Goal: Task Accomplishment & Management: Complete application form

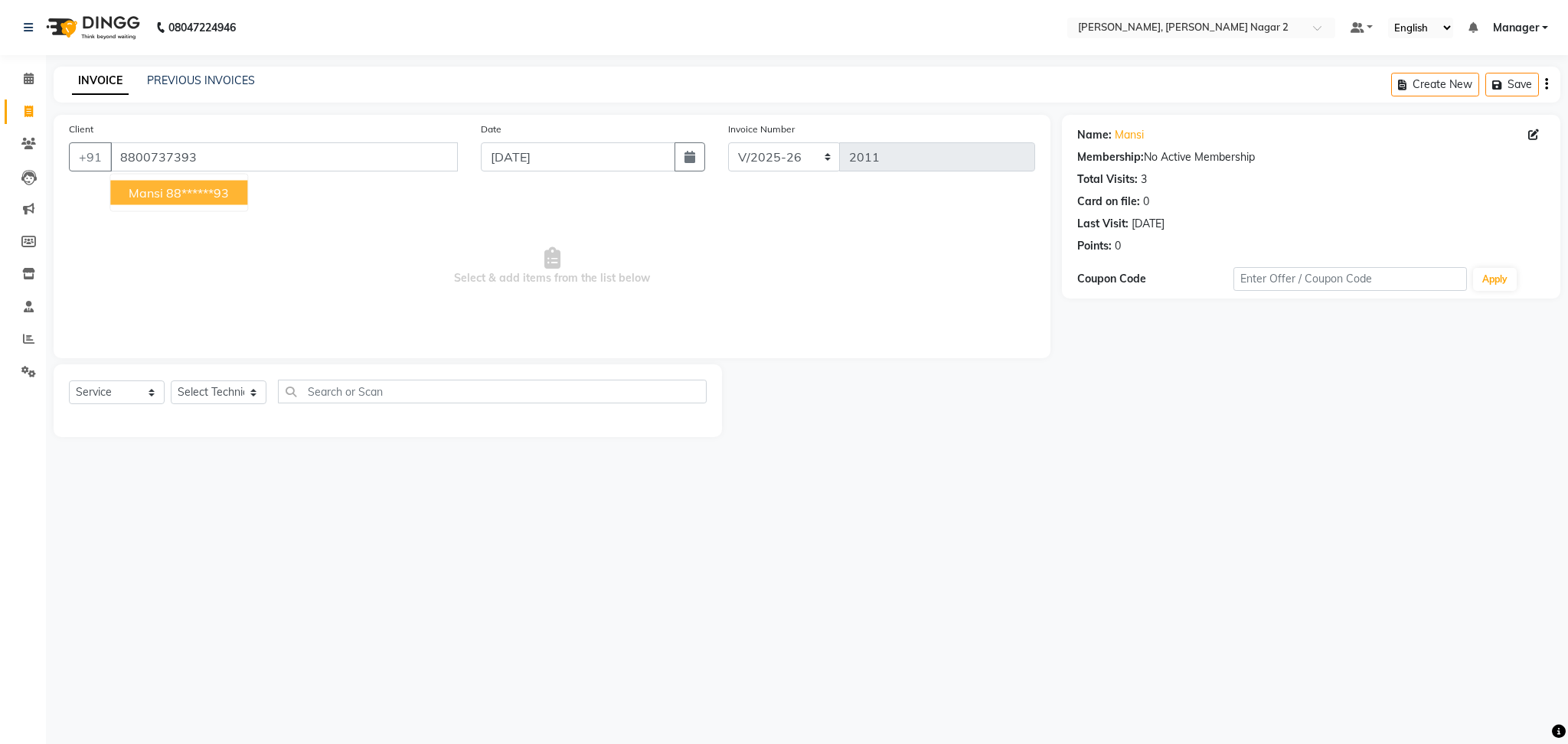
select select "4241"
select select "service"
click at [143, 188] on span "Mansi" at bounding box center [146, 193] width 34 height 15
type input "88******93"
click at [223, 399] on select "Select Technician Ankit [PERSON_NAME] Manager [PERSON_NAME] [PERSON_NAME] [PERS…" at bounding box center [218, 393] width 95 height 24
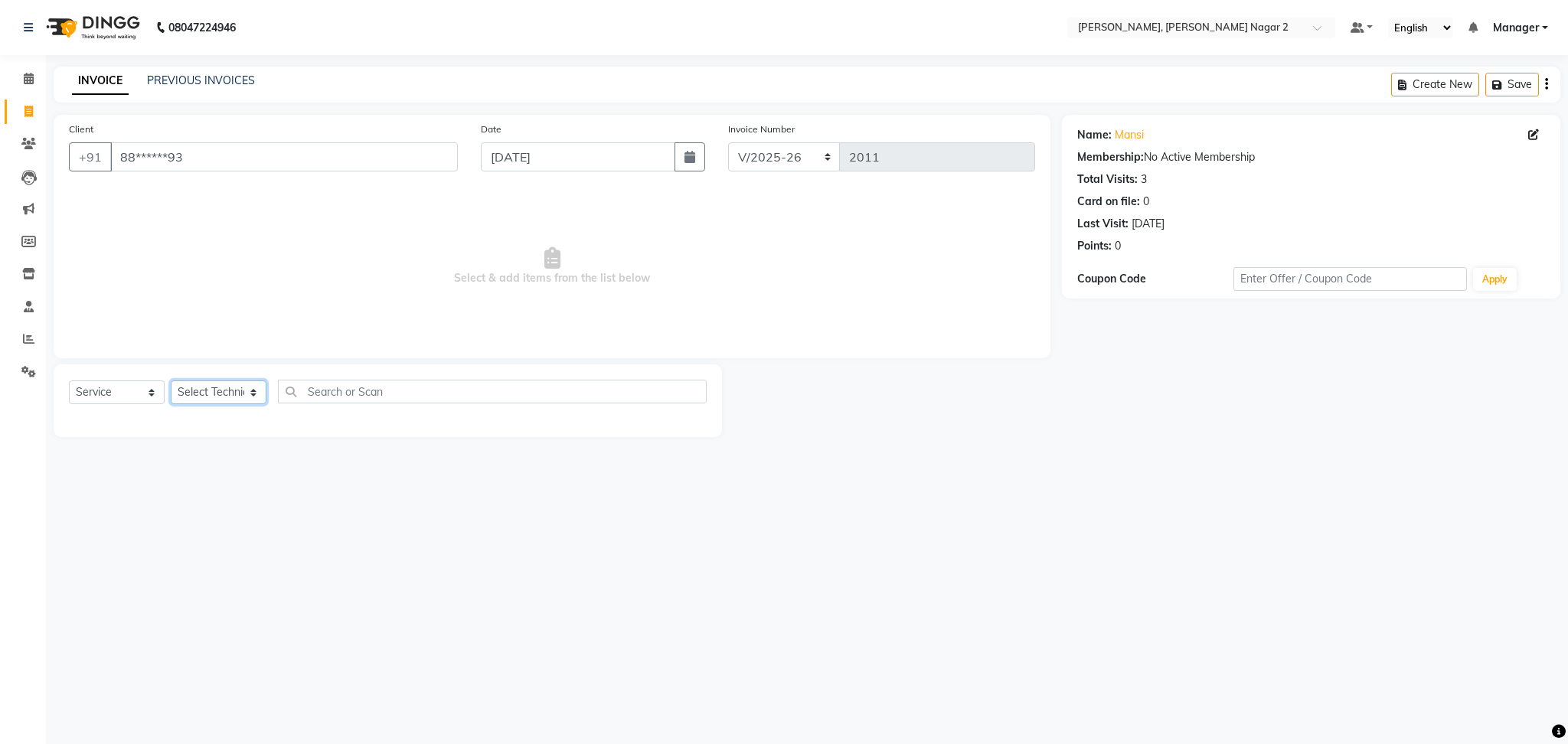
select select "87890"
click at [171, 381] on select "Select Technician Ankit [PERSON_NAME] Manager [PERSON_NAME] [PERSON_NAME] [PERS…" at bounding box center [218, 393] width 95 height 24
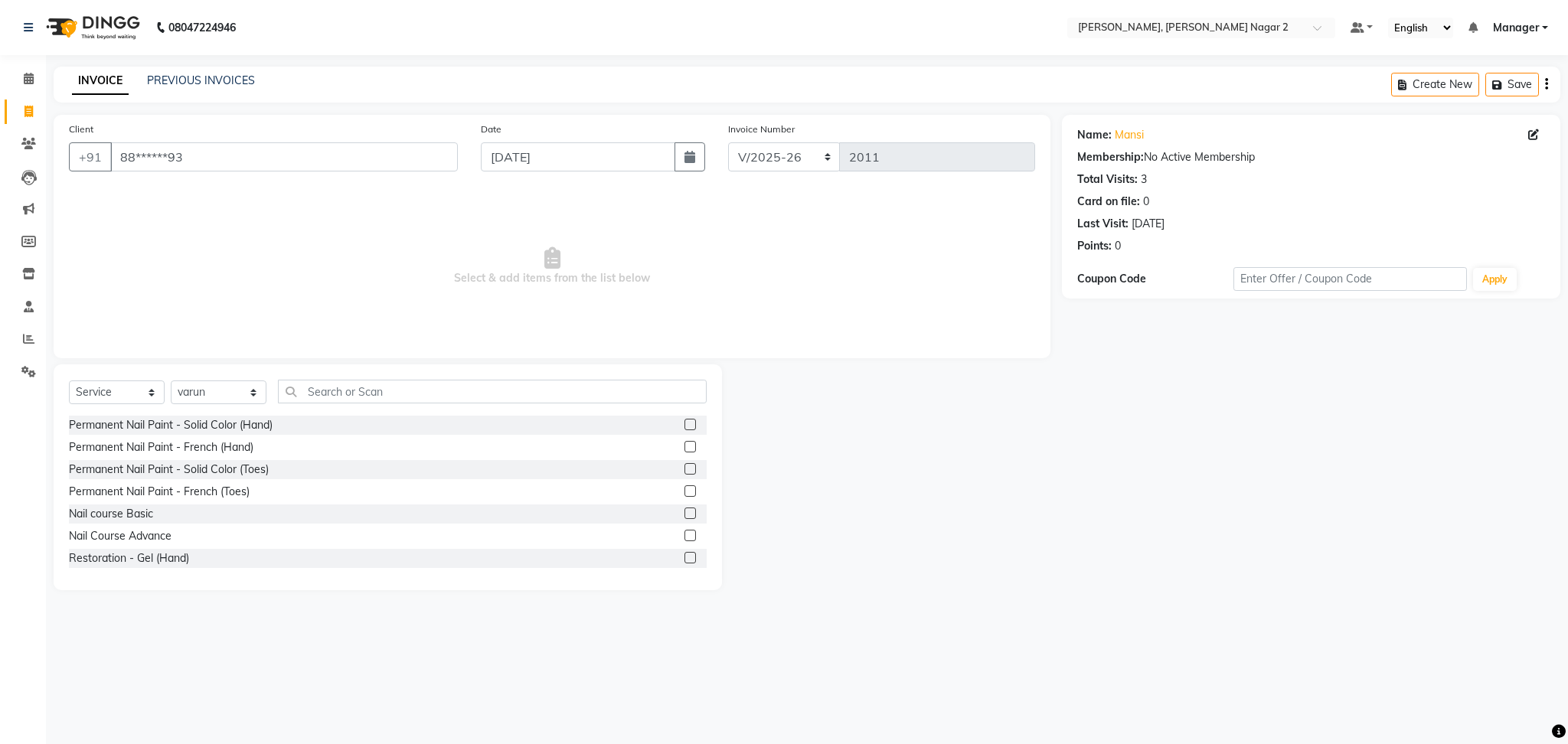
click at [684, 446] on label at bounding box center [689, 446] width 11 height 11
click at [684, 446] on input "checkbox" at bounding box center [689, 448] width 10 height 10
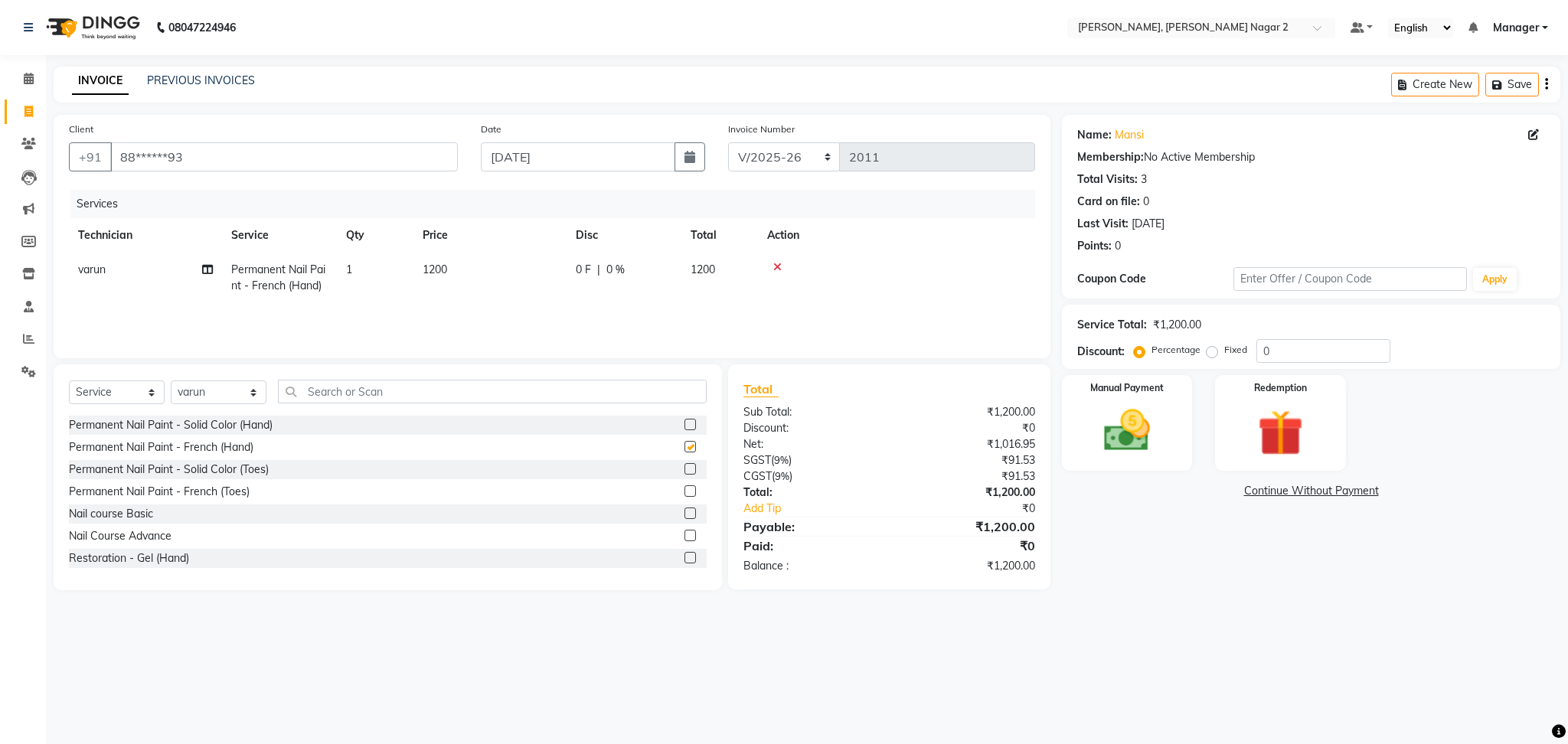
checkbox input "false"
click at [535, 261] on td "1200" at bounding box center [490, 277] width 153 height 51
select select "87890"
click at [535, 262] on input "1200" at bounding box center [561, 274] width 135 height 24
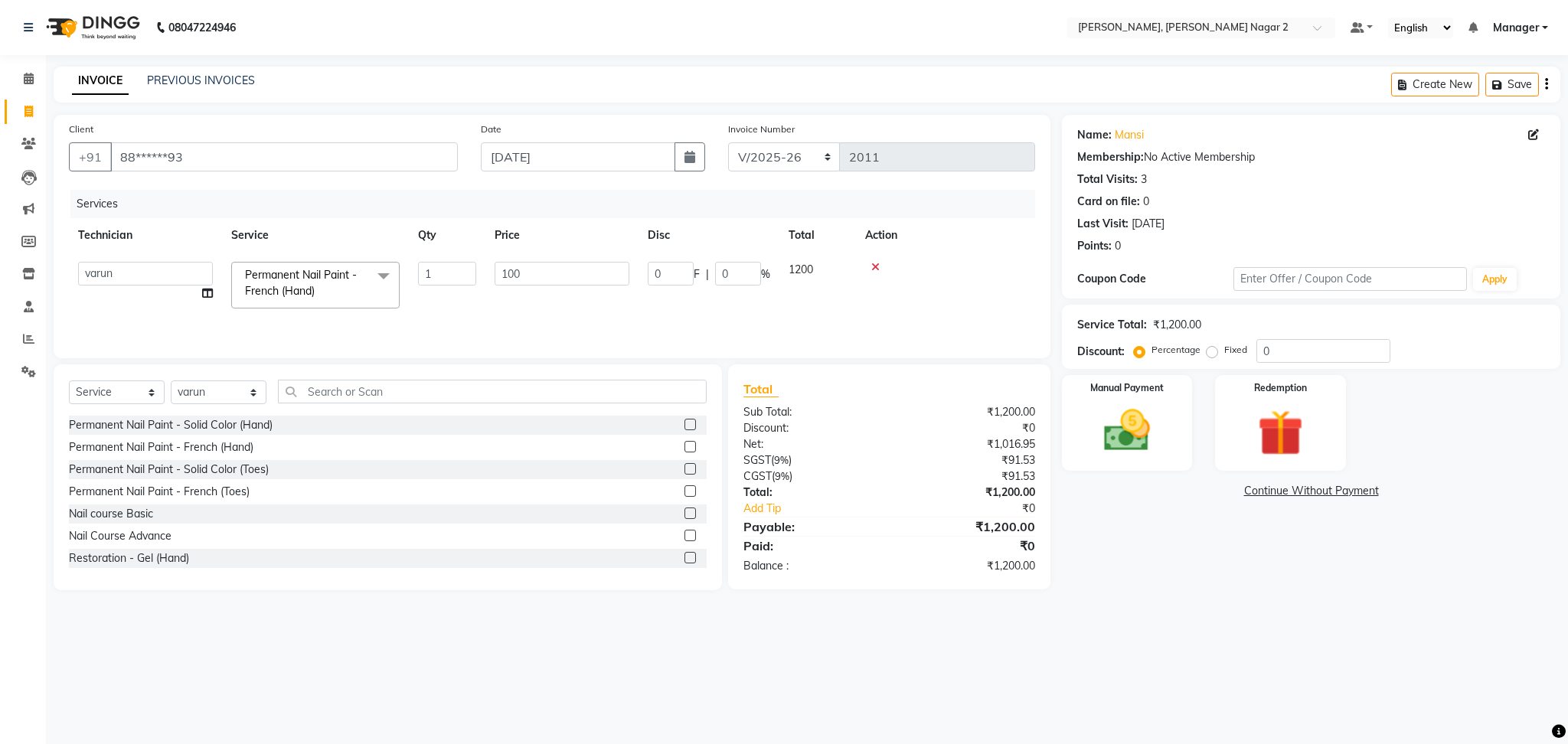
type input "1000"
click at [209, 401] on select "Select Technician Ankit [PERSON_NAME] Manager [PERSON_NAME] [PERSON_NAME] [PERS…" at bounding box center [218, 393] width 95 height 24
click at [213, 395] on select "Select Technician Ankit [PERSON_NAME] Manager [PERSON_NAME] [PERSON_NAME] [PERS…" at bounding box center [218, 393] width 95 height 24
select select "85308"
click at [171, 381] on select "Select Technician Ankit [PERSON_NAME] Manager [PERSON_NAME] [PERSON_NAME] [PERS…" at bounding box center [218, 393] width 95 height 24
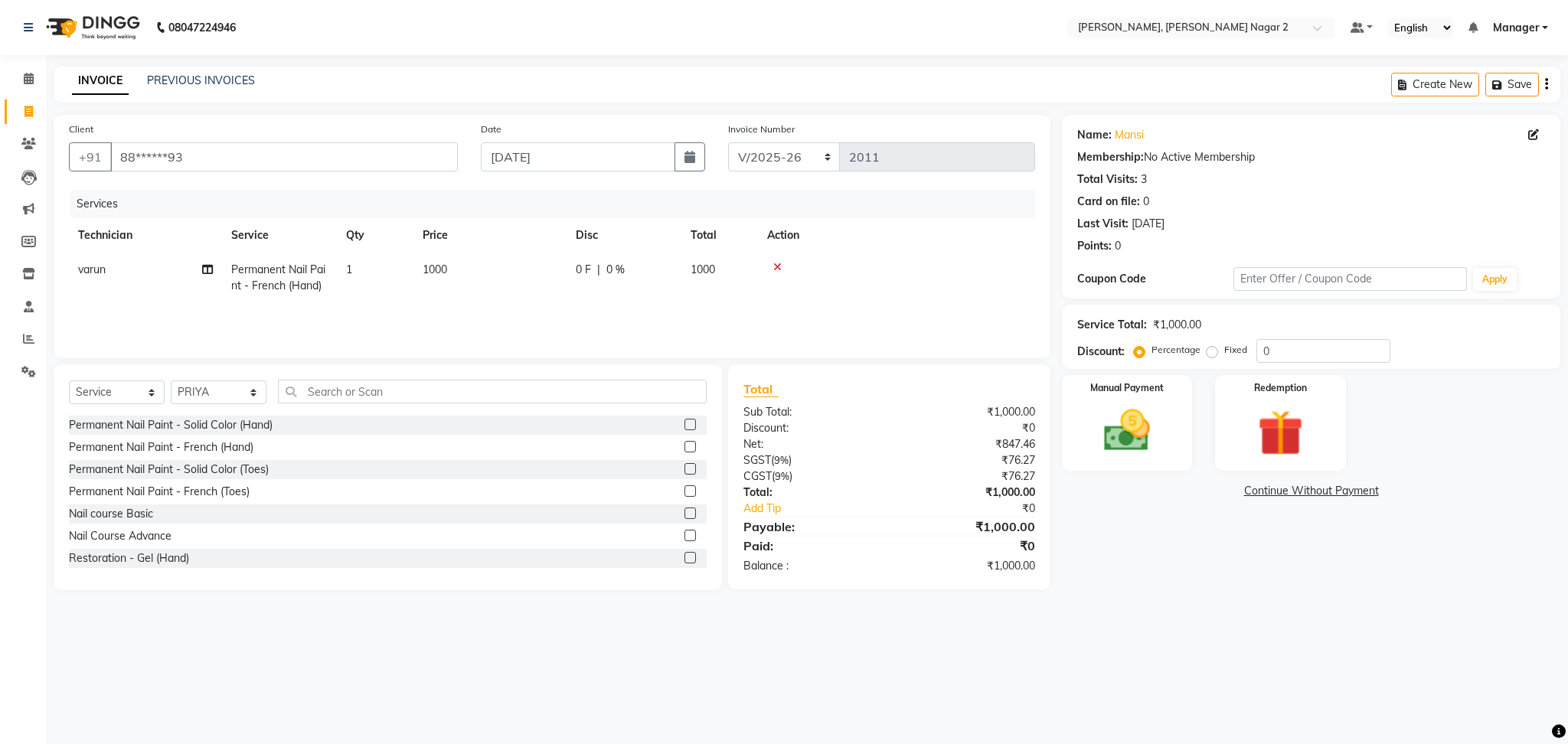
click at [684, 446] on label at bounding box center [689, 446] width 11 height 11
click at [684, 446] on input "checkbox" at bounding box center [689, 448] width 10 height 10
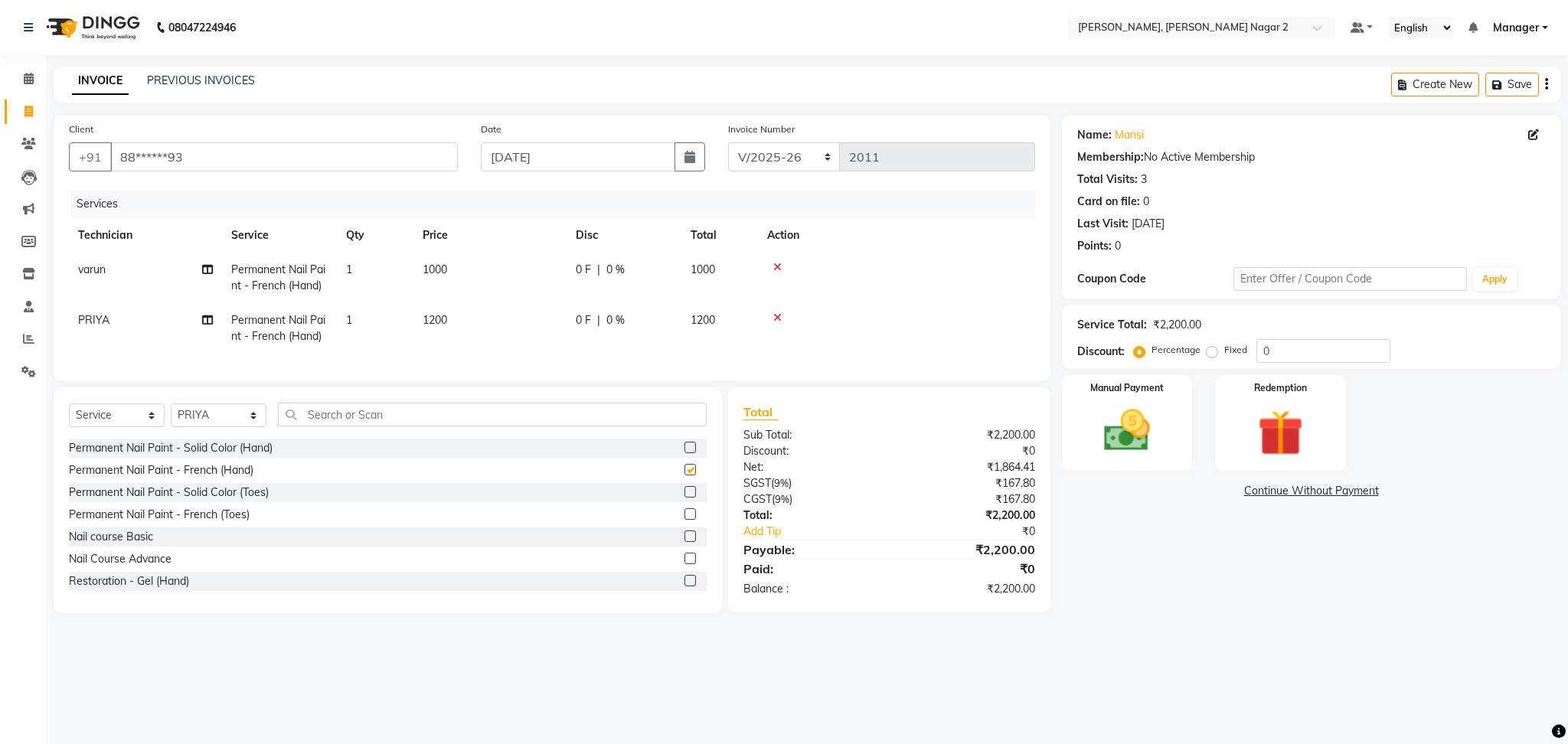
checkbox input "false"
click at [462, 316] on td "1200" at bounding box center [490, 328] width 153 height 51
select select "85308"
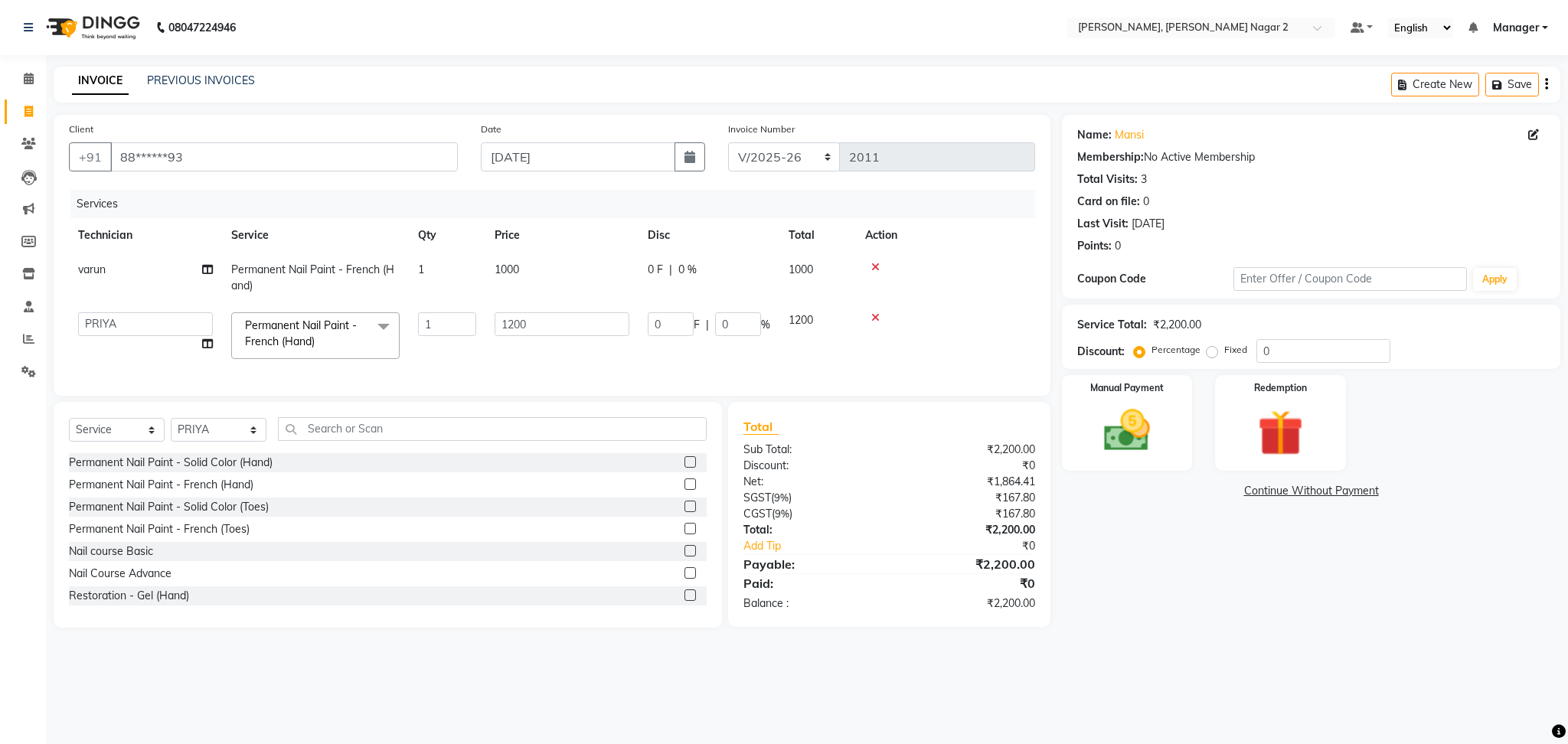
click at [462, 316] on input "1" at bounding box center [447, 324] width 58 height 24
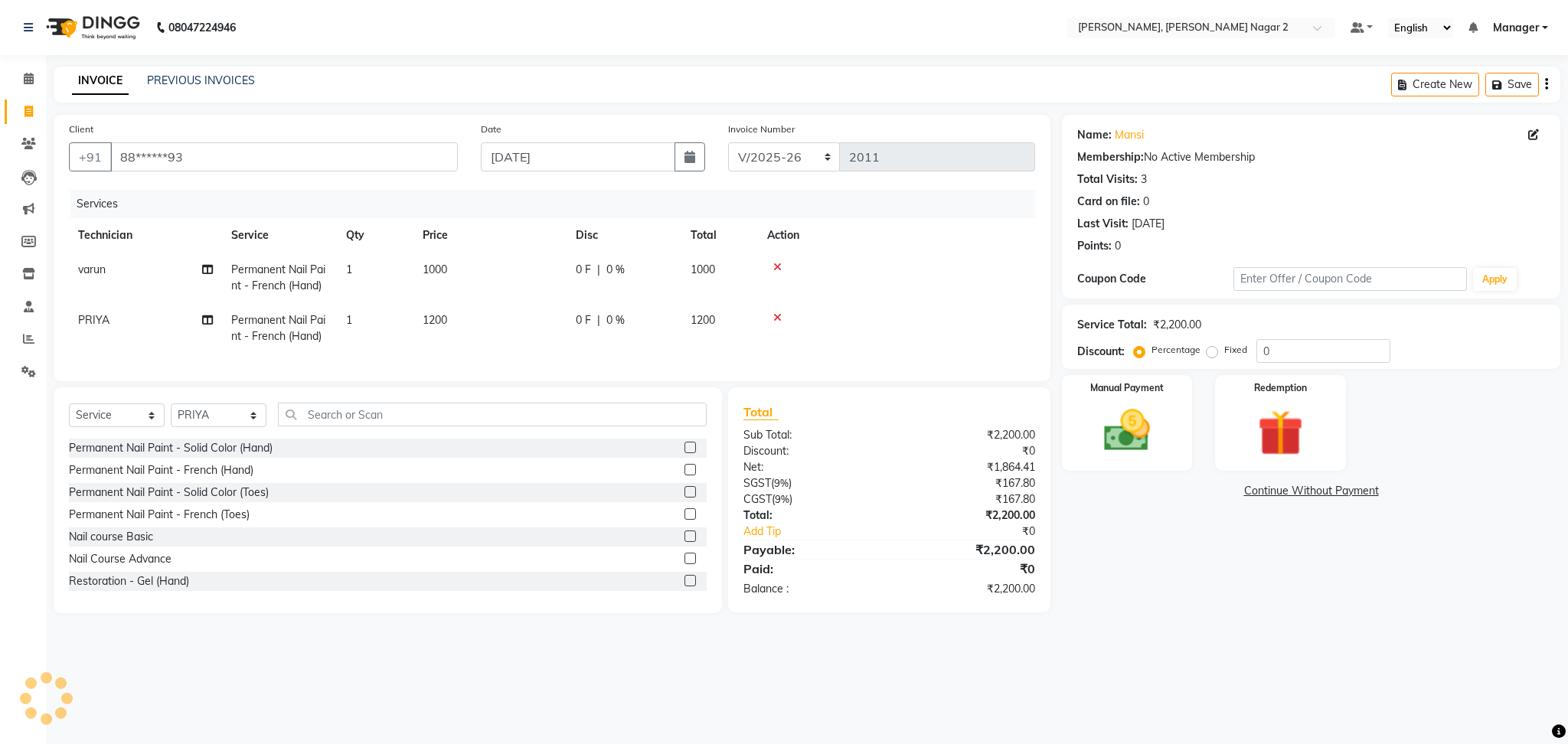
click at [556, 324] on td "1200" at bounding box center [490, 328] width 153 height 51
select select "85308"
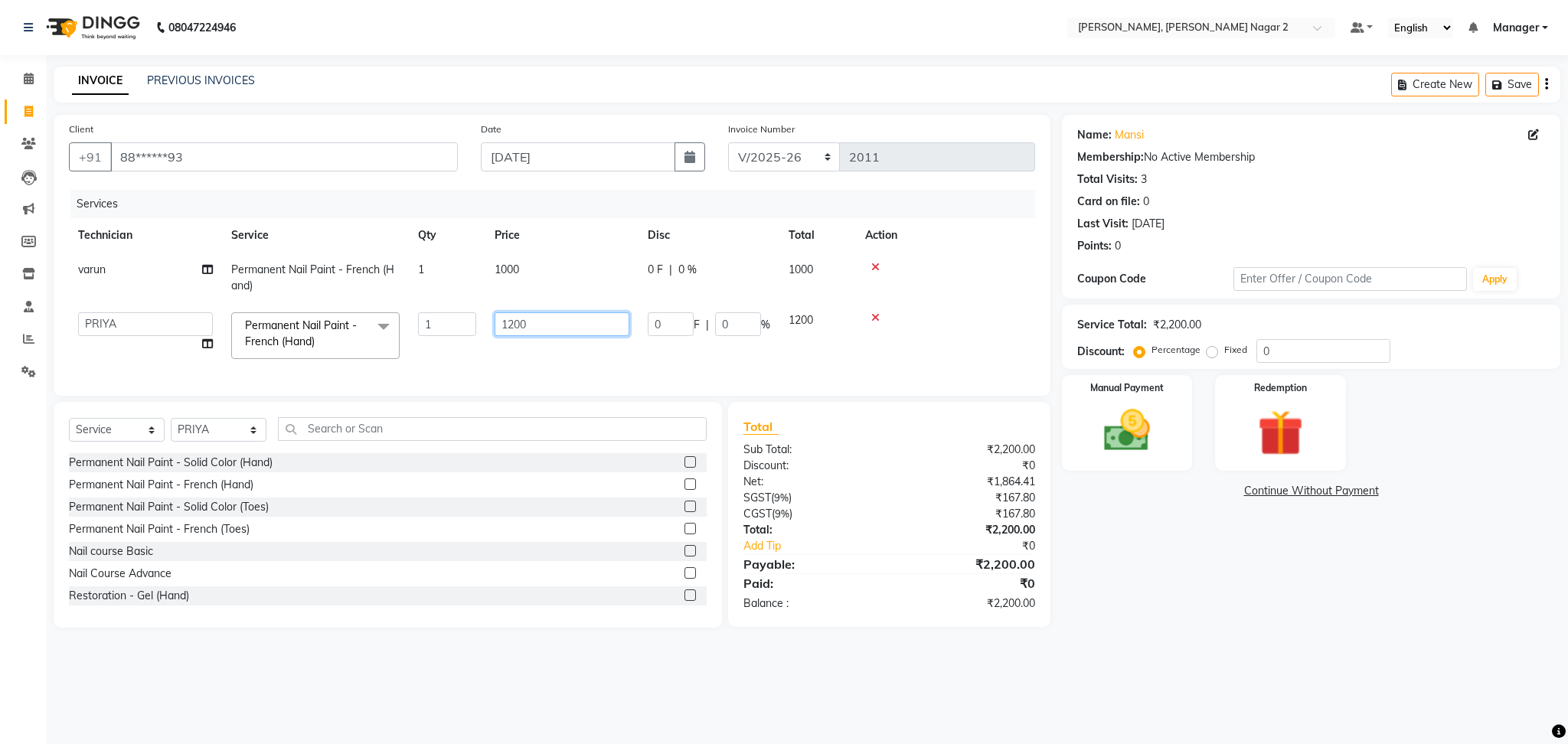
click at [556, 324] on input "1200" at bounding box center [561, 324] width 135 height 24
type input "1"
type input "1000"
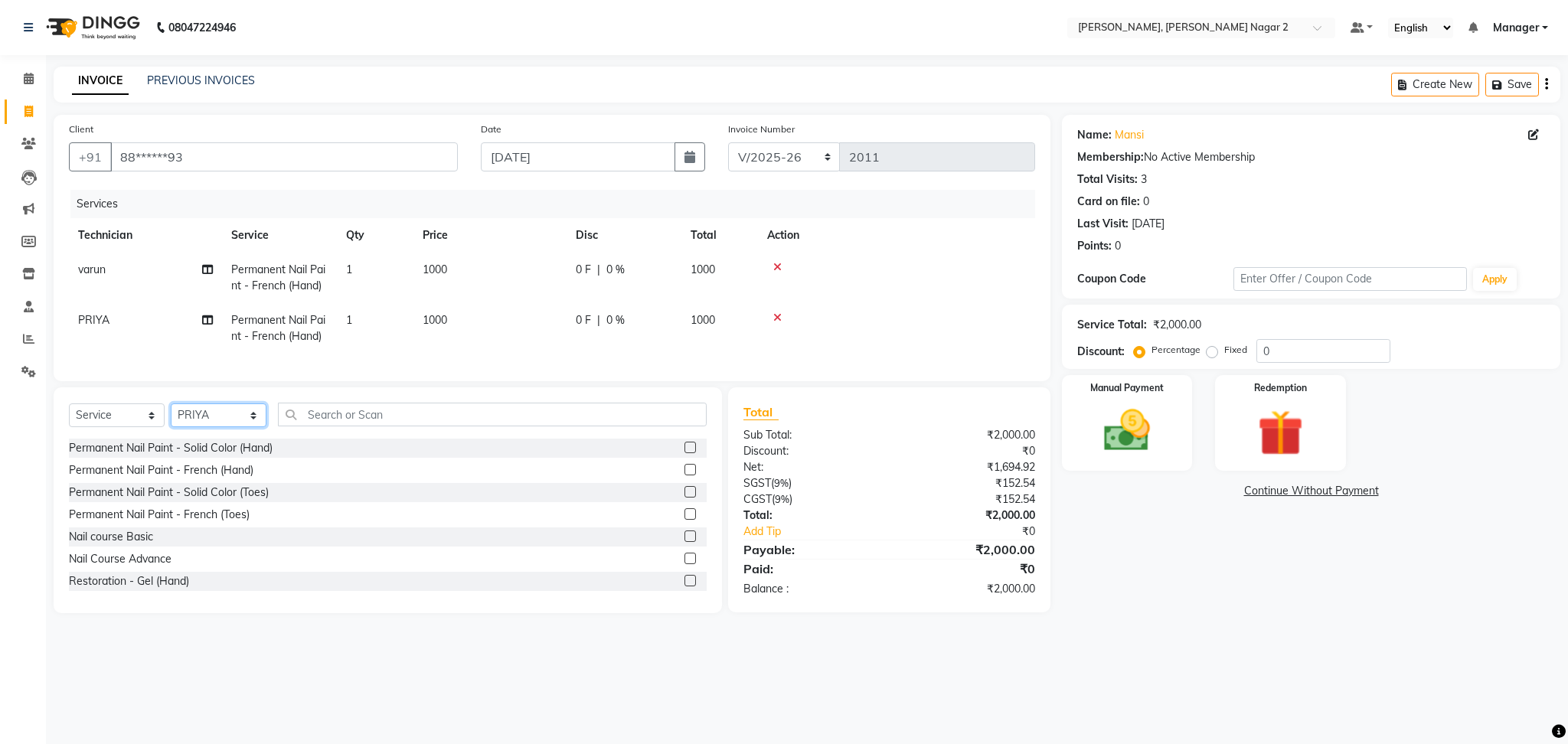
click at [229, 427] on select "Select Technician Ankit [PERSON_NAME] Manager [PERSON_NAME] [PERSON_NAME] [PERS…" at bounding box center [218, 415] width 95 height 24
click at [1091, 471] on div "Manual Payment" at bounding box center [1128, 424] width 136 height 100
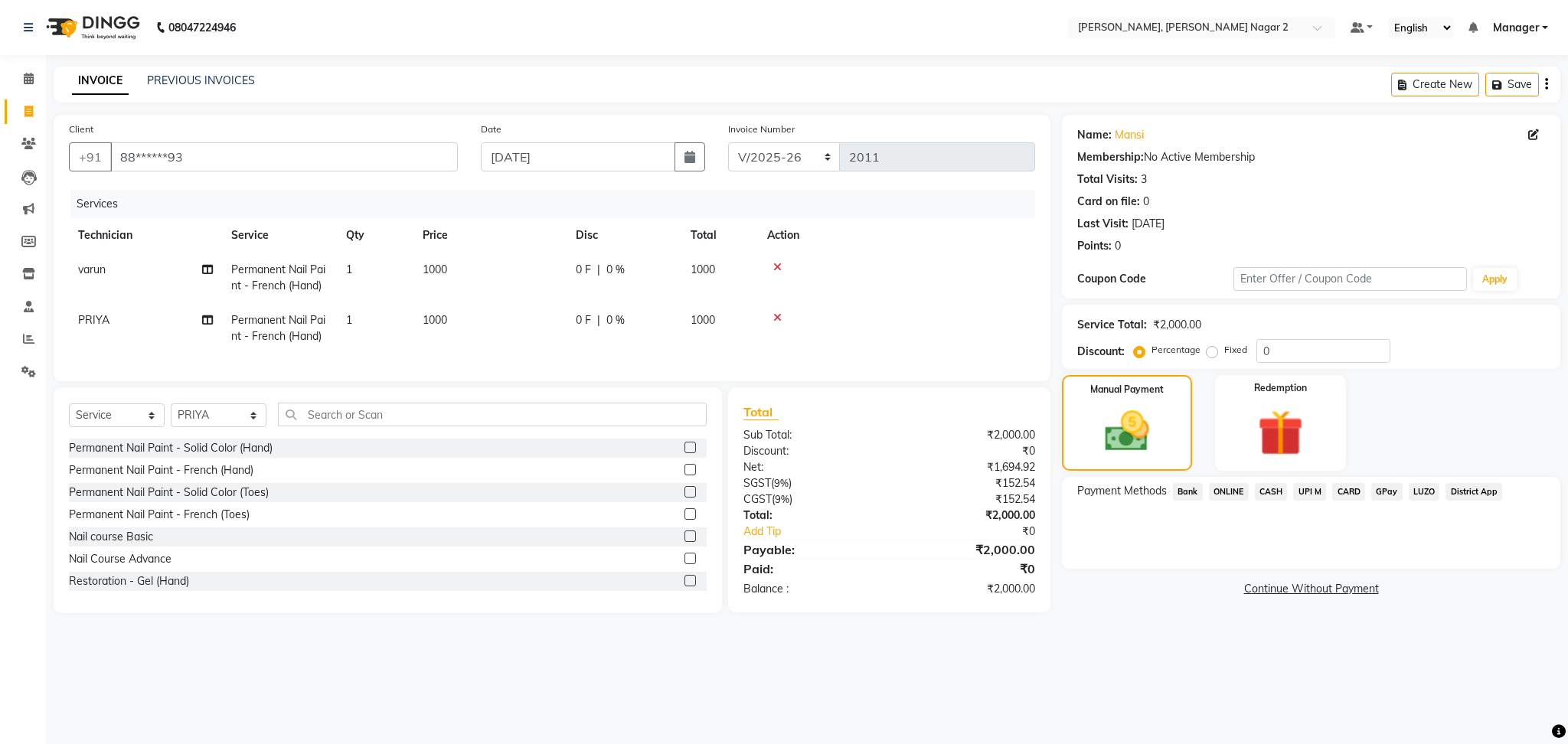
click at [1232, 493] on span "ONLINE" at bounding box center [1228, 491] width 40 height 17
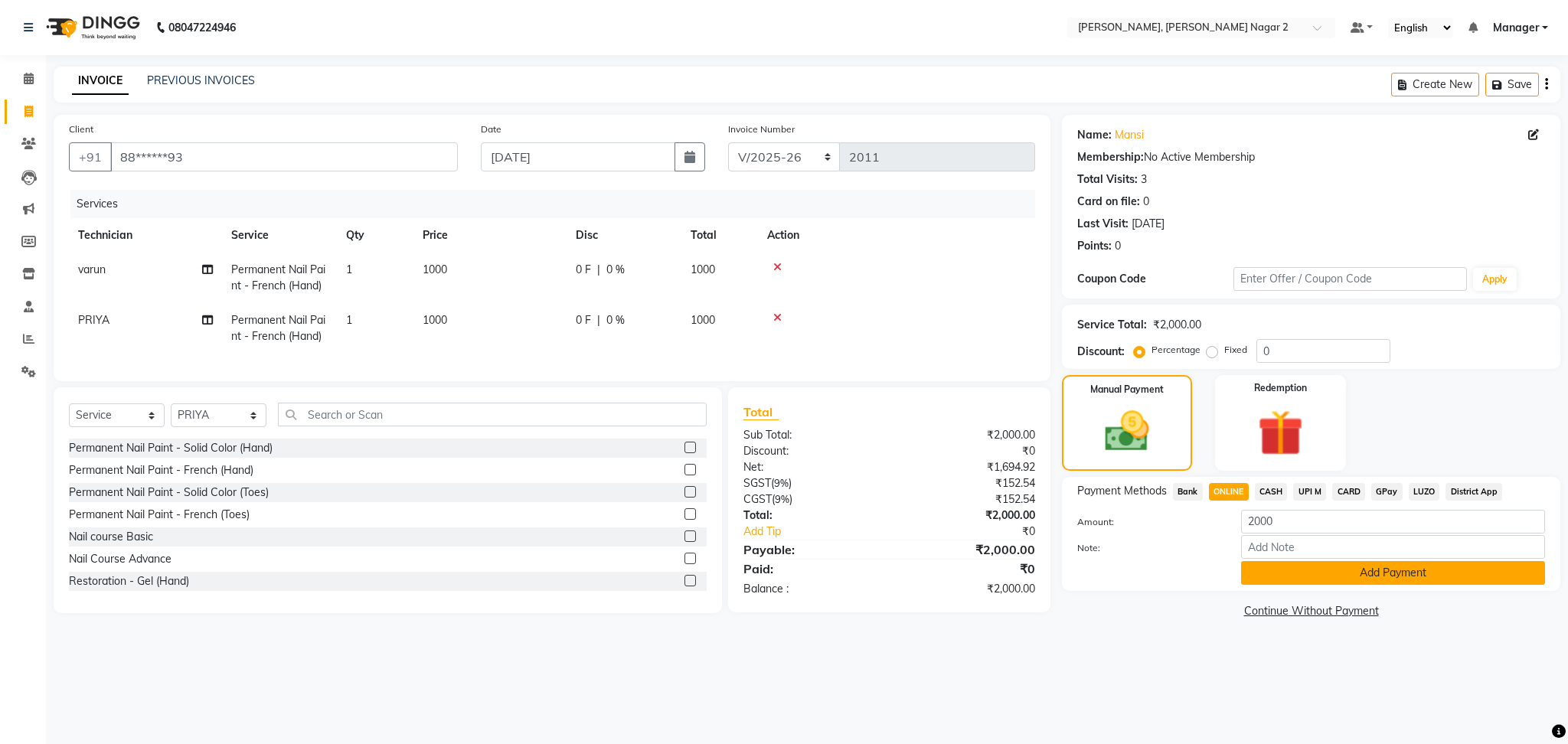
click at [1296, 573] on button "Add Payment" at bounding box center [1393, 573] width 304 height 24
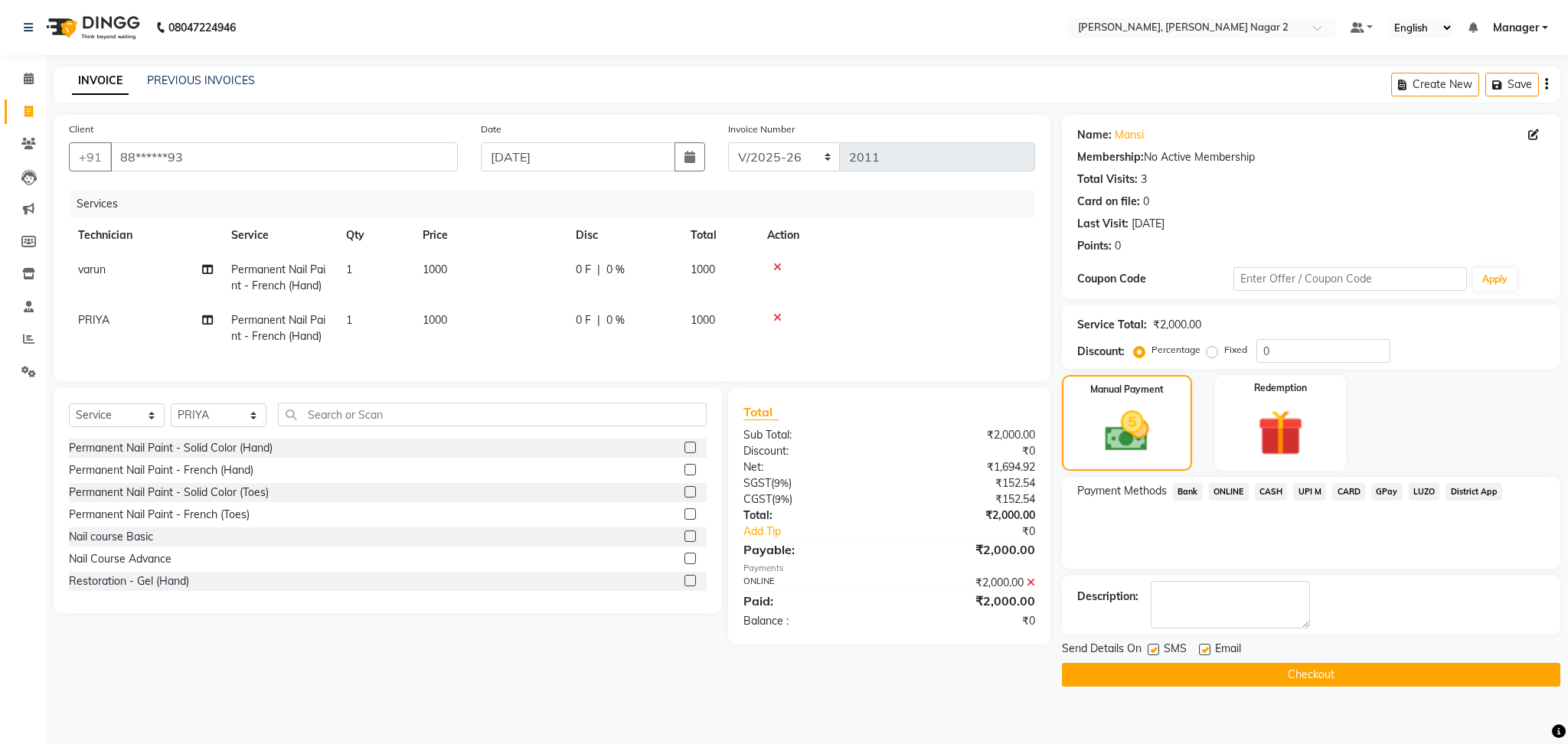
click at [1304, 675] on button "Checkout" at bounding box center [1311, 674] width 499 height 24
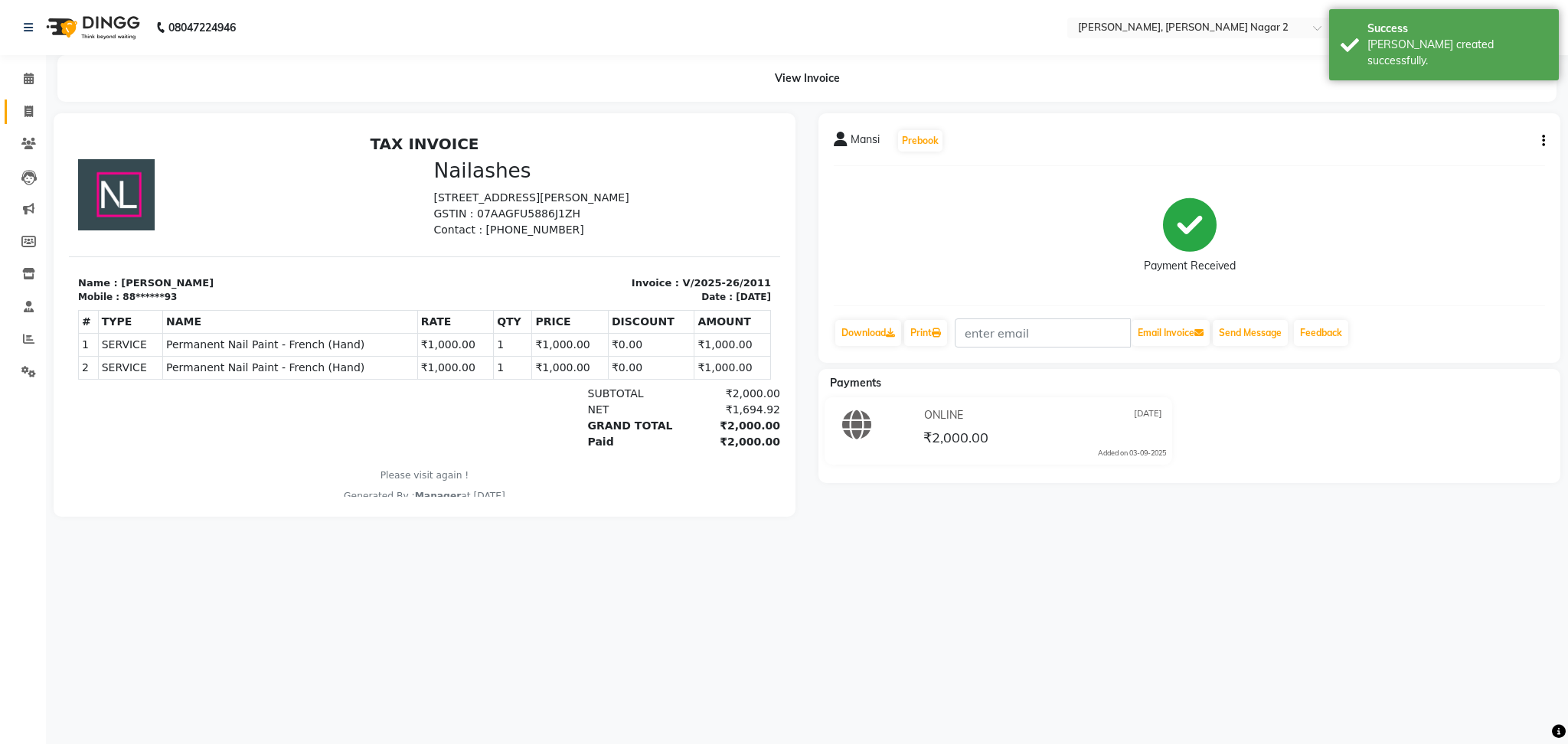
click at [32, 121] on link "Invoice" at bounding box center [22, 112] width 37 height 25
select select "service"
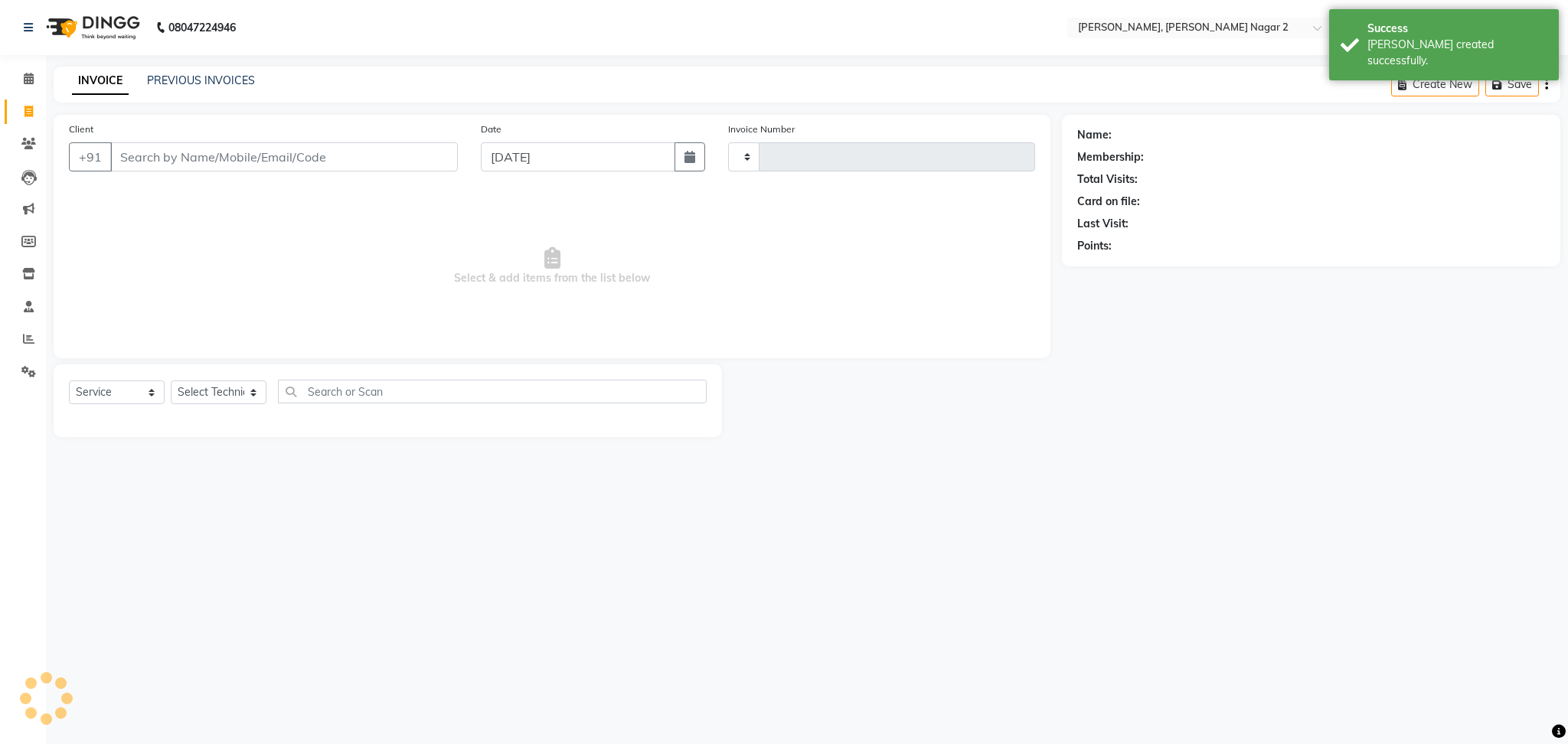
type input "2012"
select select "4241"
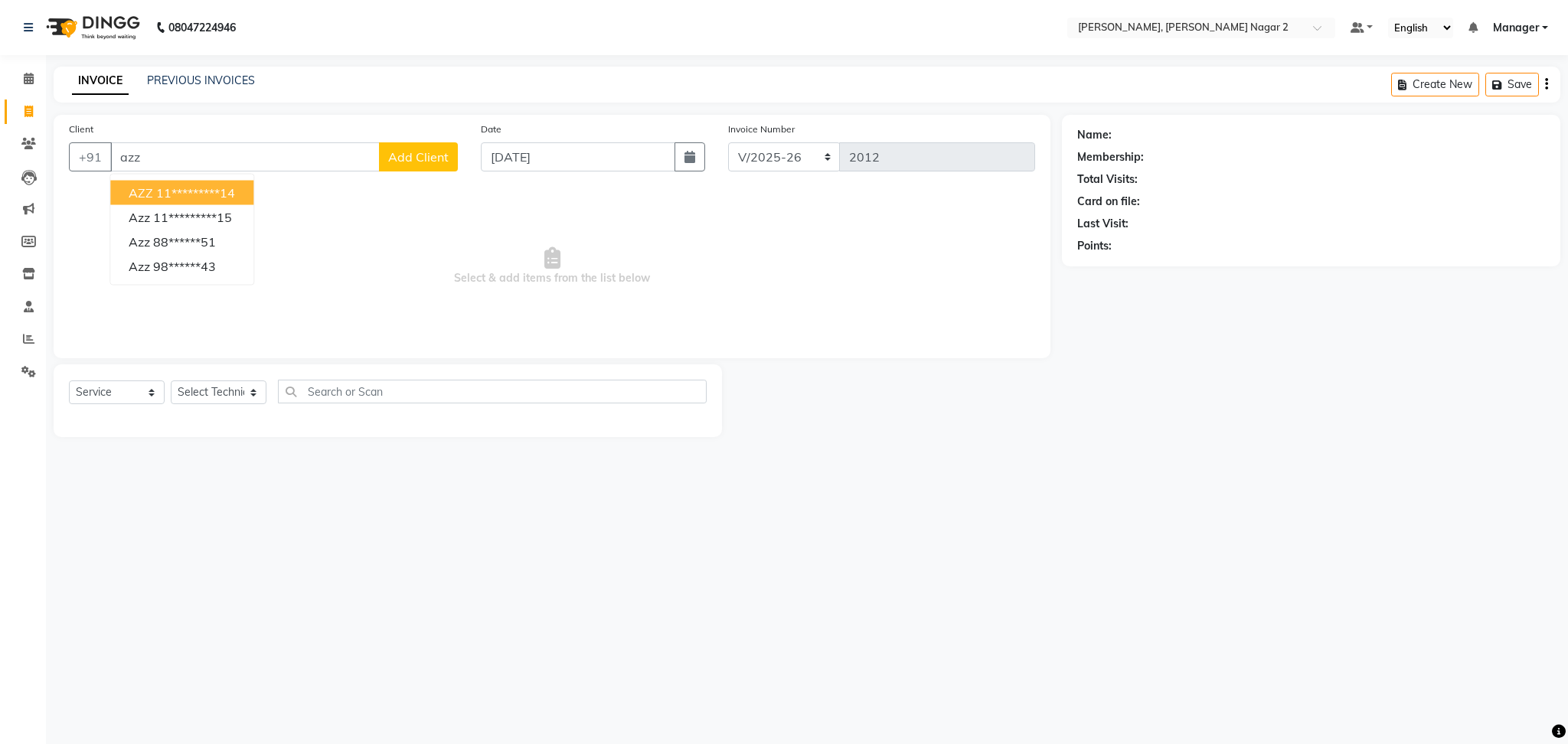
click at [164, 188] on ngb-highlight "11*********14" at bounding box center [196, 193] width 79 height 15
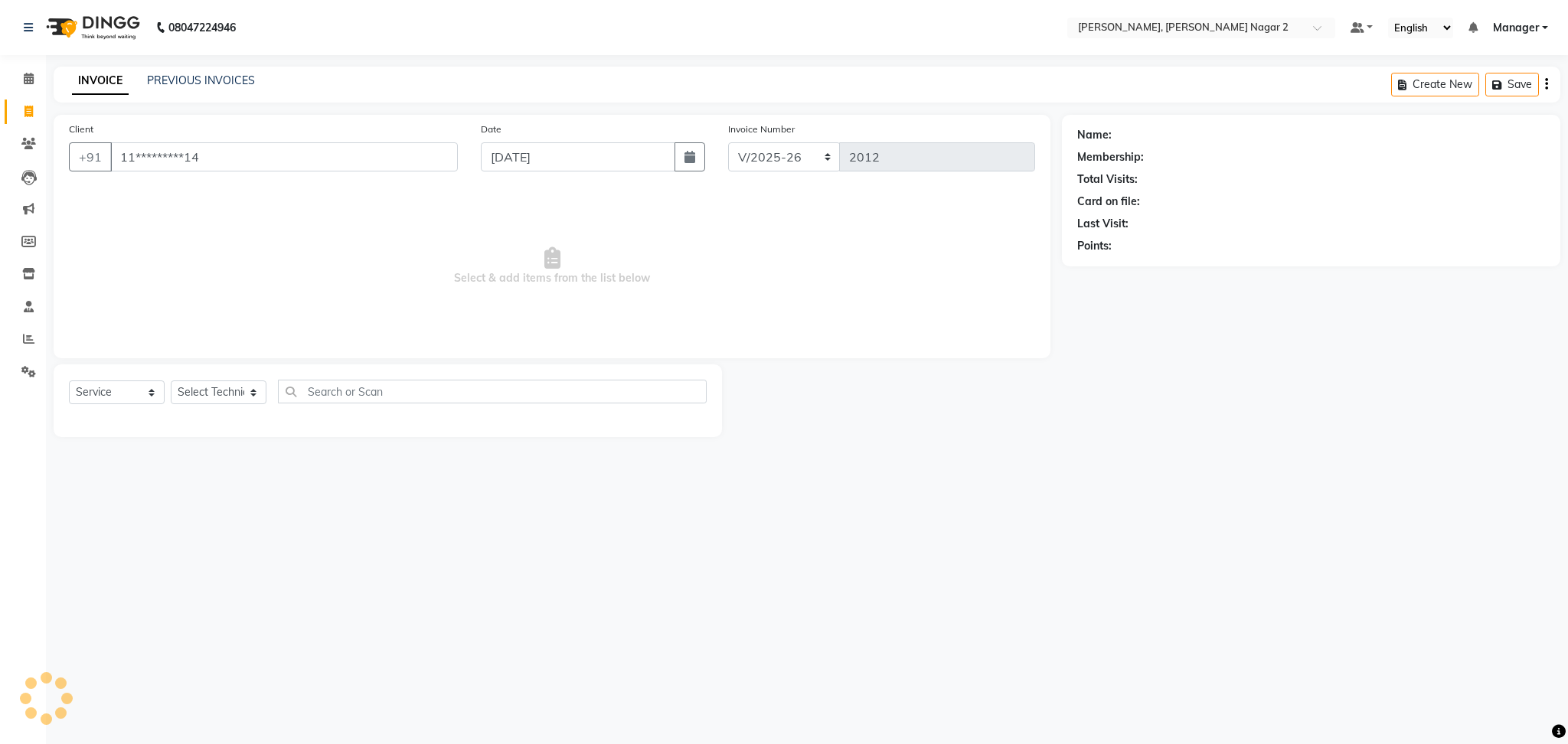
type input "11*********14"
click at [203, 390] on select "Select Technician Ankit [PERSON_NAME] Manager [PERSON_NAME] [PERSON_NAME] [PERS…" at bounding box center [218, 393] width 95 height 24
select select "45852"
click at [171, 381] on select "Select Technician Ankit [PERSON_NAME] Manager [PERSON_NAME] [PERSON_NAME] [PERS…" at bounding box center [218, 393] width 95 height 24
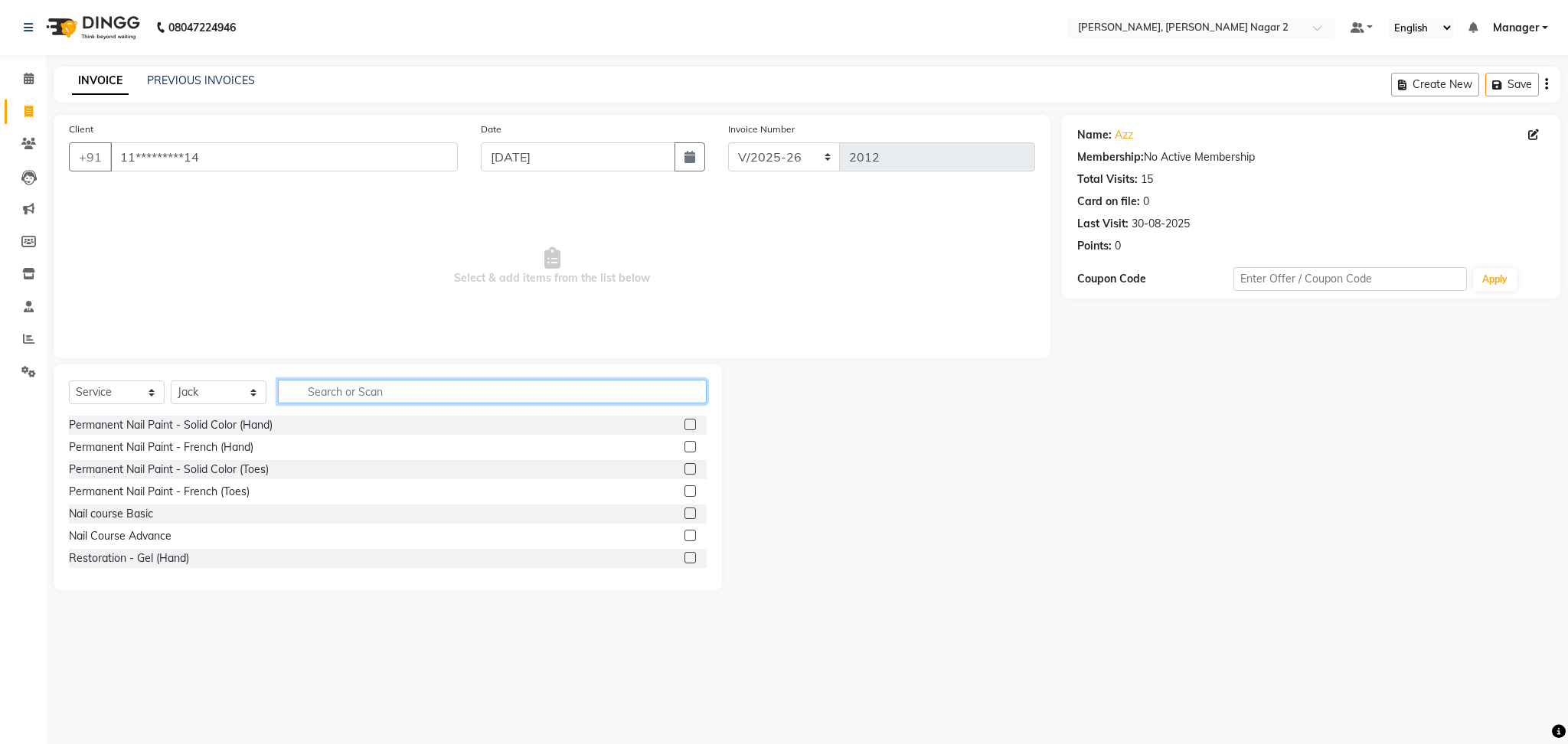
click at [595, 383] on input "text" at bounding box center [492, 392] width 429 height 24
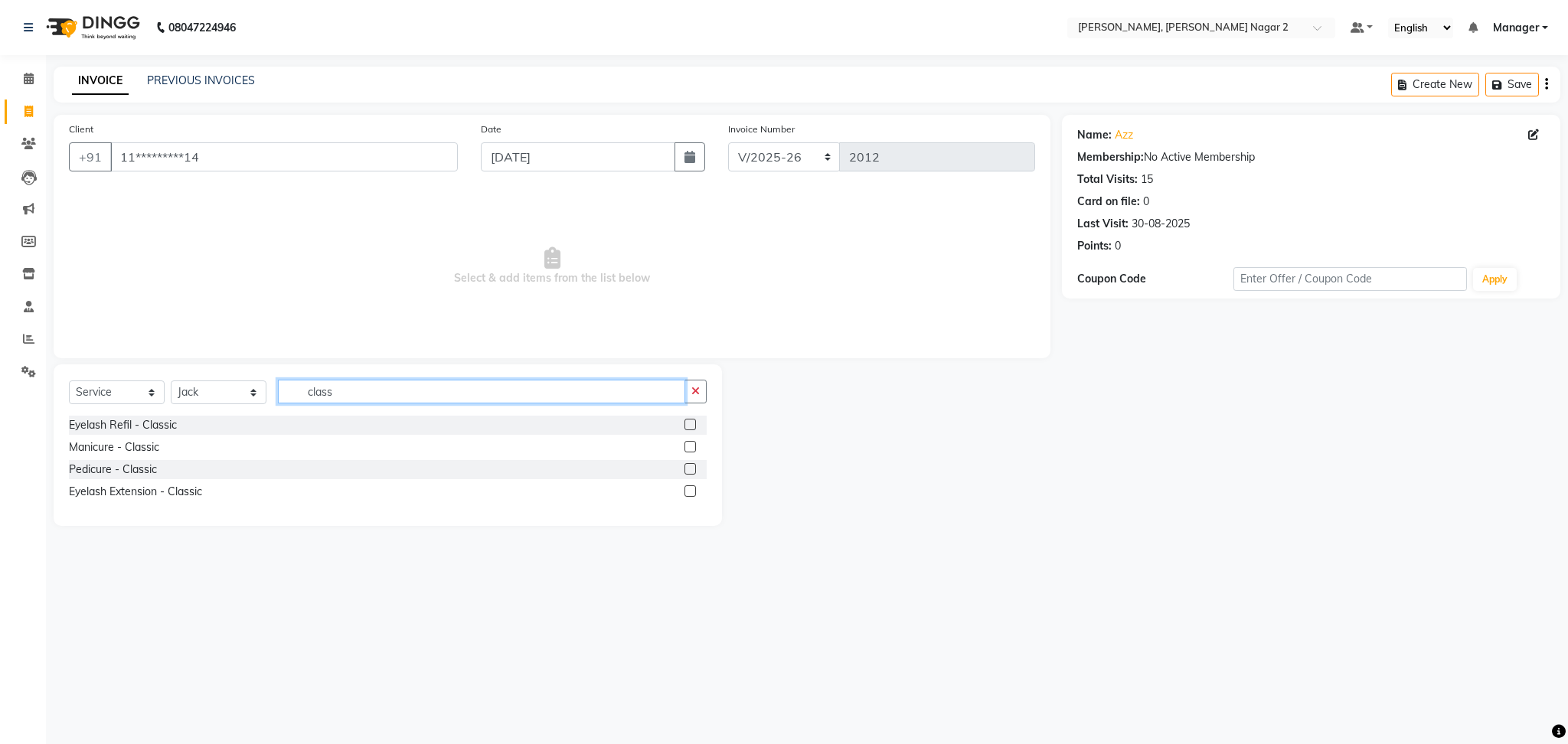
type input "class"
click at [689, 486] on label at bounding box center [689, 491] width 11 height 11
click at [689, 486] on input "checkbox" at bounding box center [689, 491] width 10 height 10
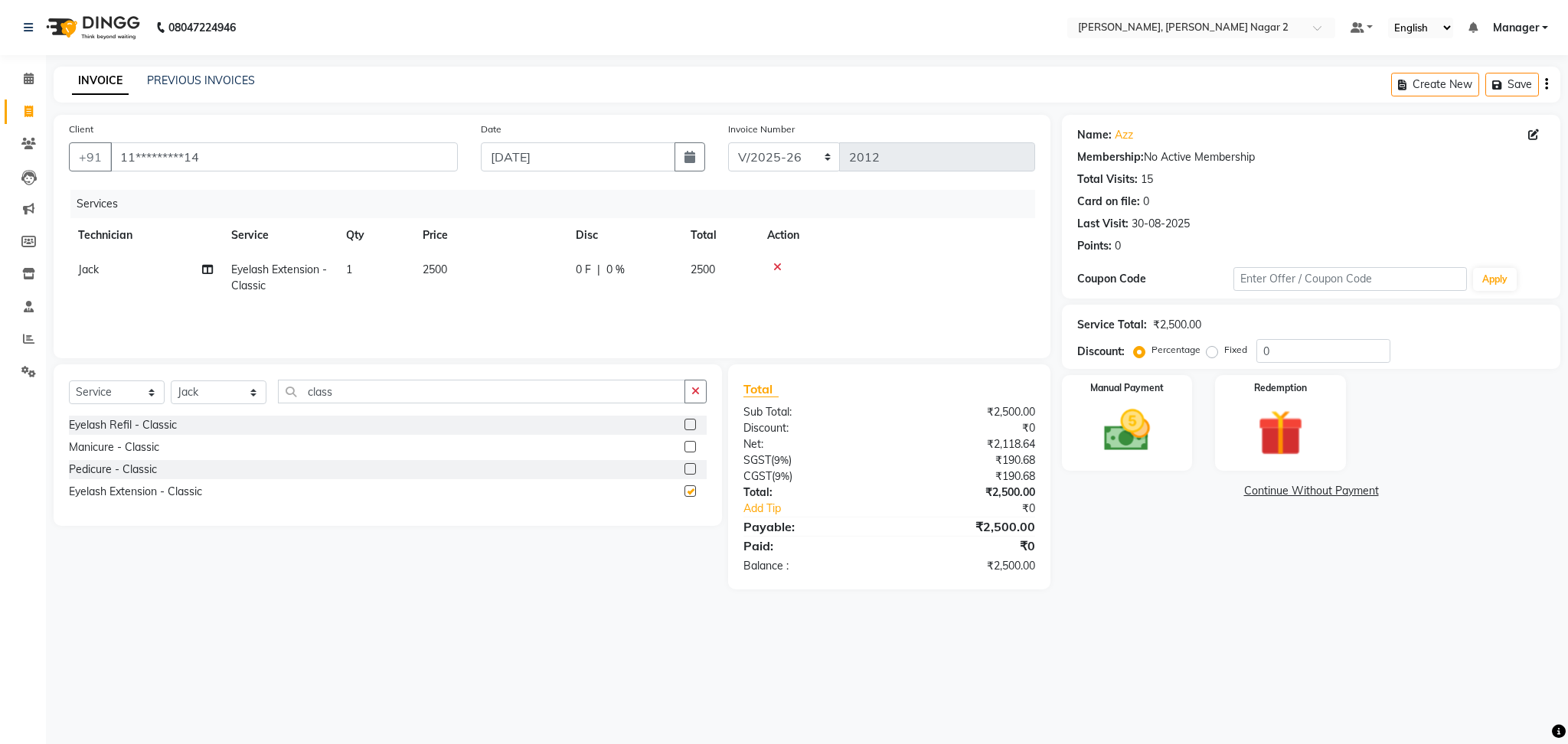
checkbox input "false"
click at [567, 266] on td "0 F | 0 %" at bounding box center [624, 277] width 115 height 51
select select "45852"
click at [567, 266] on input "2500" at bounding box center [561, 274] width 135 height 24
type input "2"
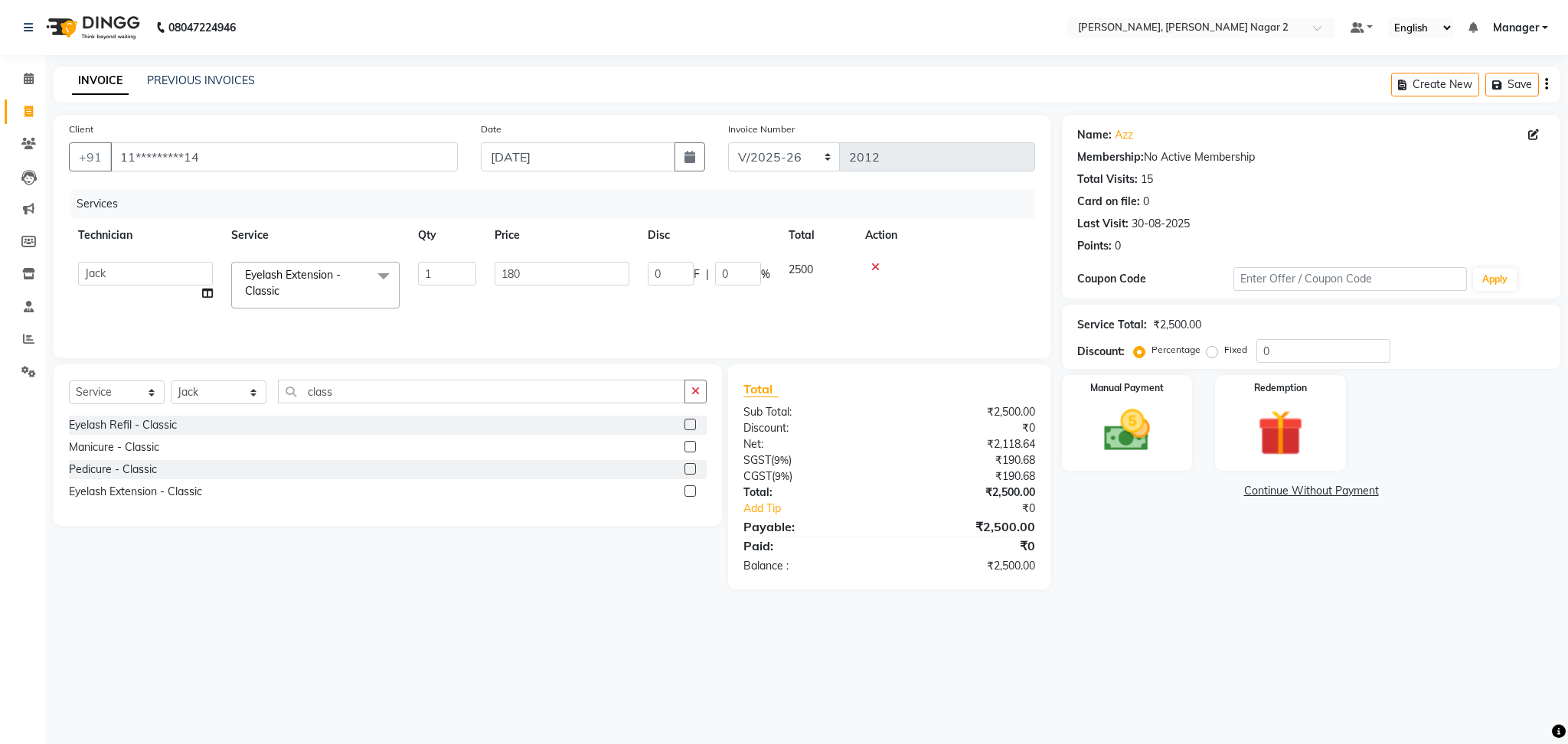
type input "1800"
click at [1106, 436] on img at bounding box center [1127, 430] width 78 height 55
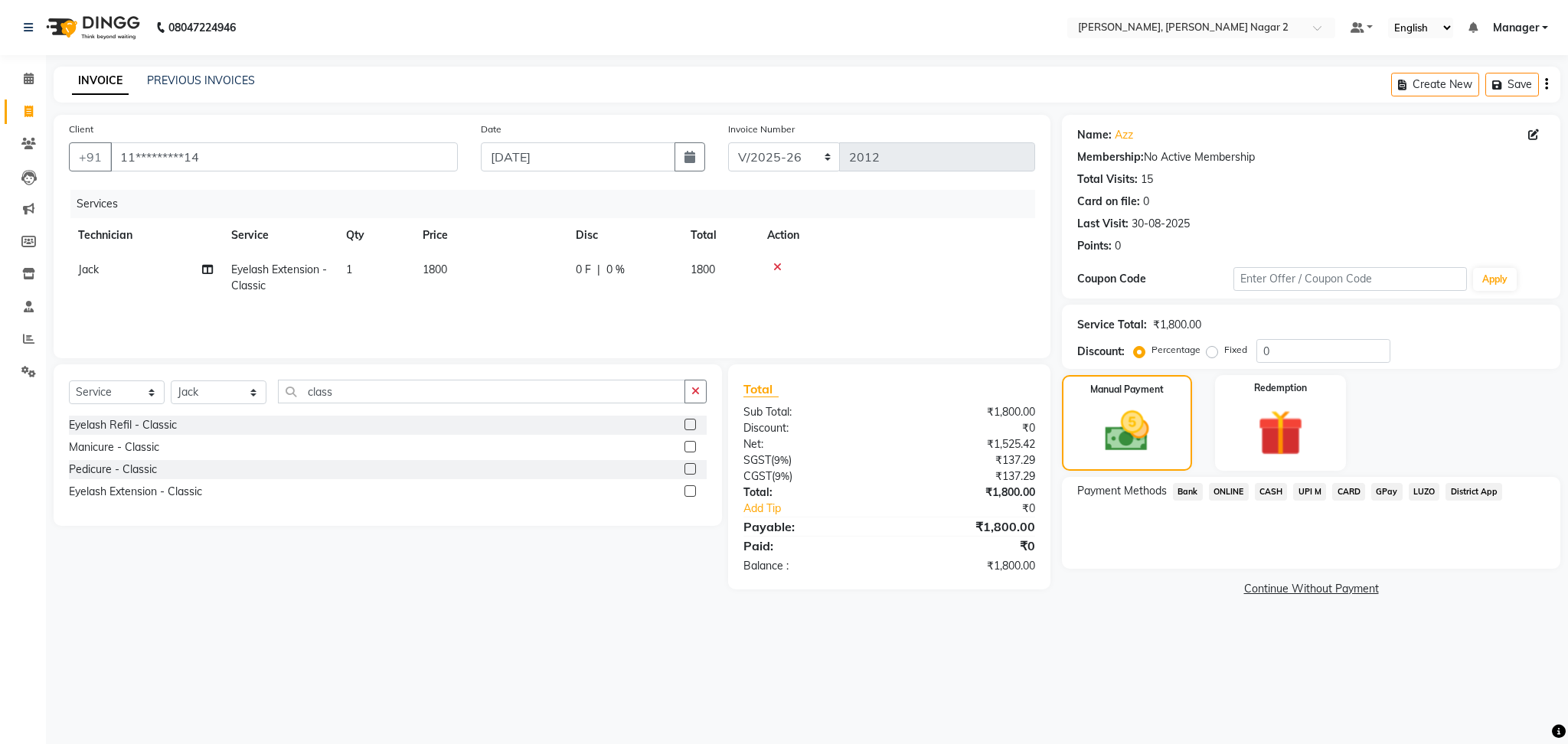
click at [1235, 497] on span "ONLINE" at bounding box center [1228, 491] width 40 height 17
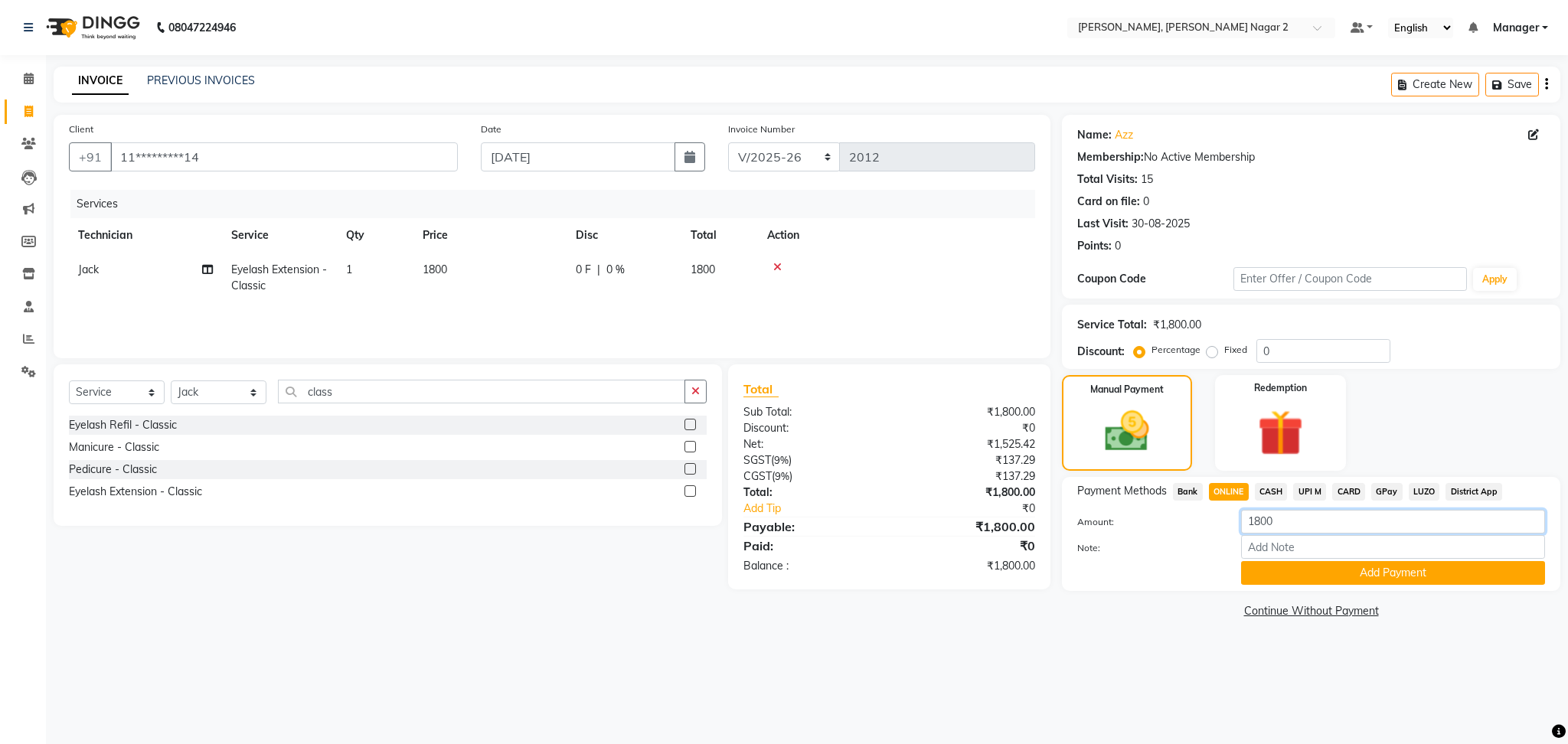
click at [1294, 524] on input "1800" at bounding box center [1393, 521] width 304 height 24
type input "1500"
click at [1320, 563] on button "Add Payment" at bounding box center [1393, 573] width 304 height 24
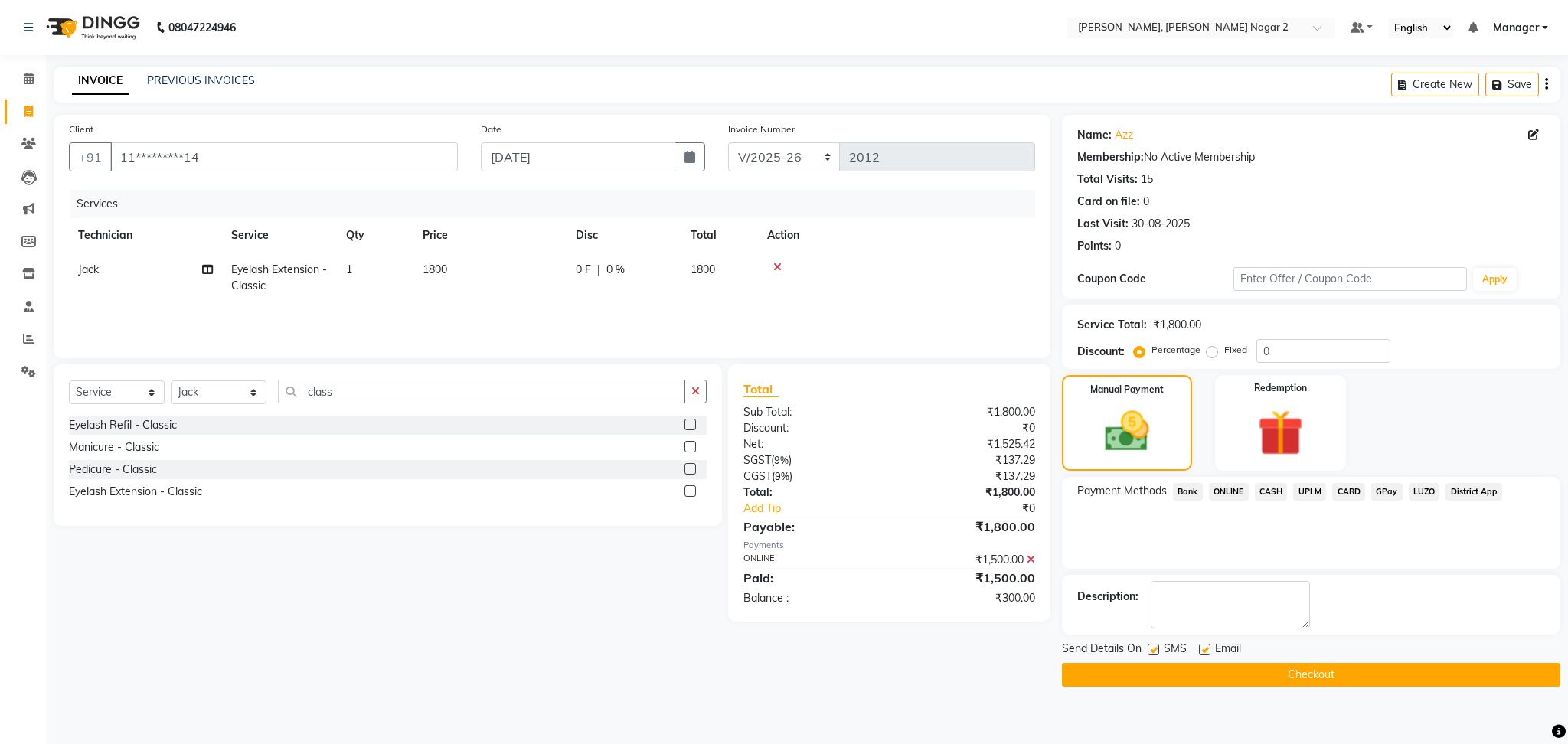
click at [1270, 485] on span "CASH" at bounding box center [1271, 491] width 33 height 17
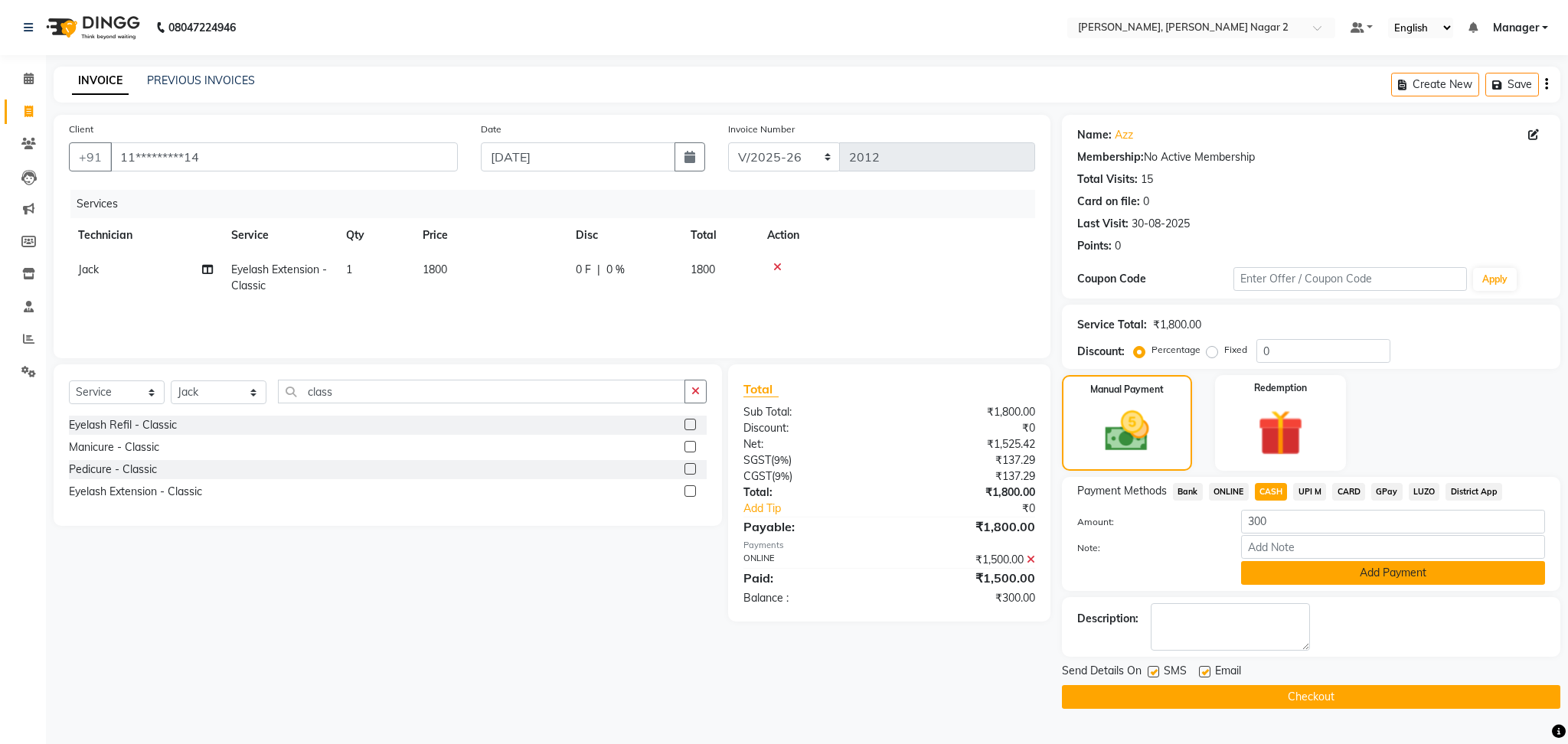
click at [1298, 566] on button "Add Payment" at bounding box center [1393, 573] width 304 height 24
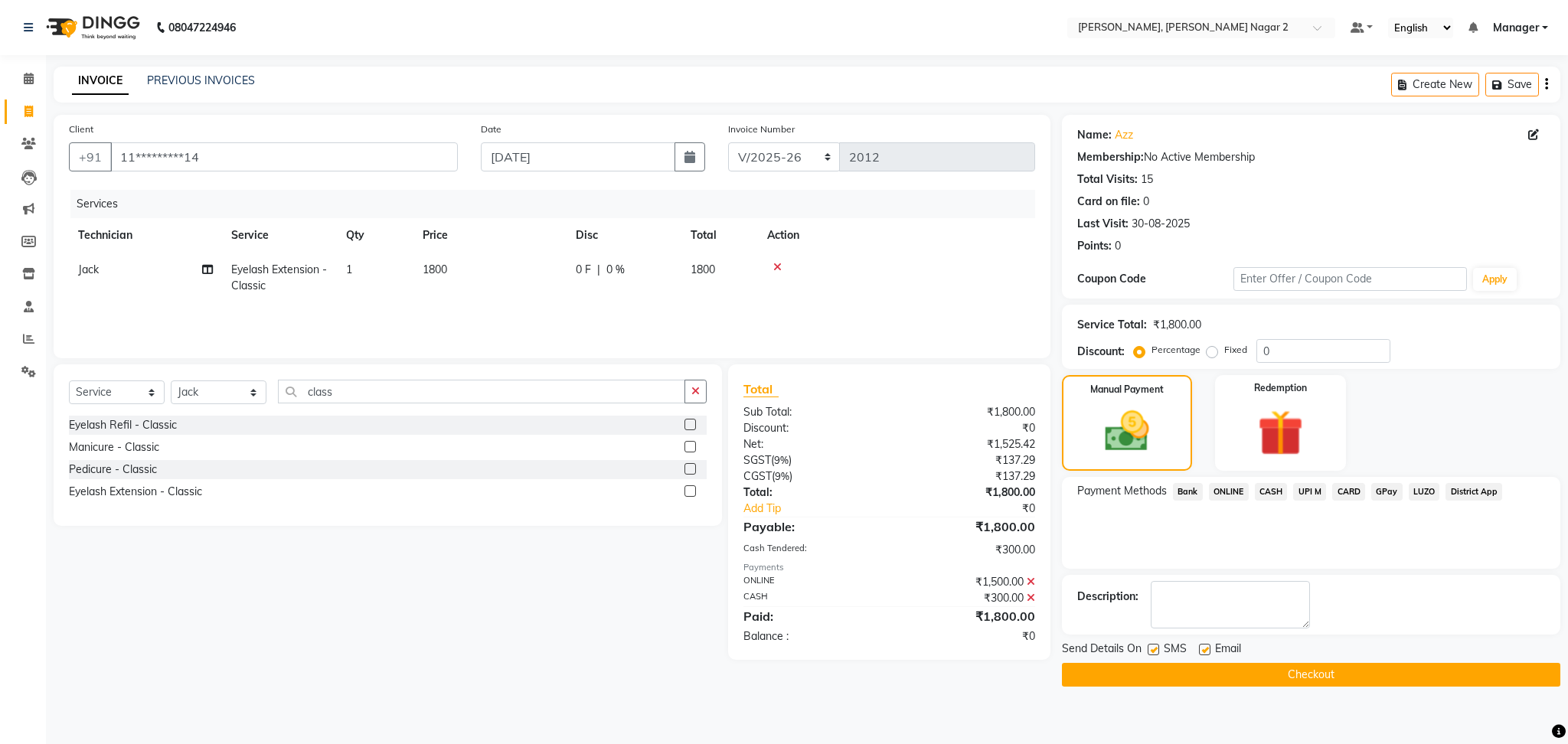
click at [1241, 680] on button "Checkout" at bounding box center [1311, 674] width 499 height 24
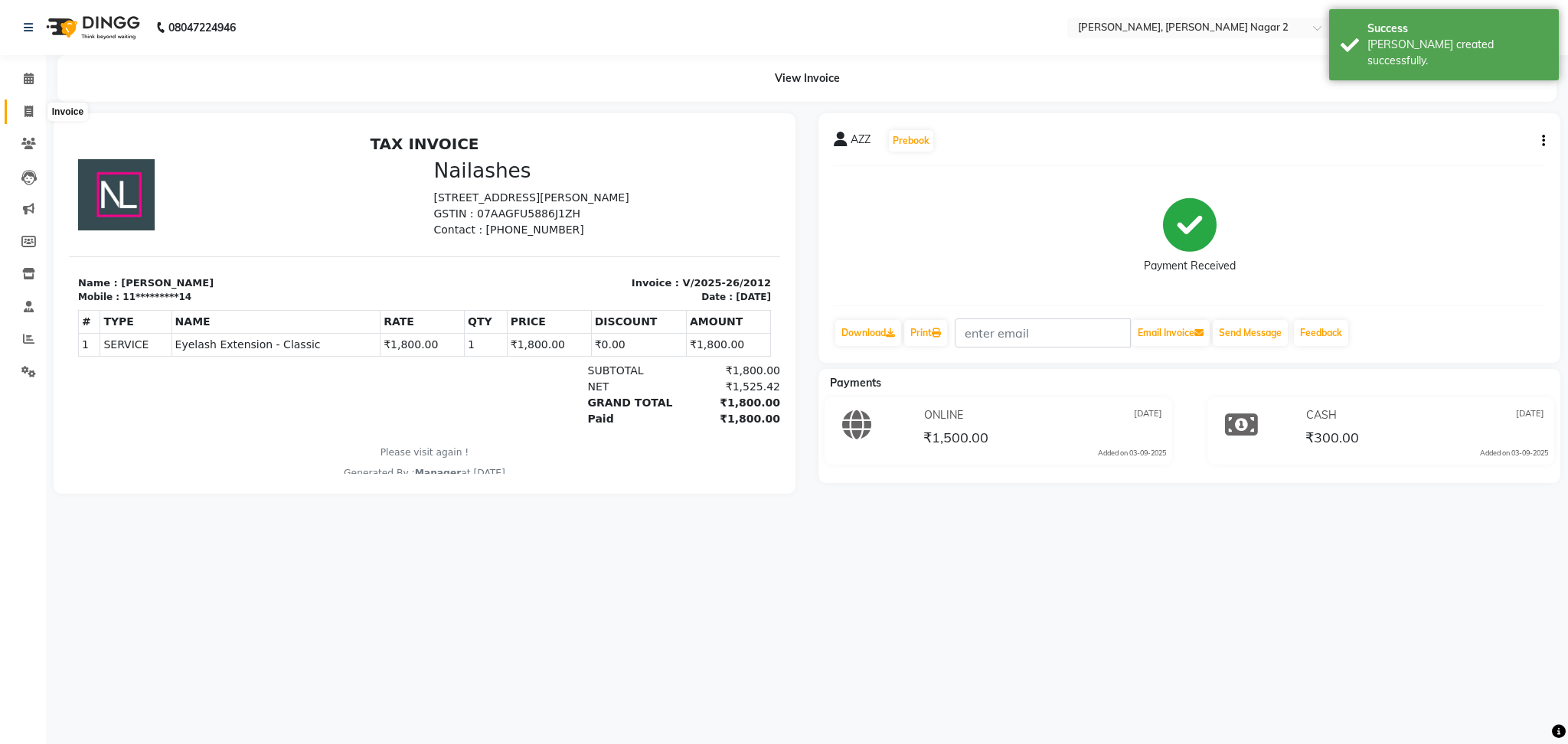
click at [24, 112] on icon at bounding box center [28, 111] width 9 height 11
select select "service"
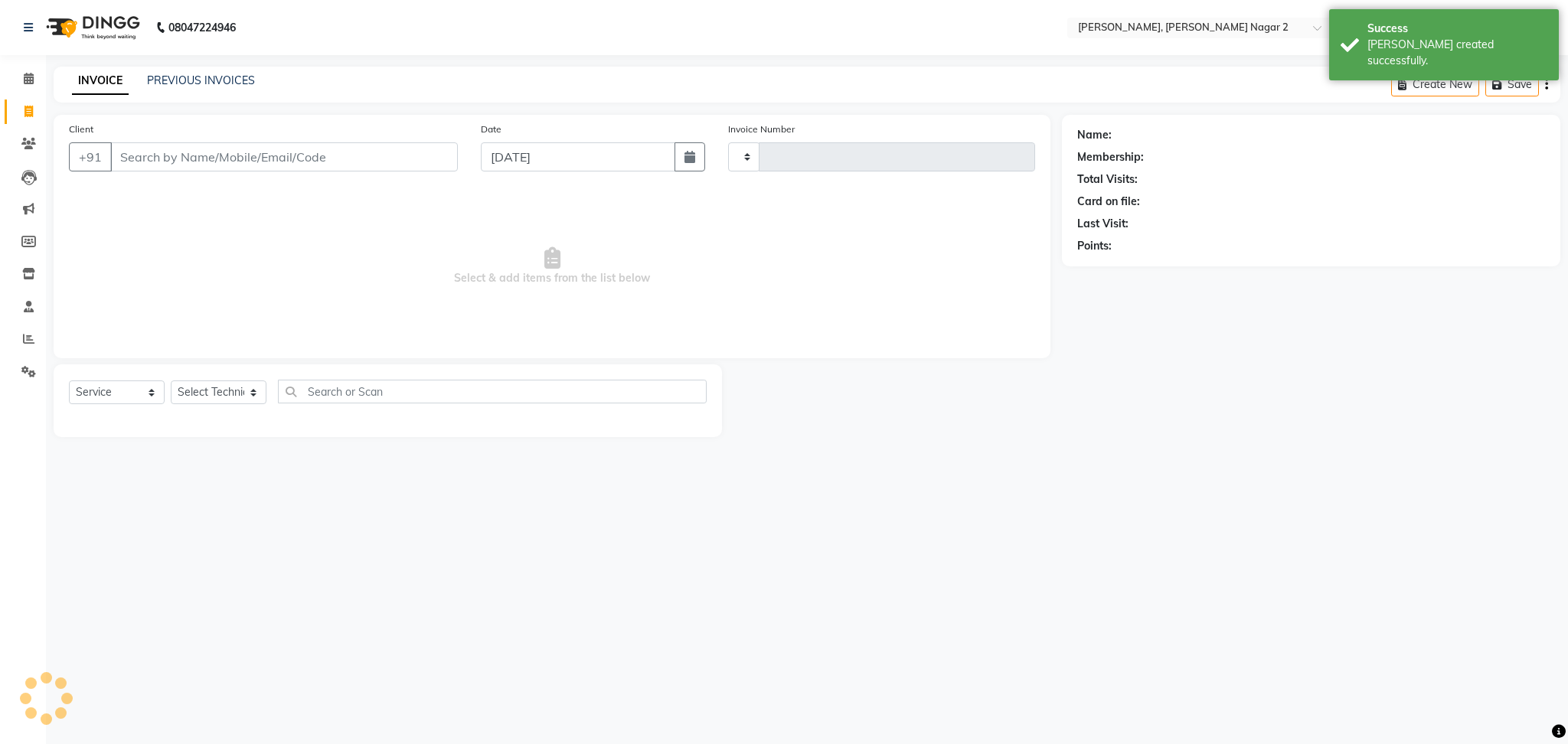
type input "2013"
select select "4241"
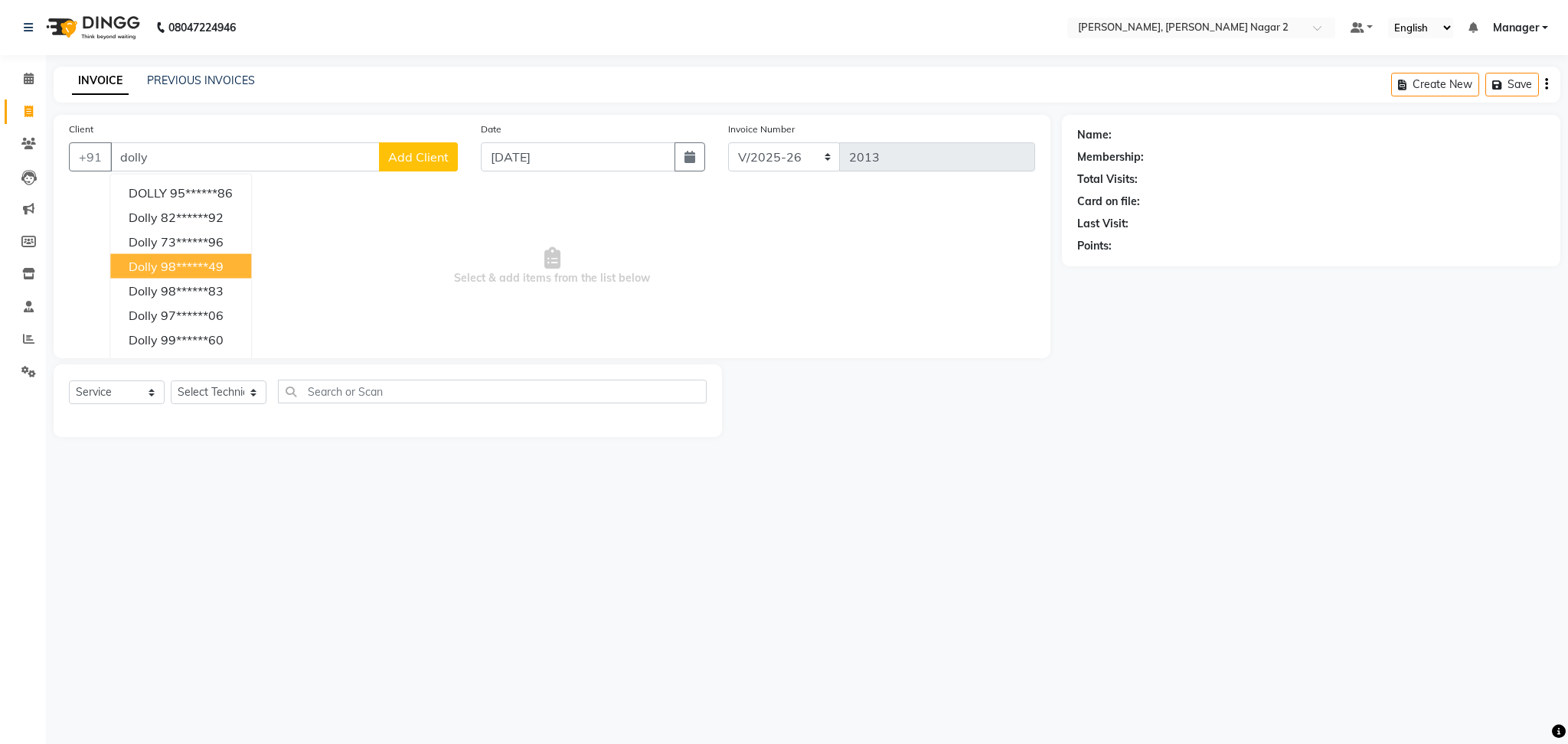
click at [197, 262] on ngb-highlight "98******49" at bounding box center [192, 266] width 63 height 15
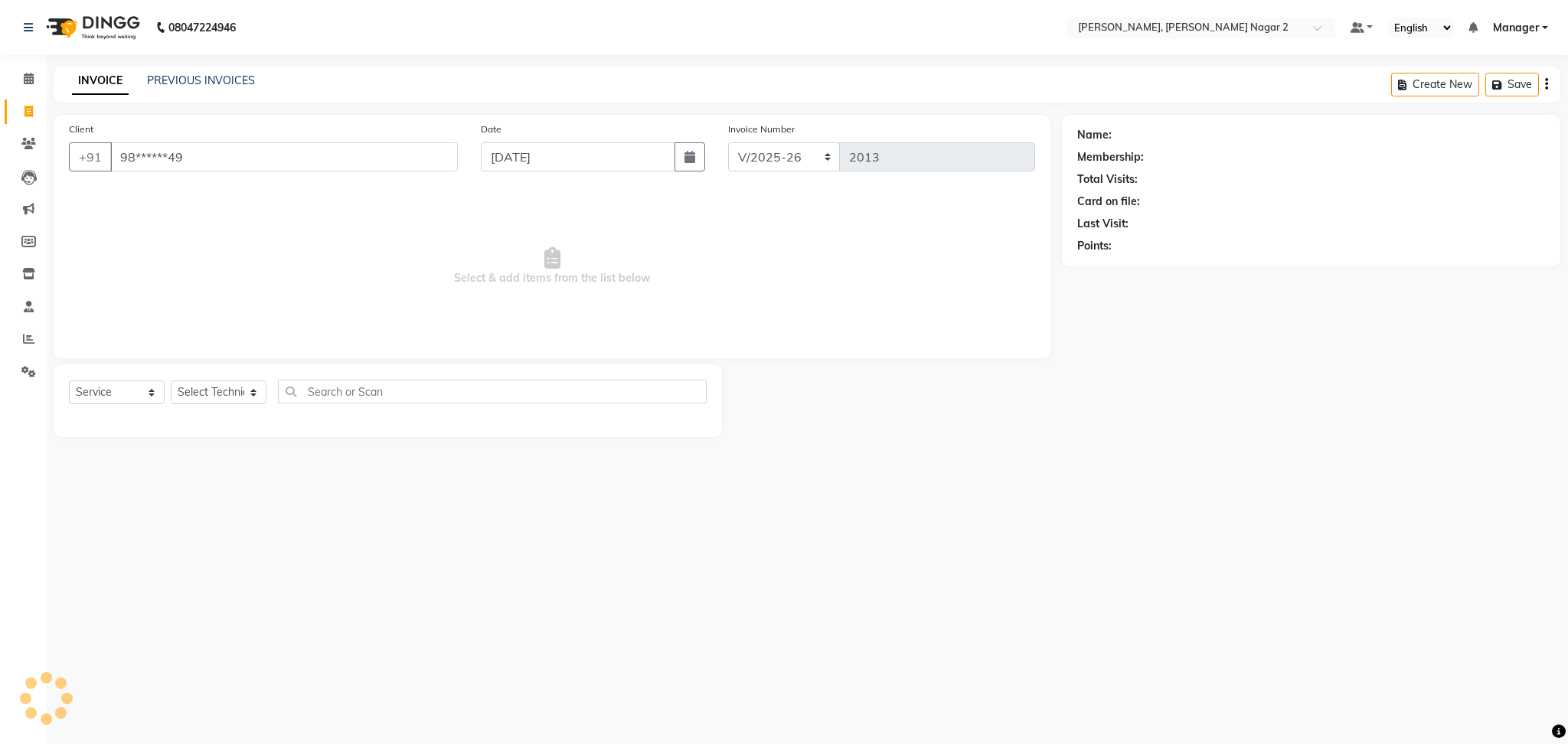
type input "98******49"
click at [213, 382] on select "Select Technician Ankit [PERSON_NAME] Manager [PERSON_NAME] [PERSON_NAME] [PERS…" at bounding box center [218, 393] width 95 height 24
select select "52061"
click at [171, 381] on select "Select Technician Ankit [PERSON_NAME] Manager [PERSON_NAME] [PERSON_NAME] [PERS…" at bounding box center [218, 393] width 95 height 24
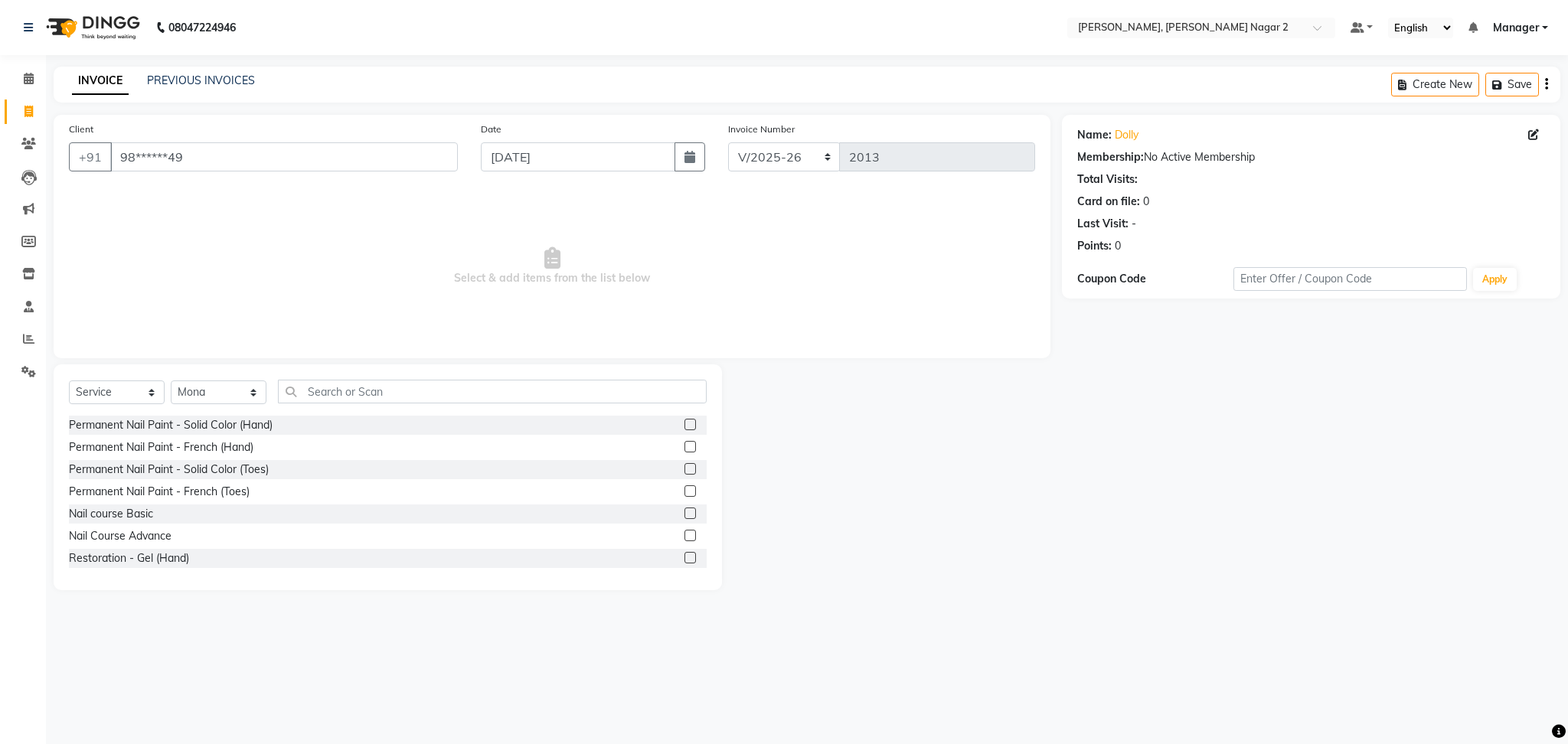
click at [684, 444] on label at bounding box center [689, 446] width 11 height 11
click at [684, 444] on input "checkbox" at bounding box center [689, 448] width 10 height 10
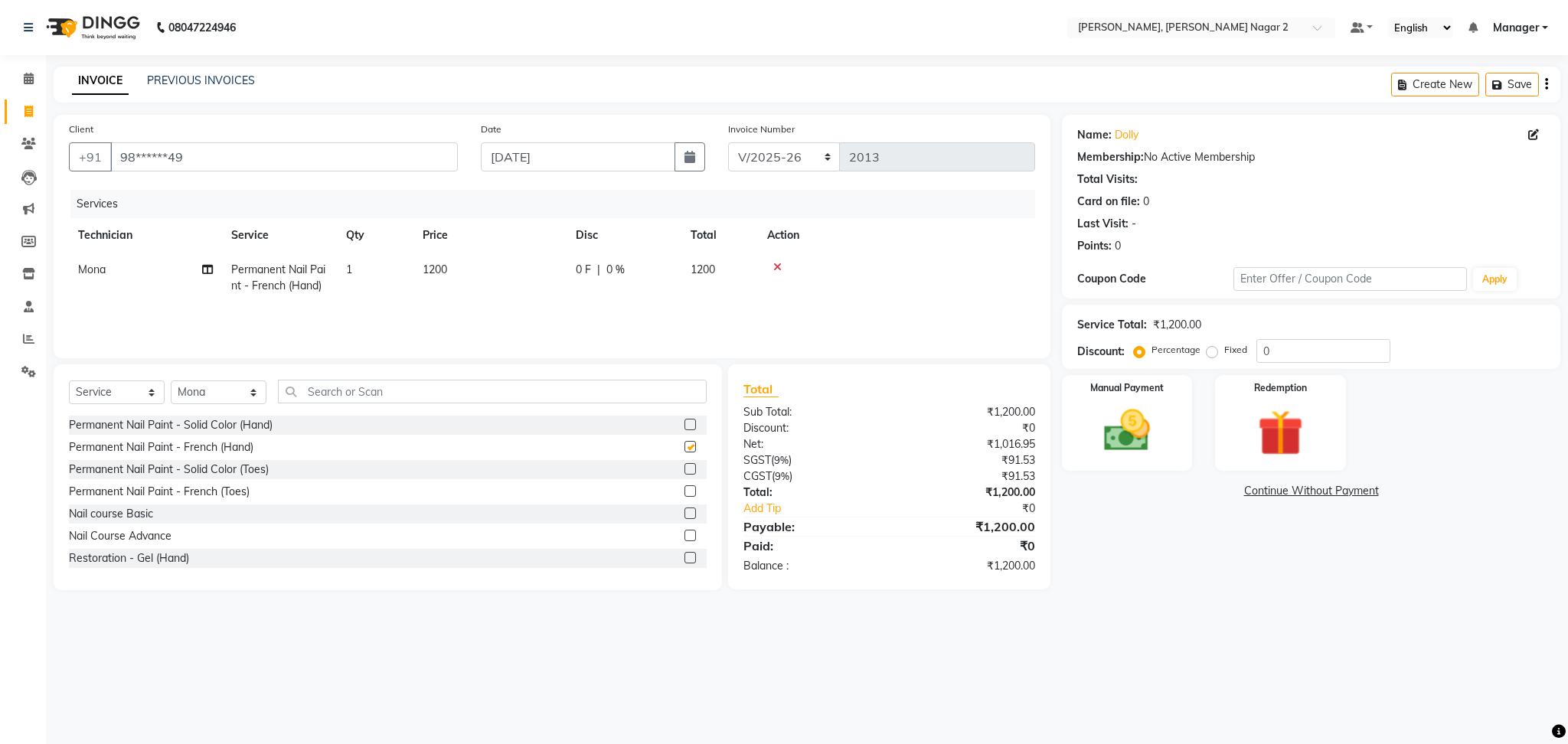
checkbox input "false"
click at [554, 276] on td "1200" at bounding box center [490, 277] width 153 height 51
select select "52061"
click at [554, 276] on input "1200" at bounding box center [561, 274] width 135 height 24
type input "1"
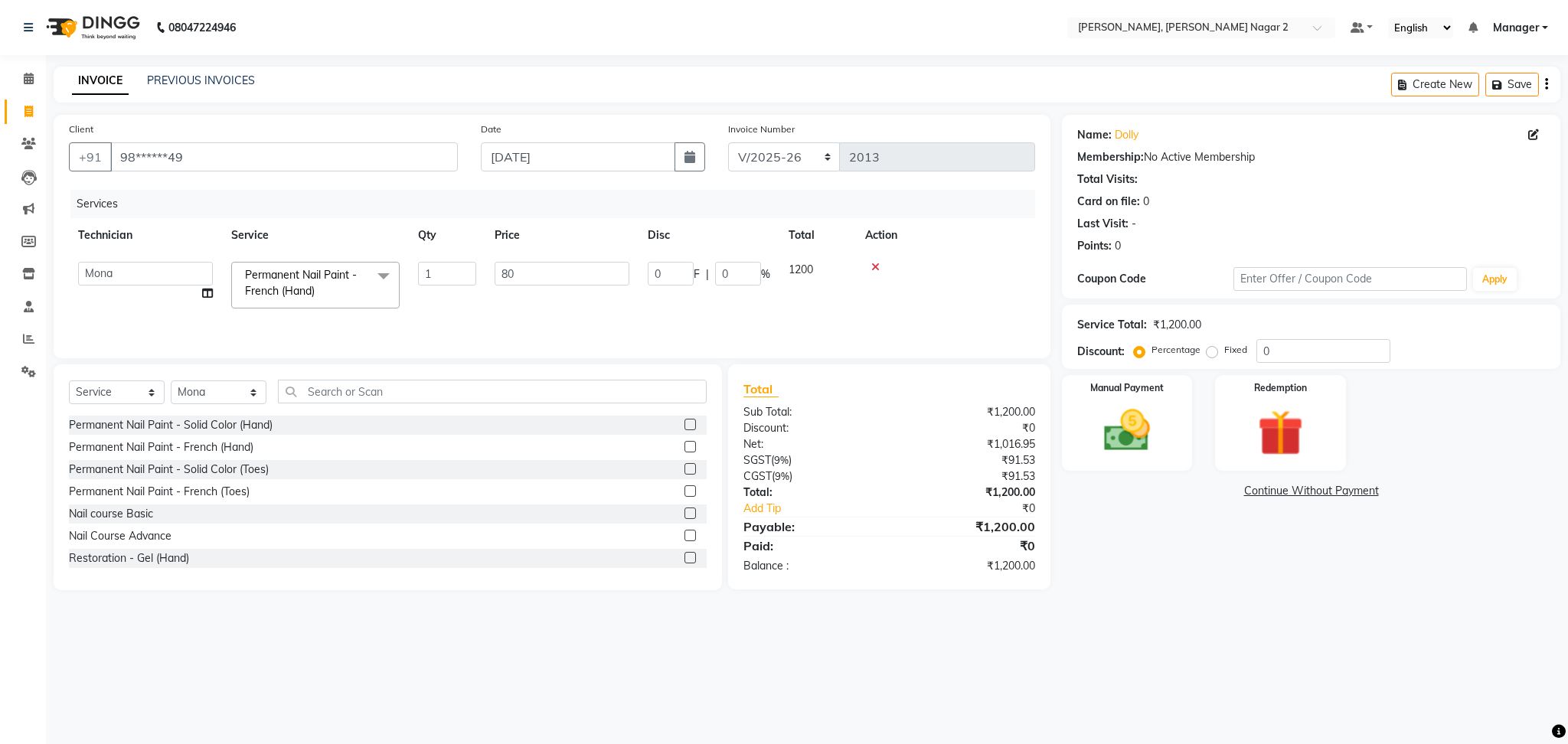
type input "800"
click at [1106, 389] on label "Manual Payment" at bounding box center [1126, 387] width 77 height 15
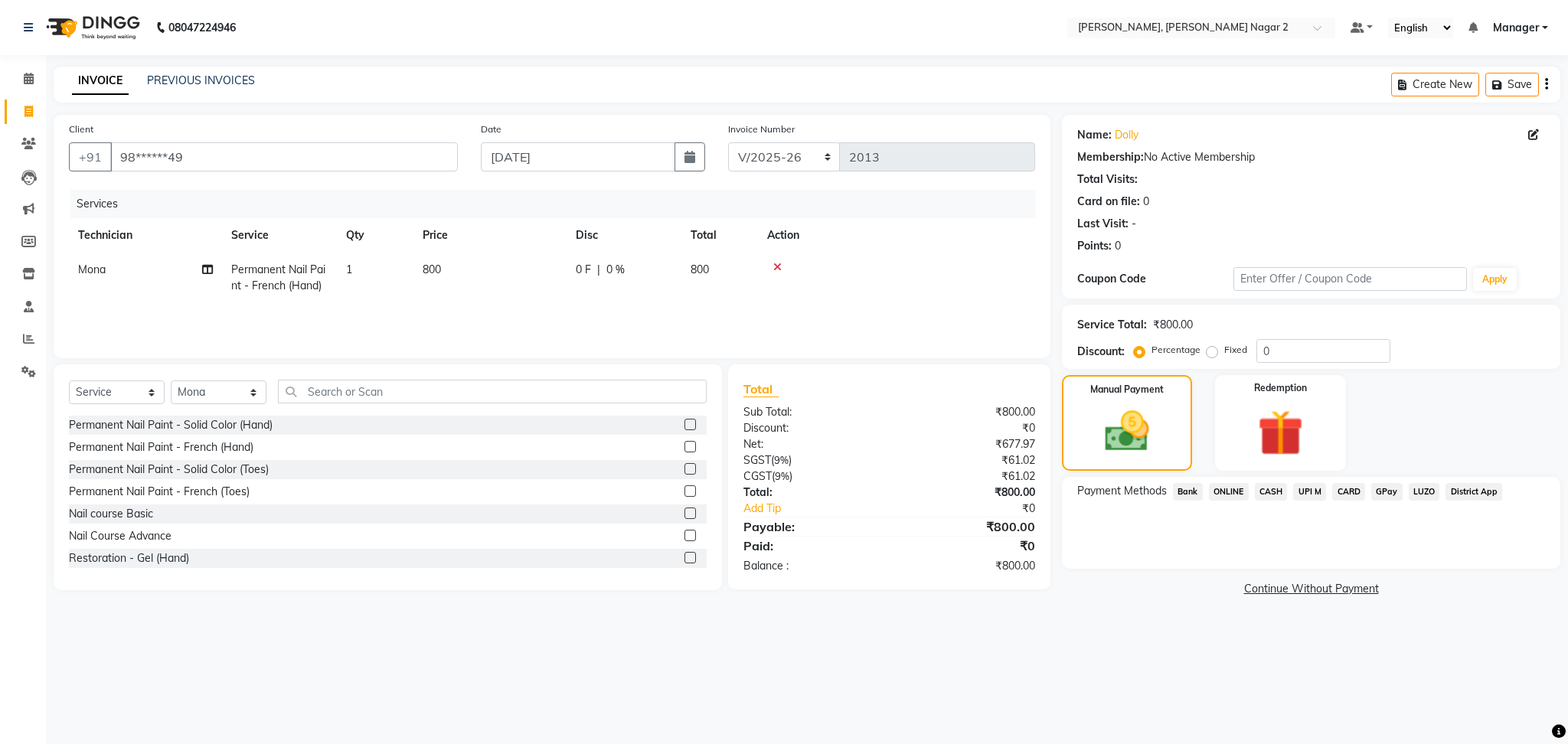
click at [1277, 490] on span "CASH" at bounding box center [1271, 491] width 33 height 17
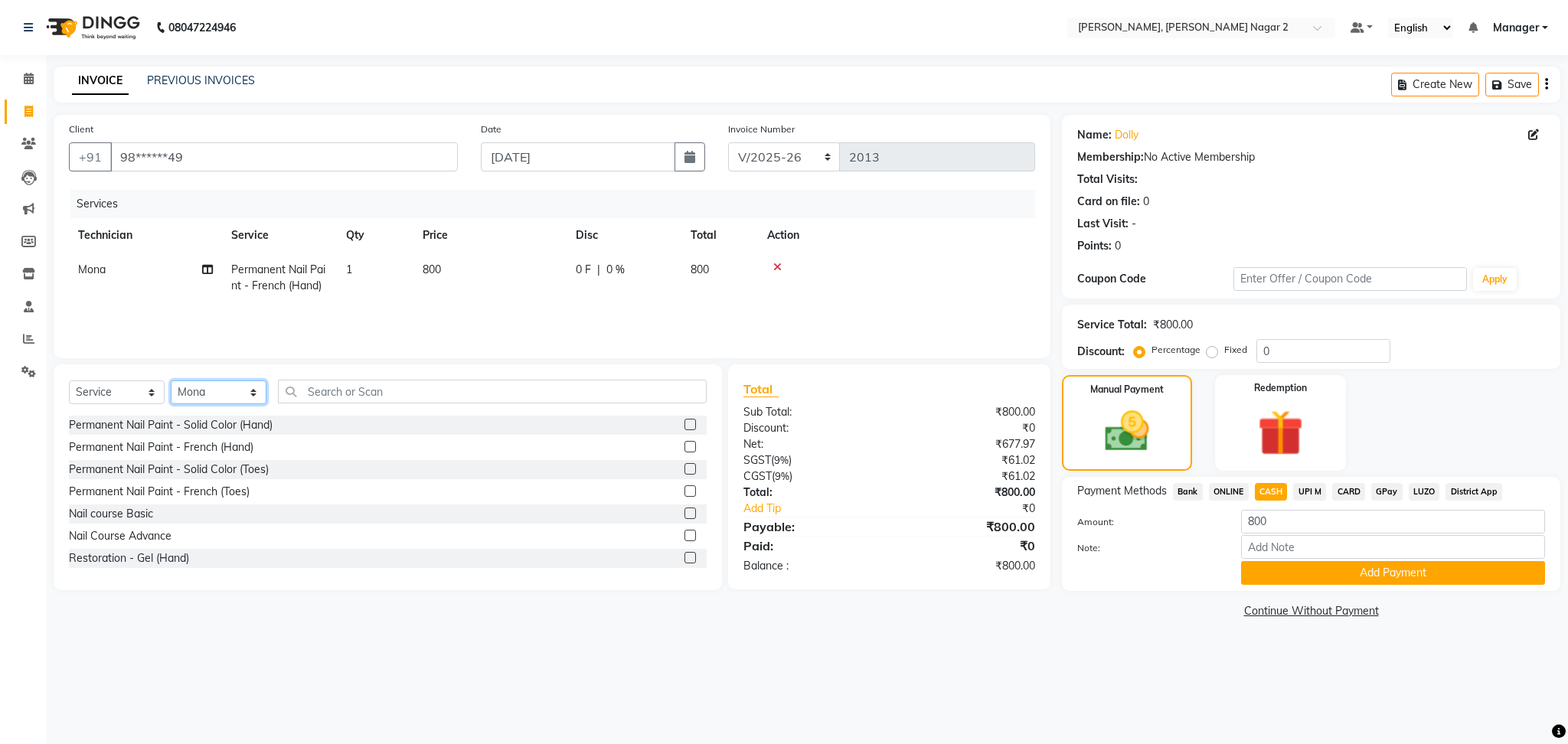
click at [219, 402] on select "Select Technician Ankit [PERSON_NAME] Manager [PERSON_NAME] [PERSON_NAME] [PERS…" at bounding box center [218, 393] width 95 height 24
click at [359, 382] on input "text" at bounding box center [492, 392] width 429 height 24
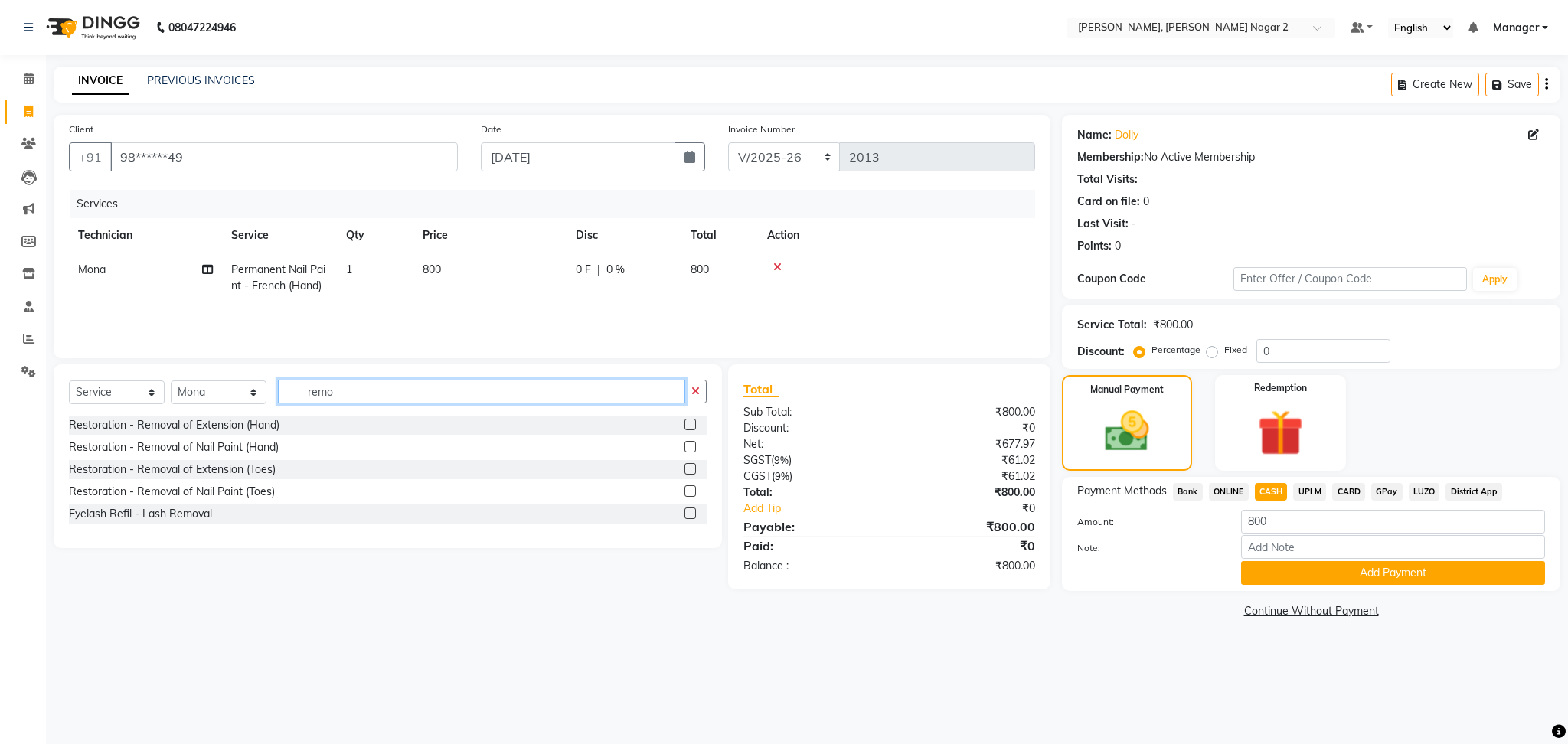
type input "remo"
click at [689, 422] on label at bounding box center [689, 424] width 11 height 11
click at [689, 422] on input "checkbox" at bounding box center [689, 425] width 10 height 10
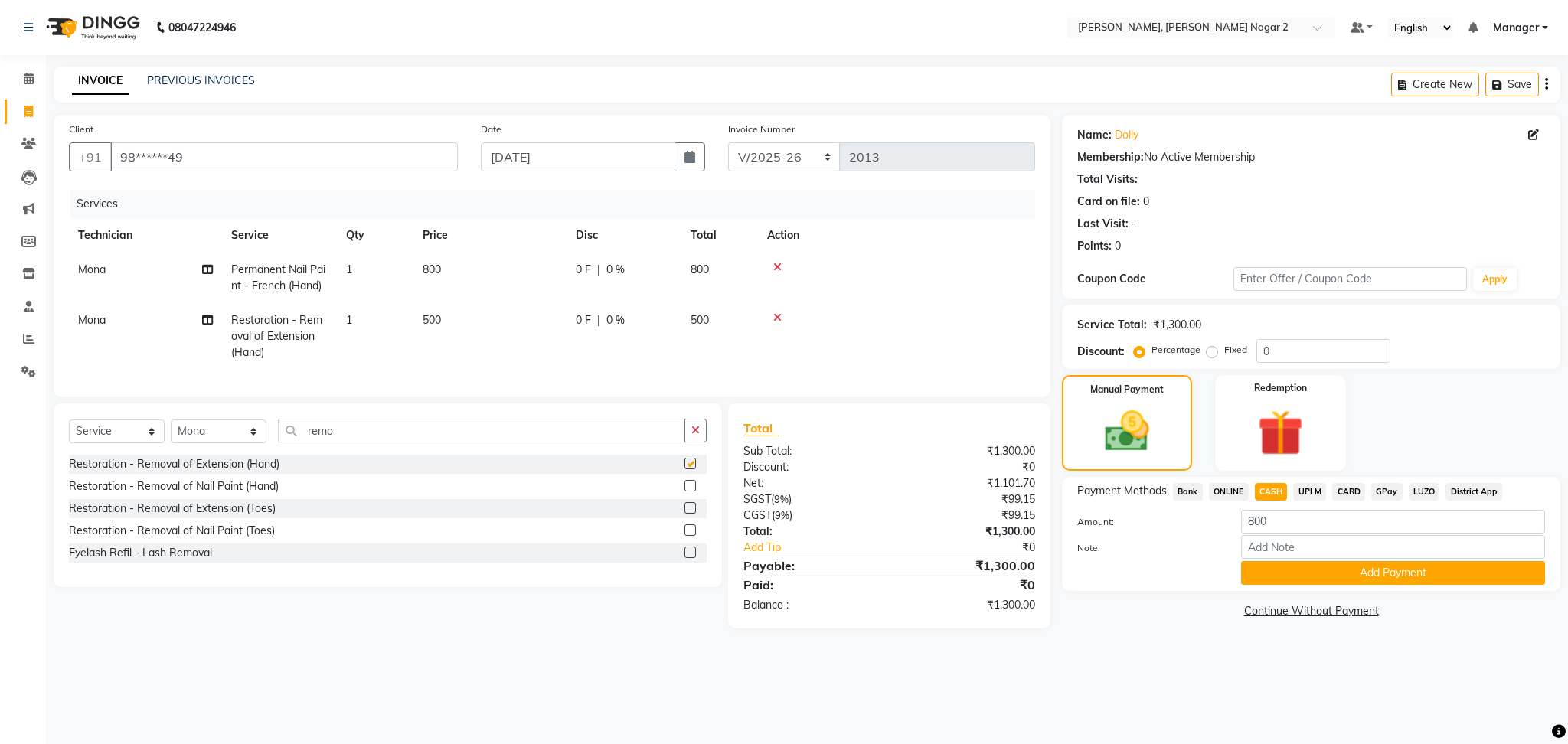
checkbox input "false"
click at [1388, 564] on button "Add Payment" at bounding box center [1393, 573] width 304 height 24
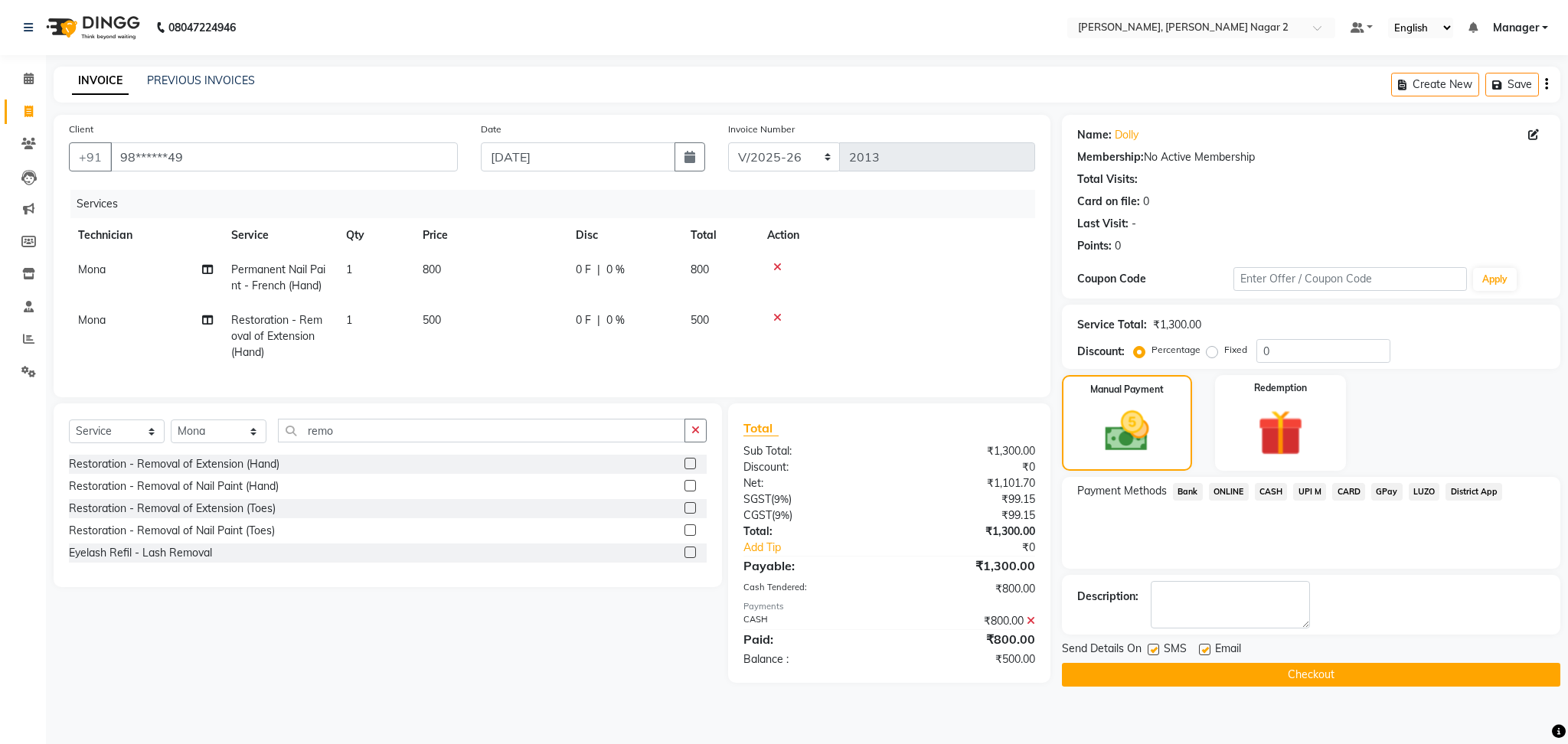
click at [1233, 486] on span "ONLINE" at bounding box center [1228, 491] width 40 height 17
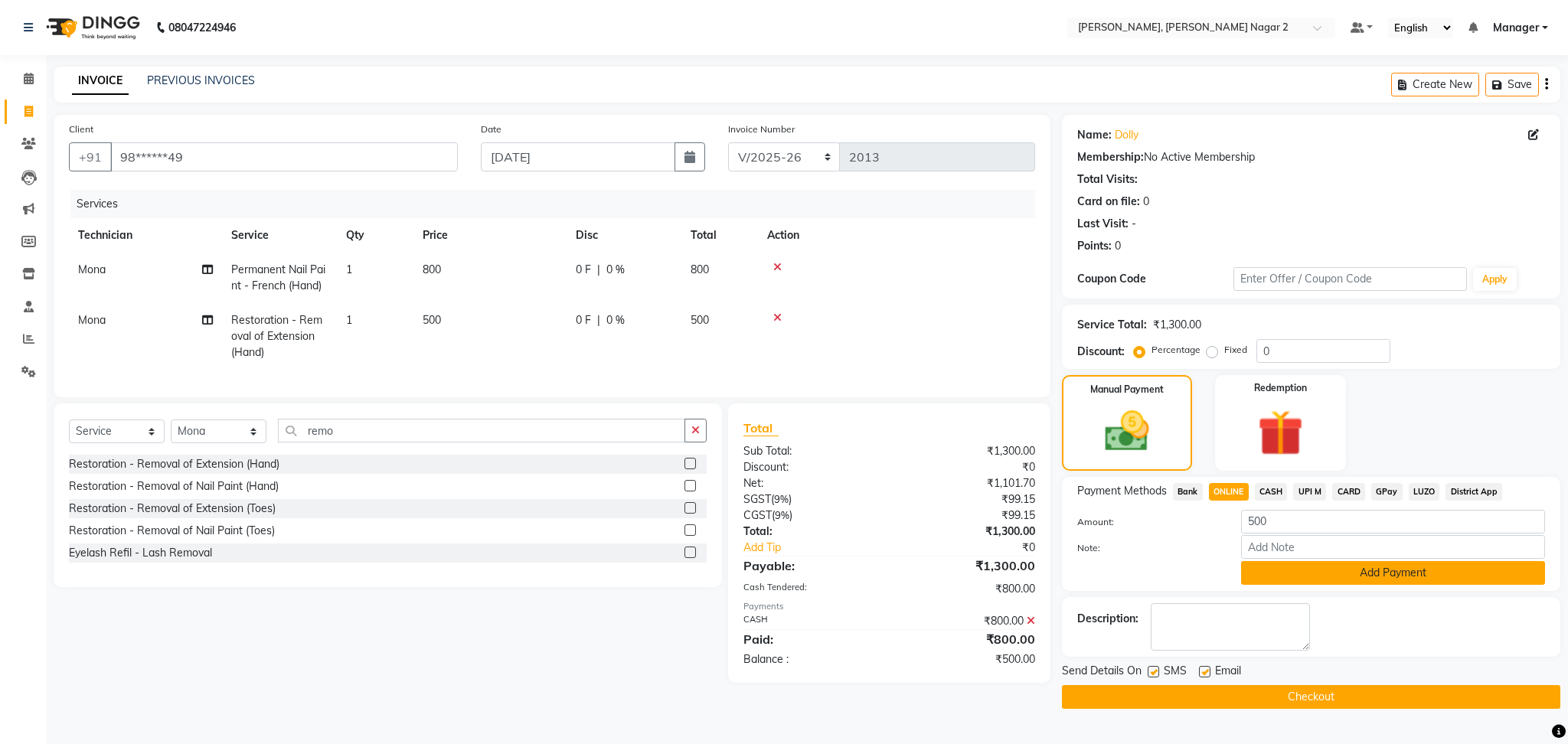
click at [1337, 577] on button "Add Payment" at bounding box center [1393, 573] width 304 height 24
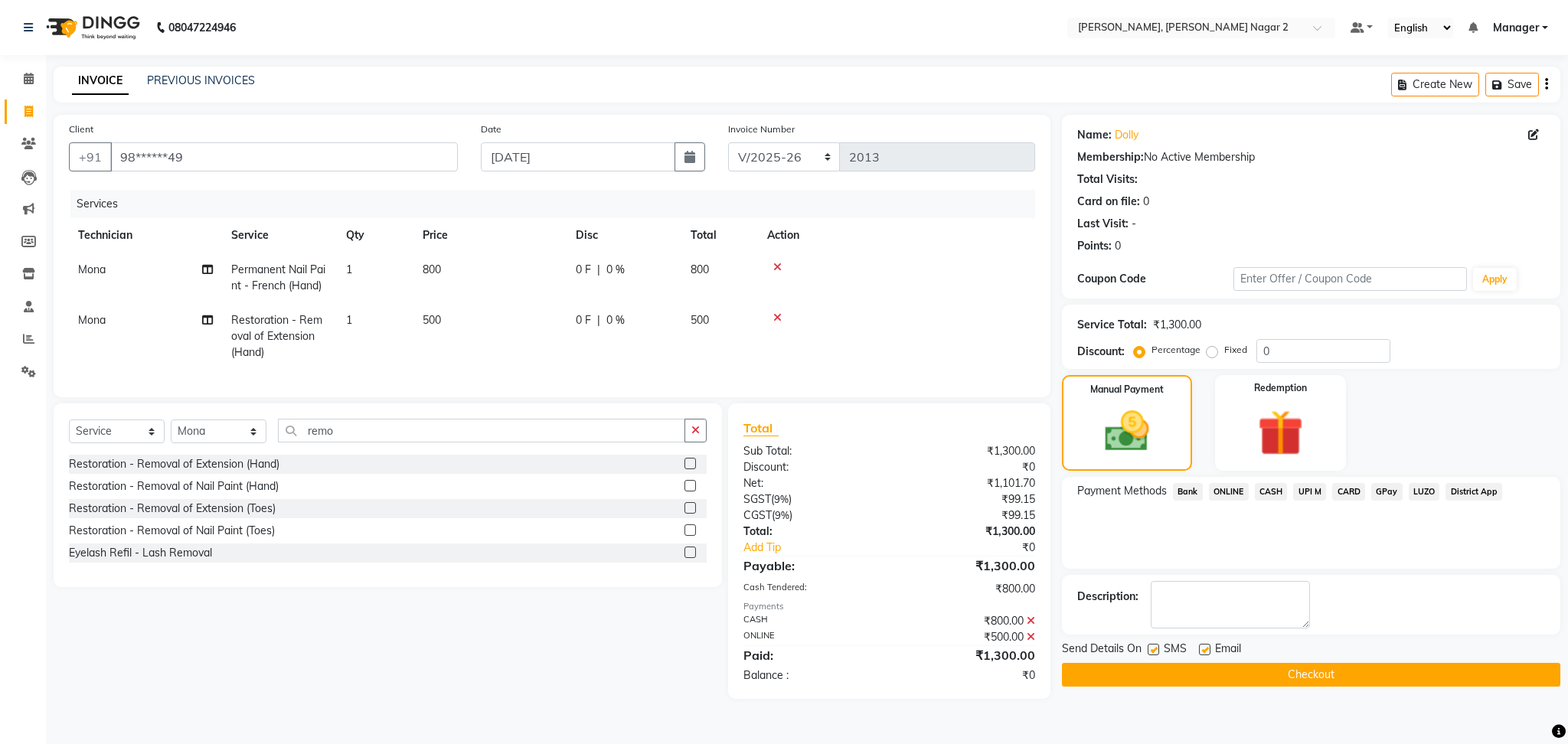
click at [1306, 676] on button "Checkout" at bounding box center [1311, 674] width 499 height 24
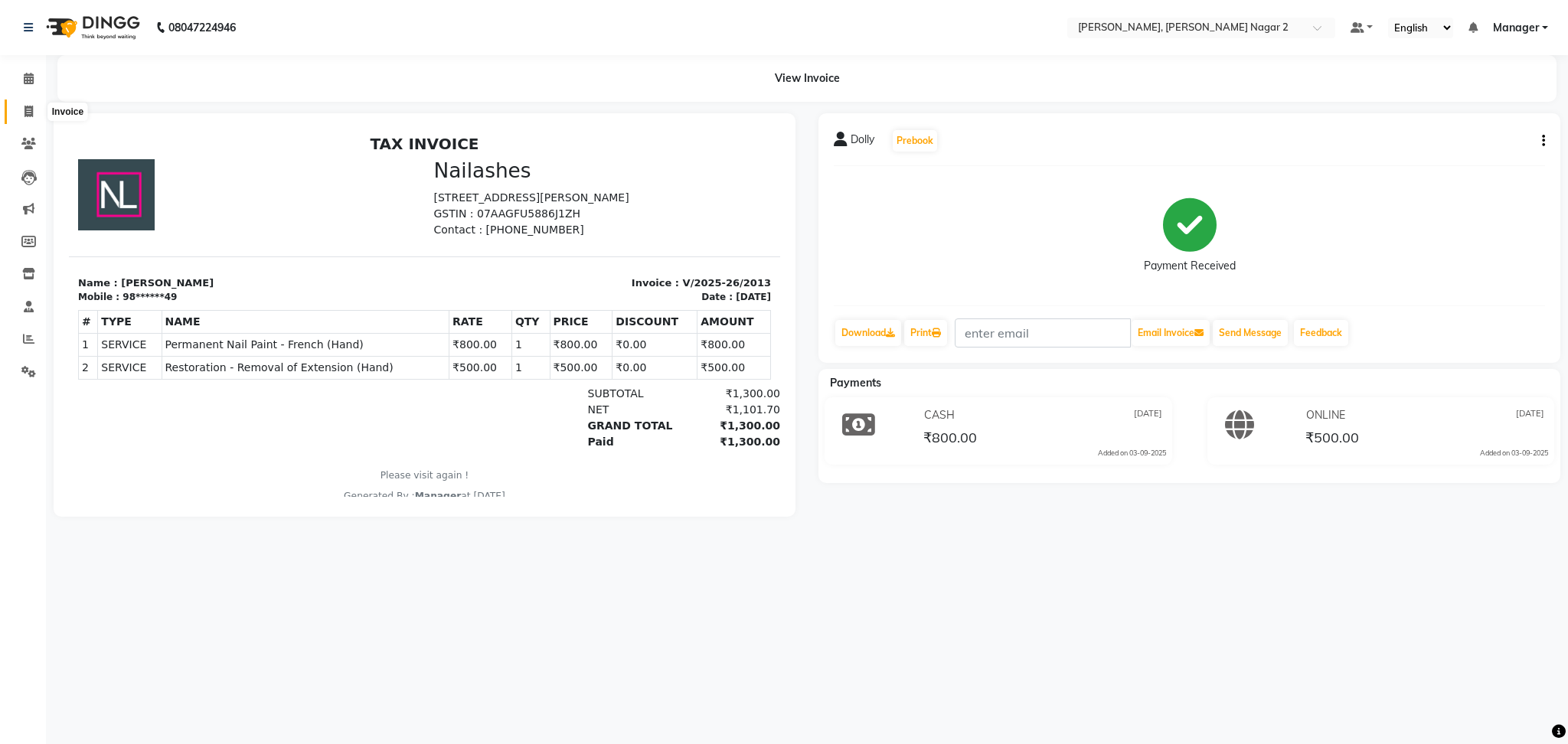
click at [24, 108] on icon at bounding box center [28, 111] width 9 height 11
select select "service"
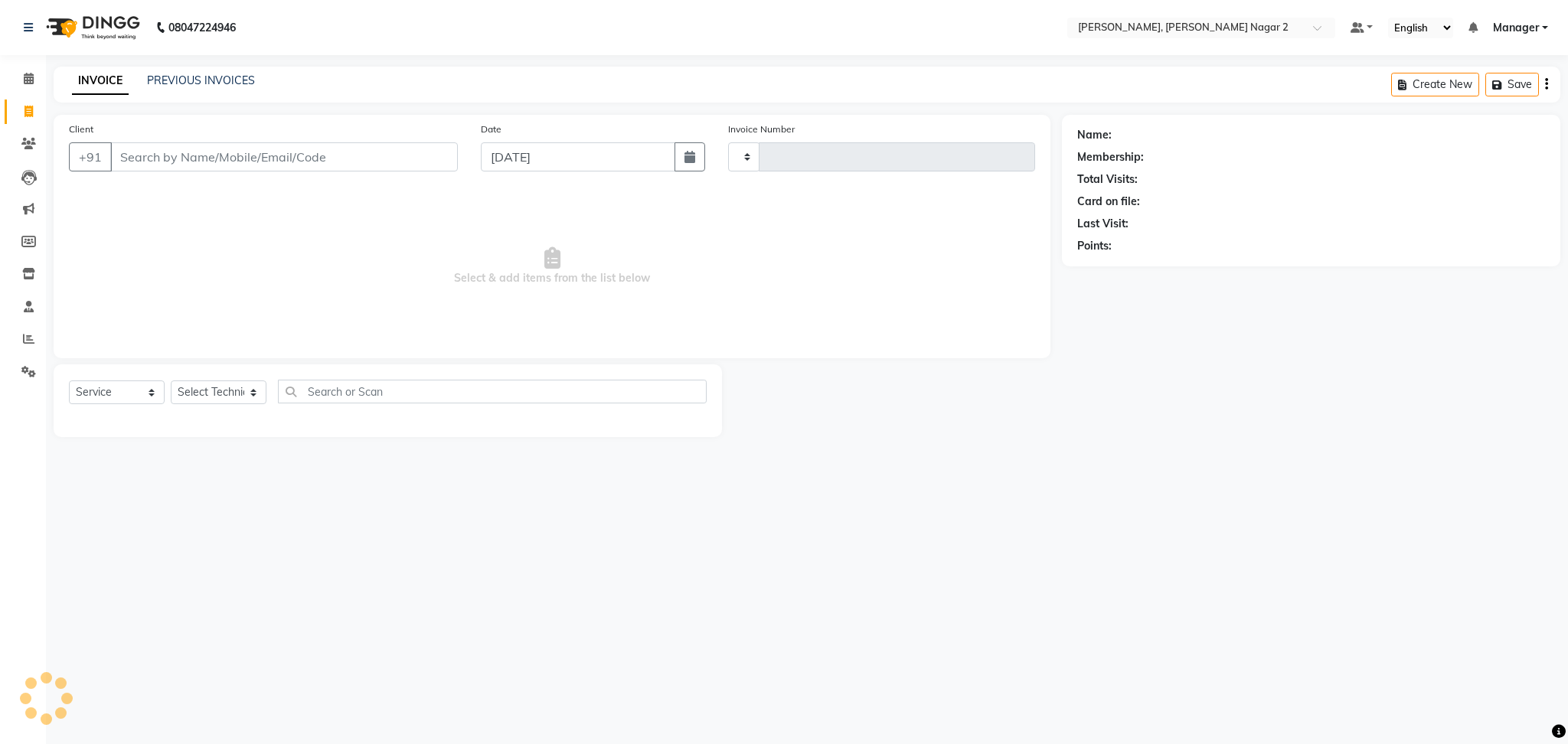
type input "2014"
select select "4241"
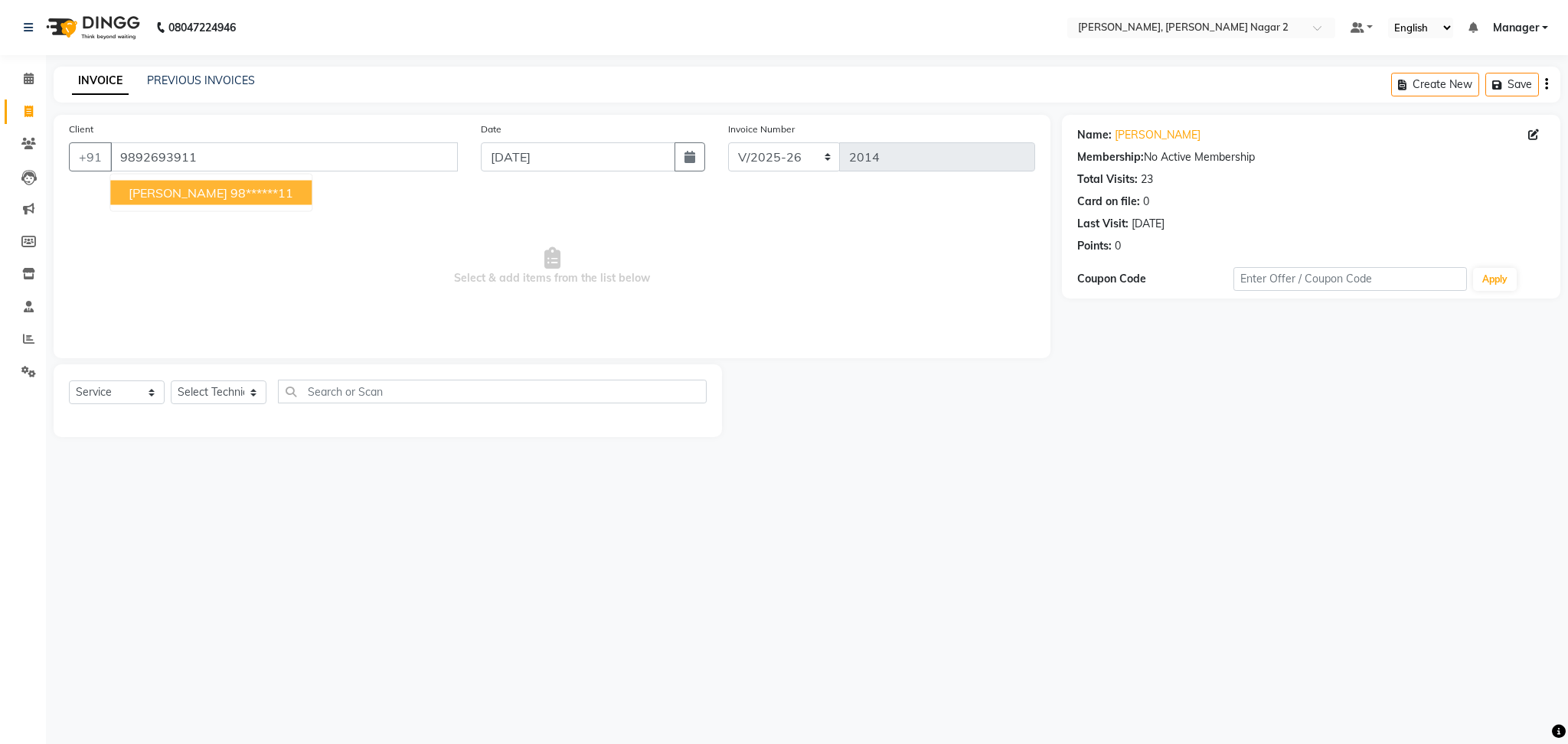
click at [237, 193] on button "[PERSON_NAME] 98******11" at bounding box center [211, 192] width 201 height 24
type input "98******11"
click at [224, 390] on select "Select Technician Ankit [PERSON_NAME] Manager [PERSON_NAME] [PERSON_NAME] [PERS…" at bounding box center [218, 393] width 95 height 24
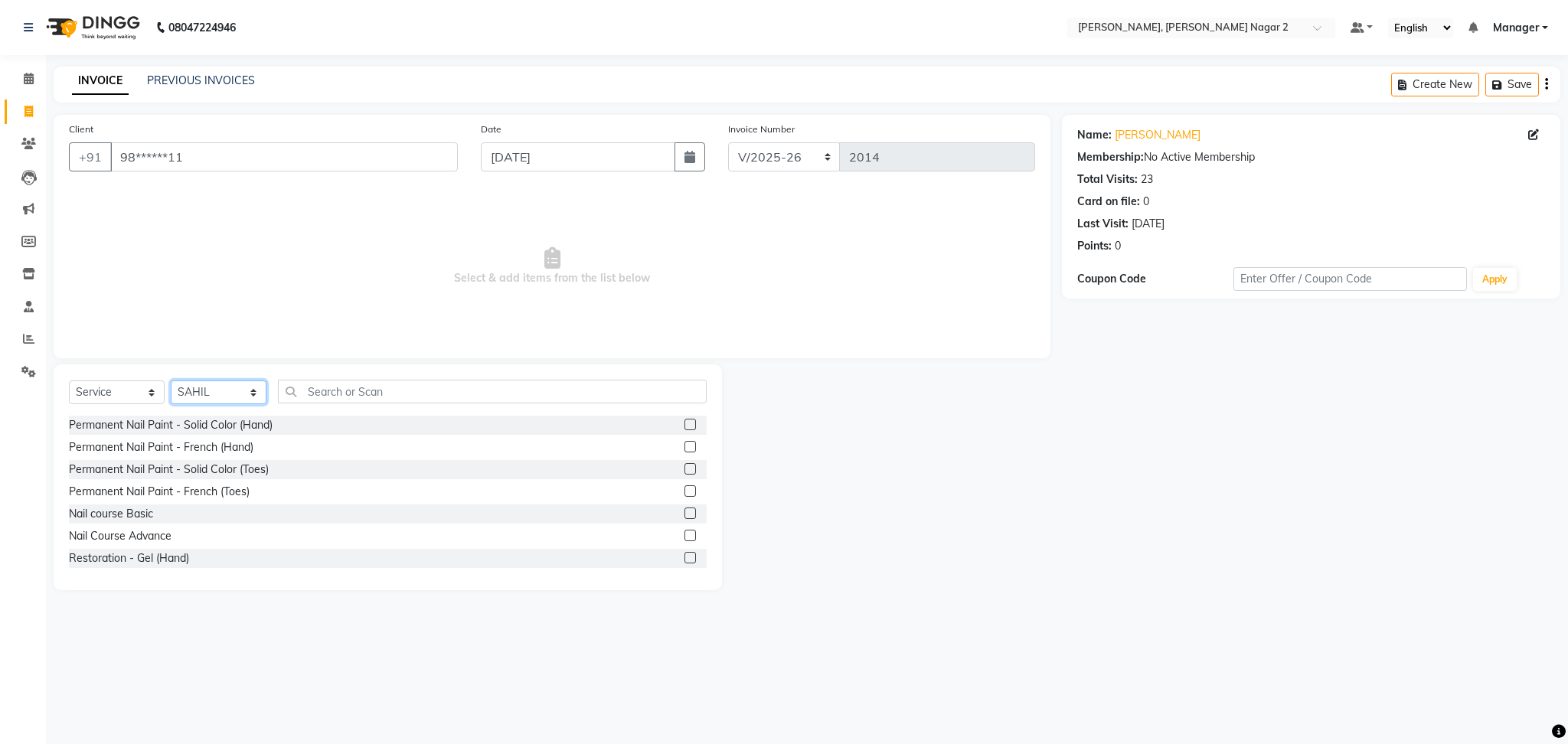
select select "75962"
click at [684, 445] on label at bounding box center [689, 446] width 11 height 11
click at [684, 445] on input "checkbox" at bounding box center [689, 448] width 10 height 10
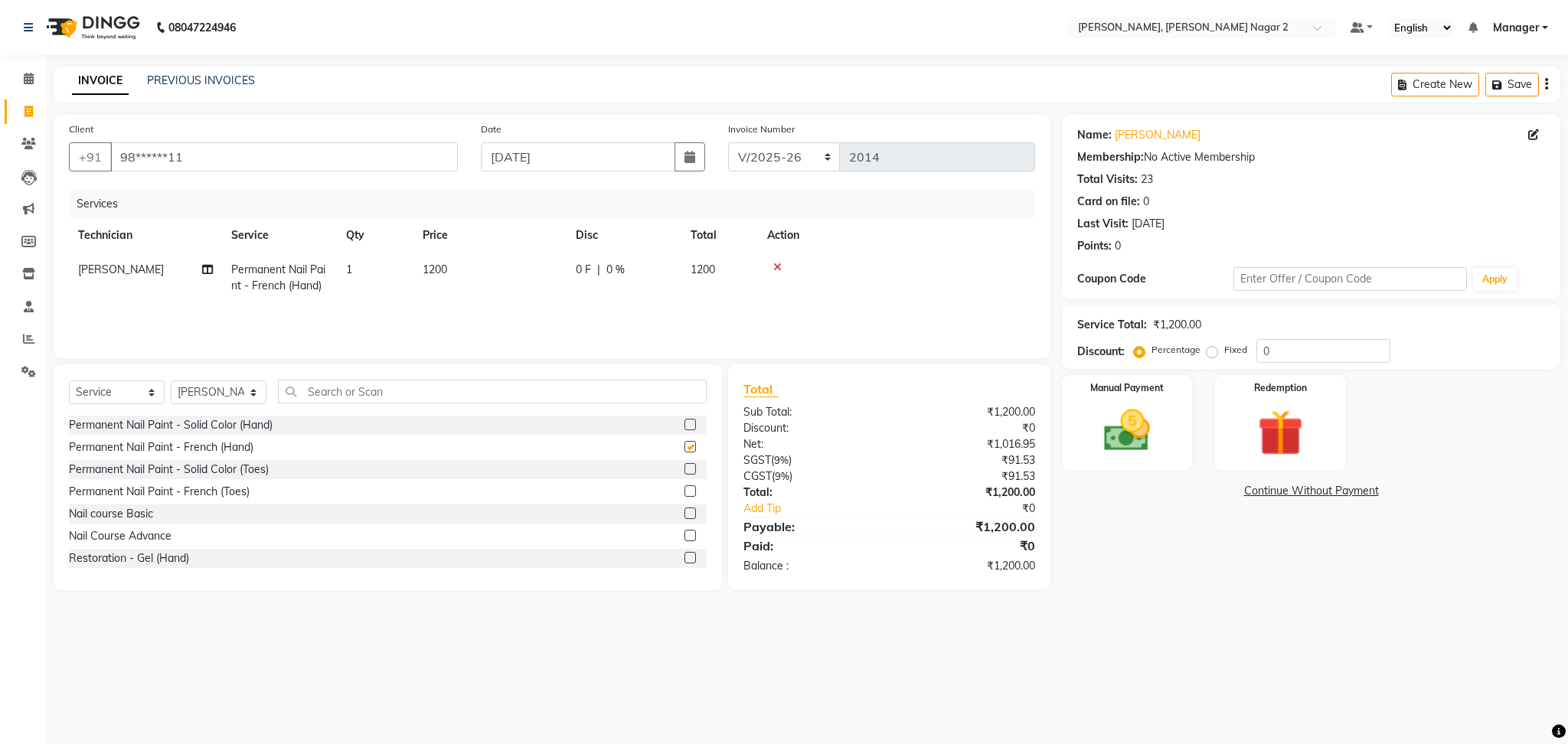
checkbox input "false"
click at [548, 271] on td "1200" at bounding box center [490, 277] width 153 height 51
select select "75962"
click at [548, 271] on input "1200" at bounding box center [561, 274] width 135 height 24
type input "1500"
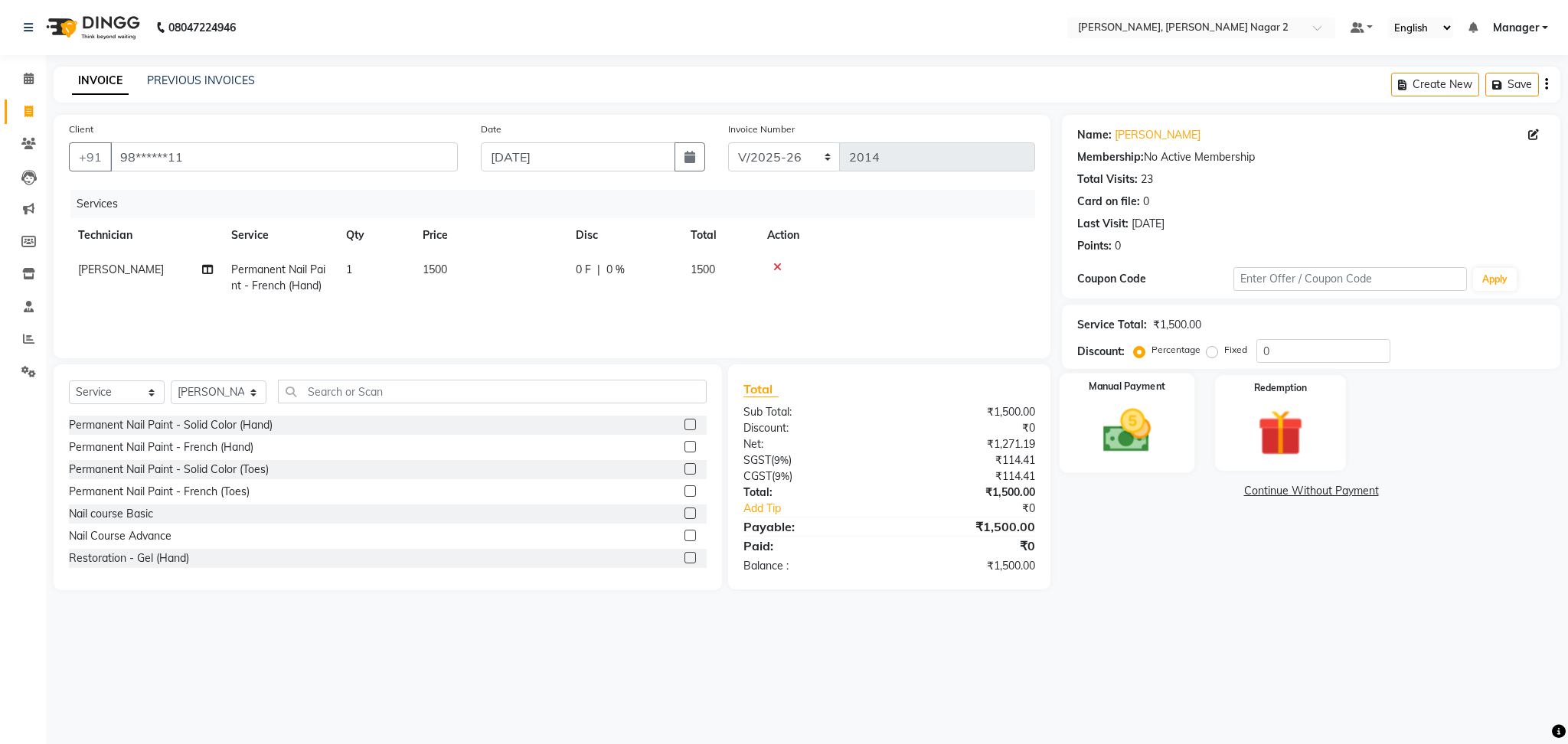
click at [1160, 454] on img at bounding box center [1127, 430] width 78 height 55
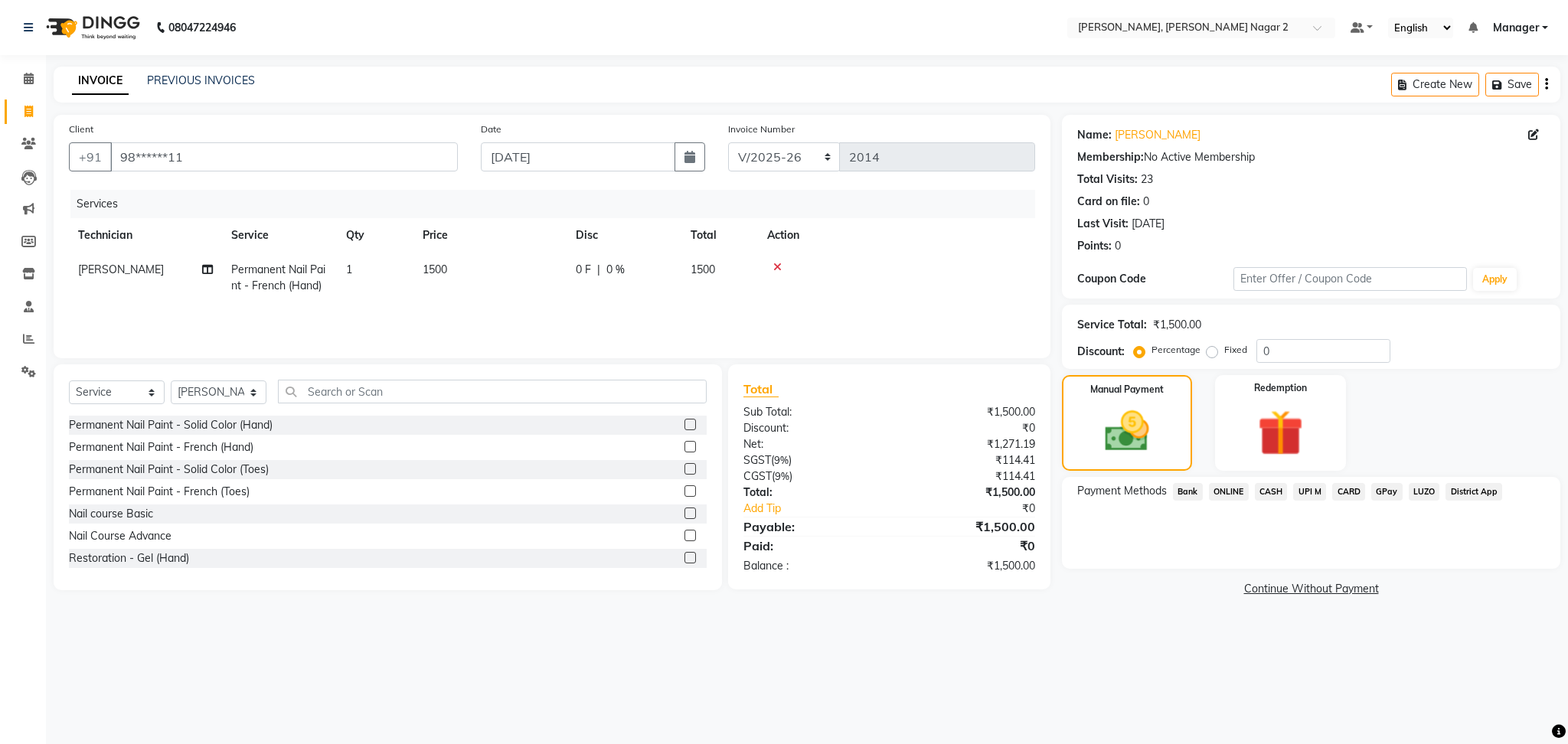
click at [1223, 483] on span "ONLINE" at bounding box center [1228, 491] width 40 height 17
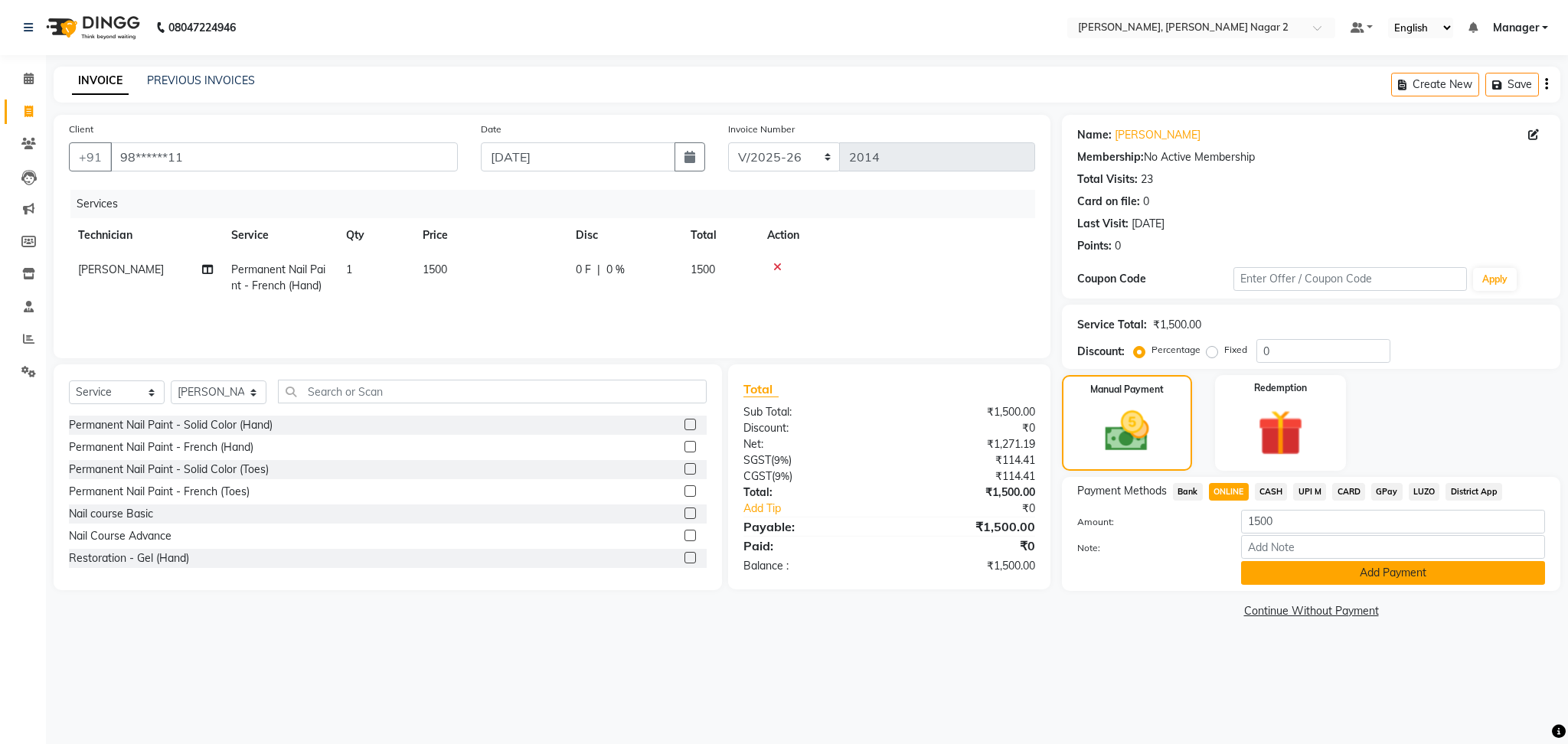
click at [1319, 572] on button "Add Payment" at bounding box center [1393, 573] width 304 height 24
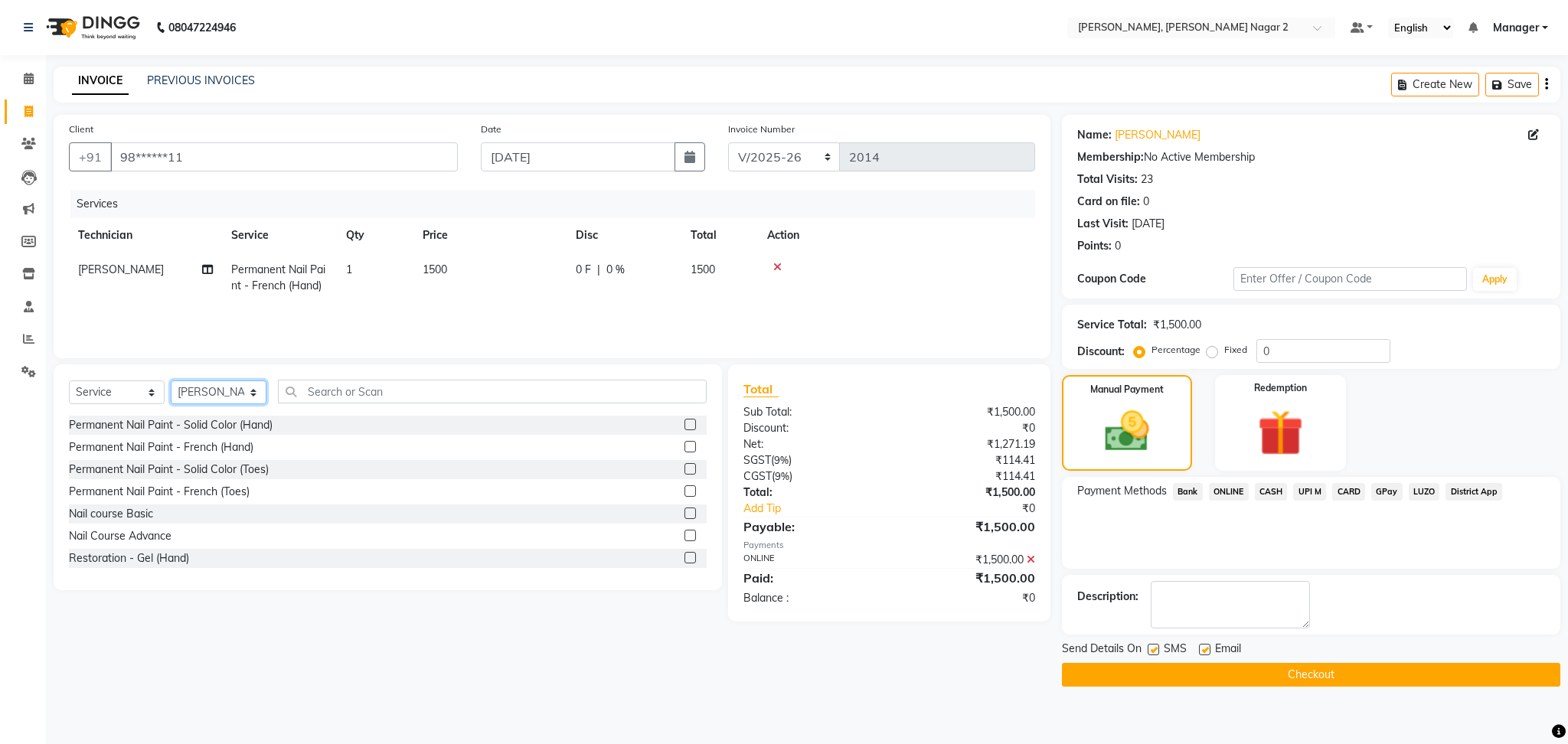
click at [228, 393] on select "Select Technician Ankit [PERSON_NAME] Manager [PERSON_NAME] [PERSON_NAME] [PERS…" at bounding box center [218, 393] width 95 height 24
select select "87880"
click at [171, 381] on select "Select Technician Ankit [PERSON_NAME] Manager [PERSON_NAME] [PERSON_NAME] [PERS…" at bounding box center [218, 393] width 95 height 24
click at [684, 446] on label at bounding box center [689, 446] width 11 height 11
click at [684, 446] on input "checkbox" at bounding box center [689, 448] width 10 height 10
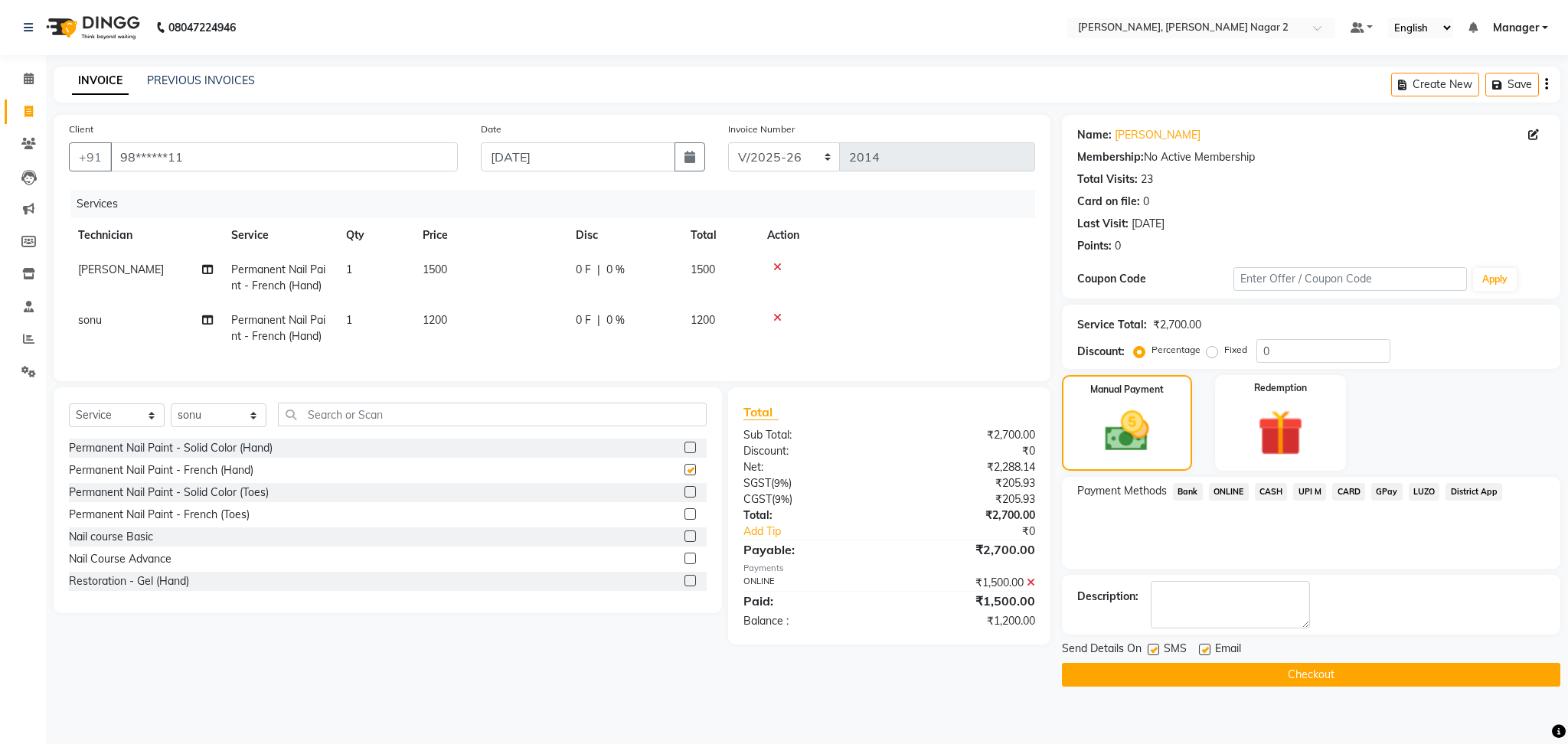
checkbox input "false"
click at [527, 322] on td "1200" at bounding box center [490, 328] width 153 height 51
select select "87880"
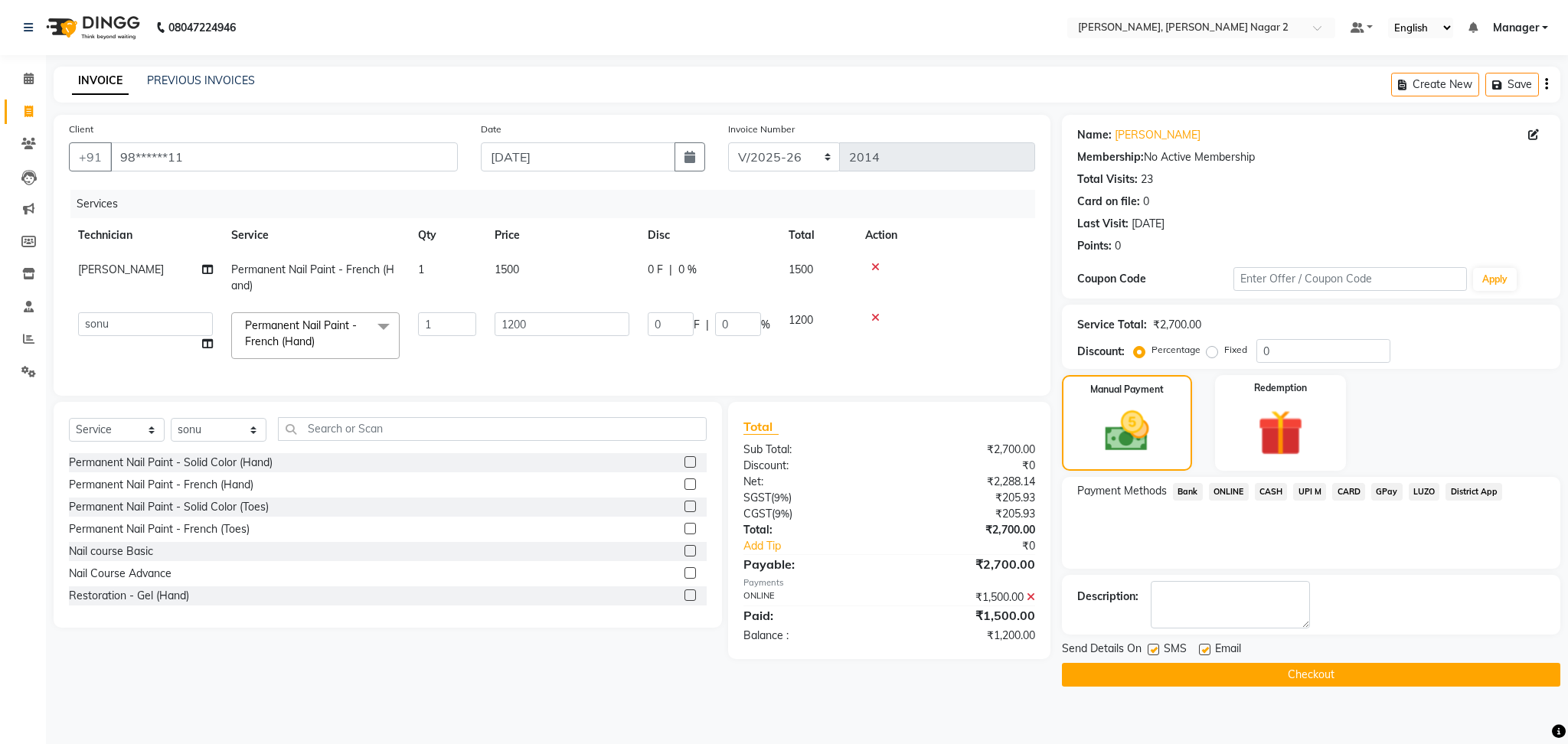
click at [527, 322] on input "1200" at bounding box center [561, 324] width 135 height 24
type input "1000"
click at [1269, 490] on span "CASH" at bounding box center [1271, 491] width 33 height 17
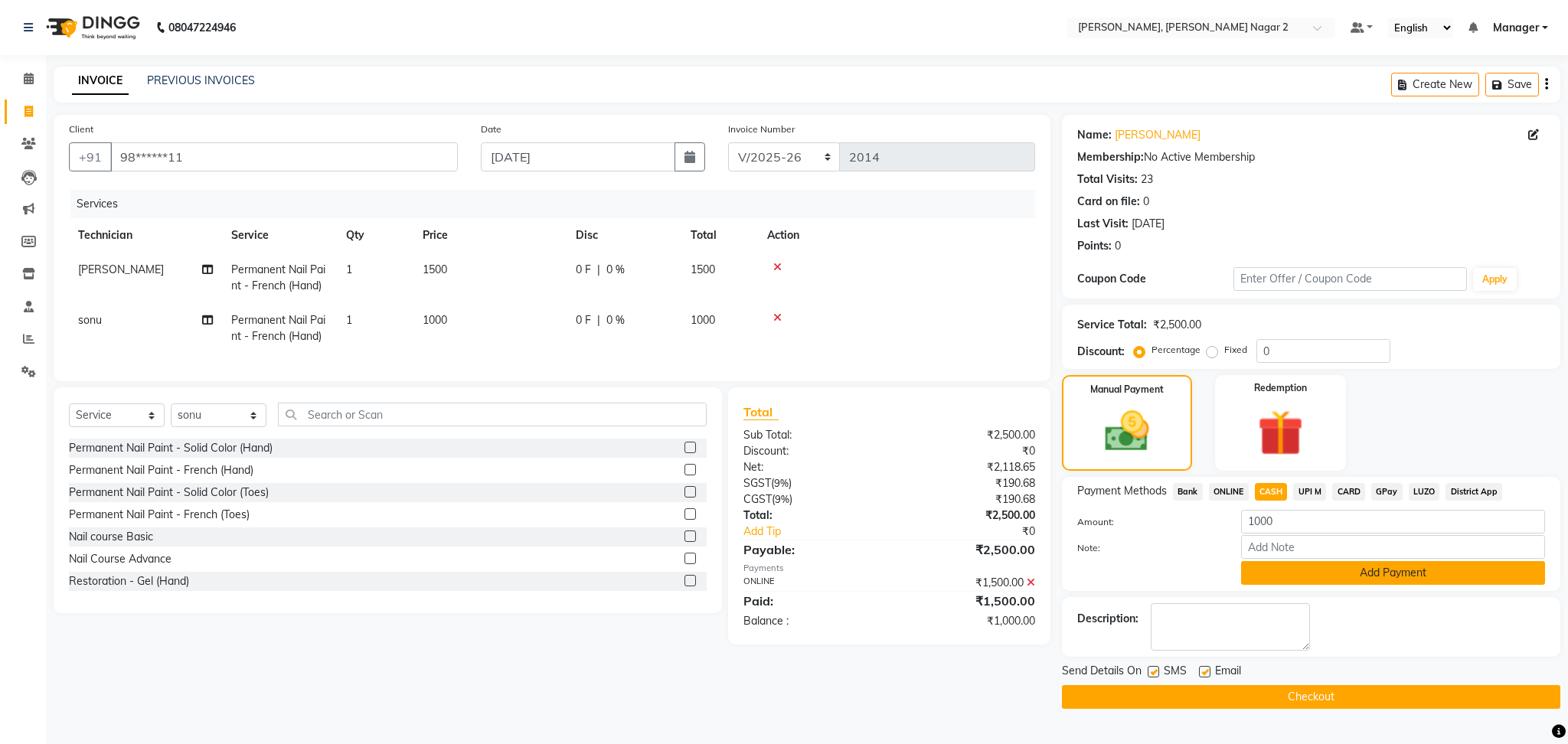
click at [1323, 566] on button "Add Payment" at bounding box center [1393, 573] width 304 height 24
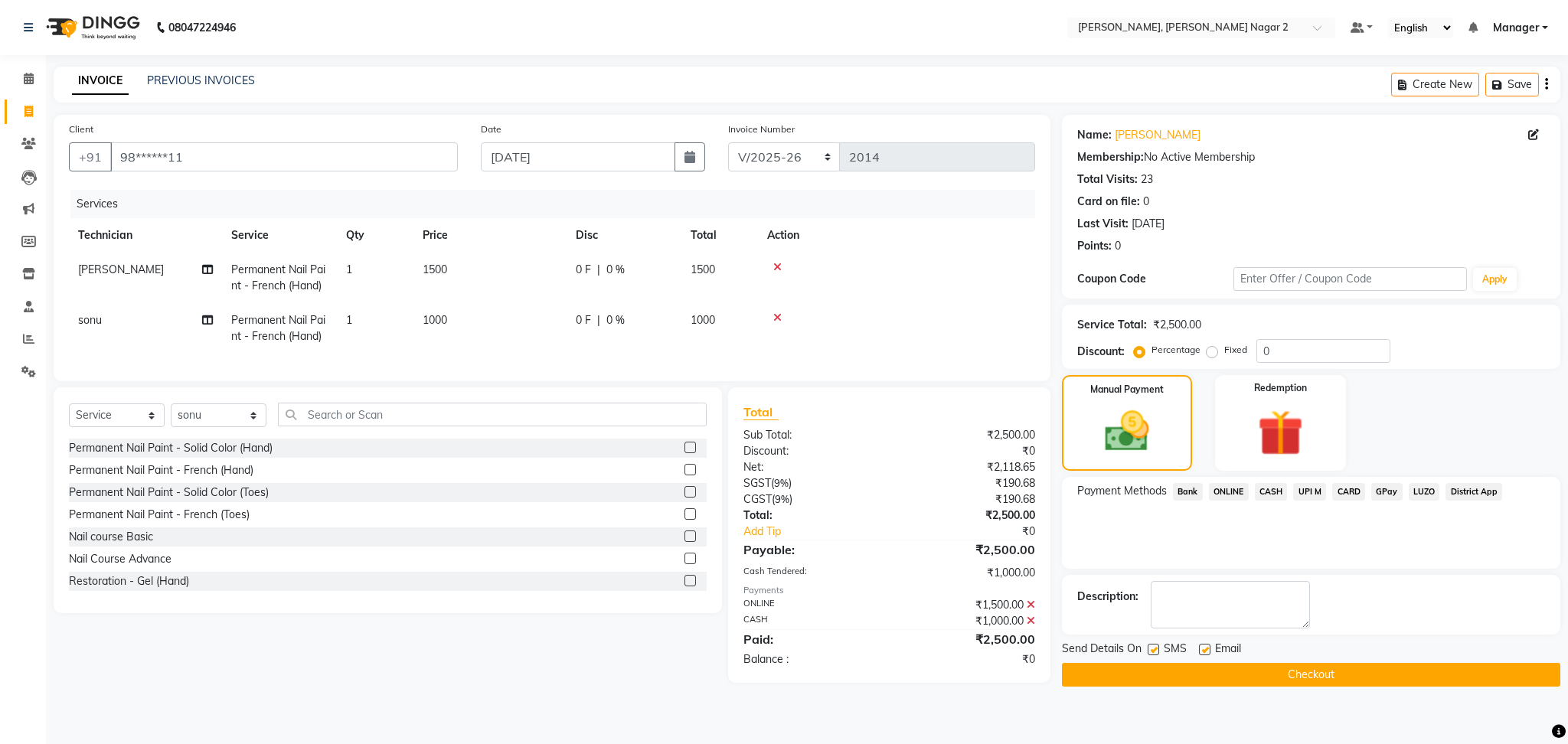
click at [1287, 678] on button "Checkout" at bounding box center [1311, 674] width 499 height 24
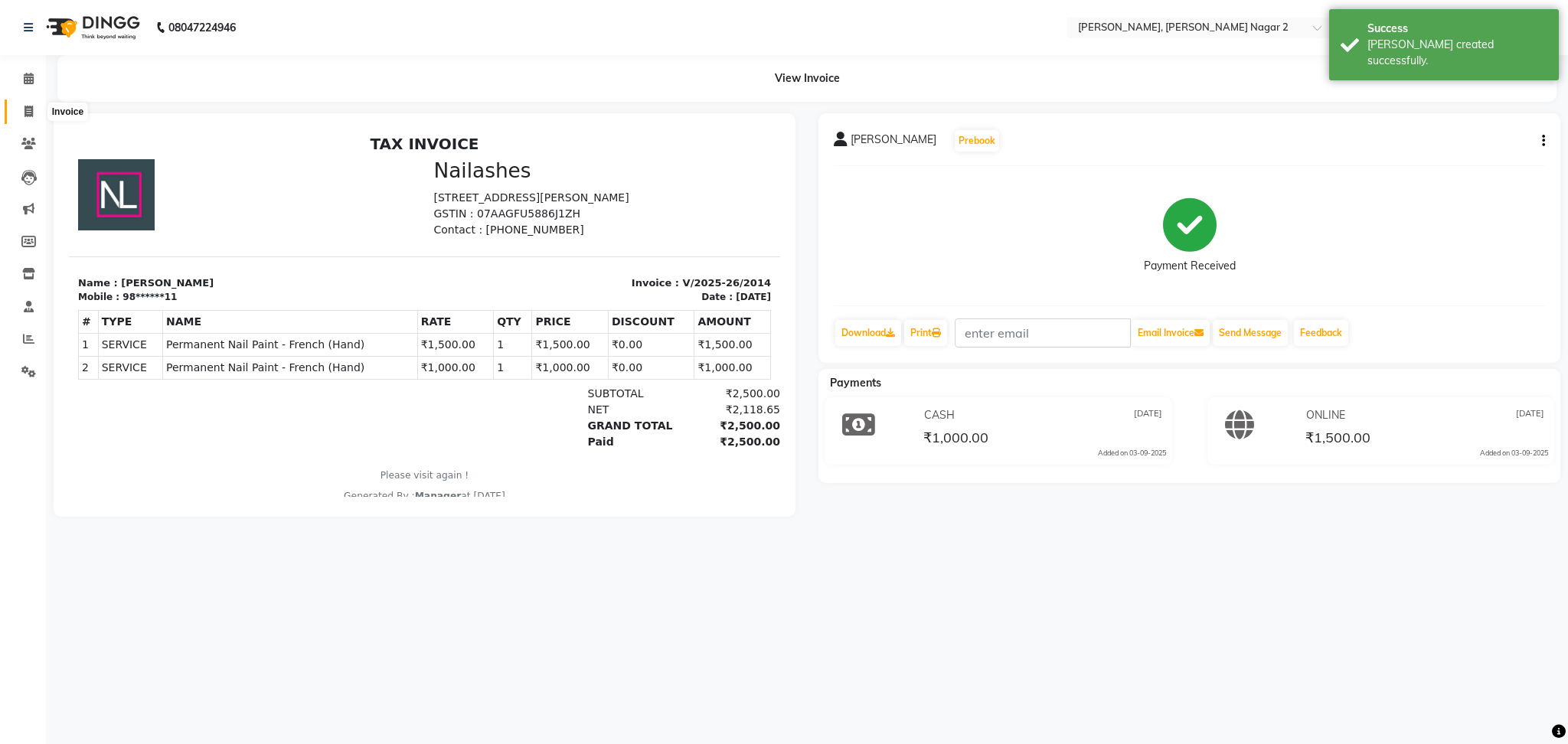
click at [24, 107] on icon at bounding box center [28, 111] width 9 height 11
select select "service"
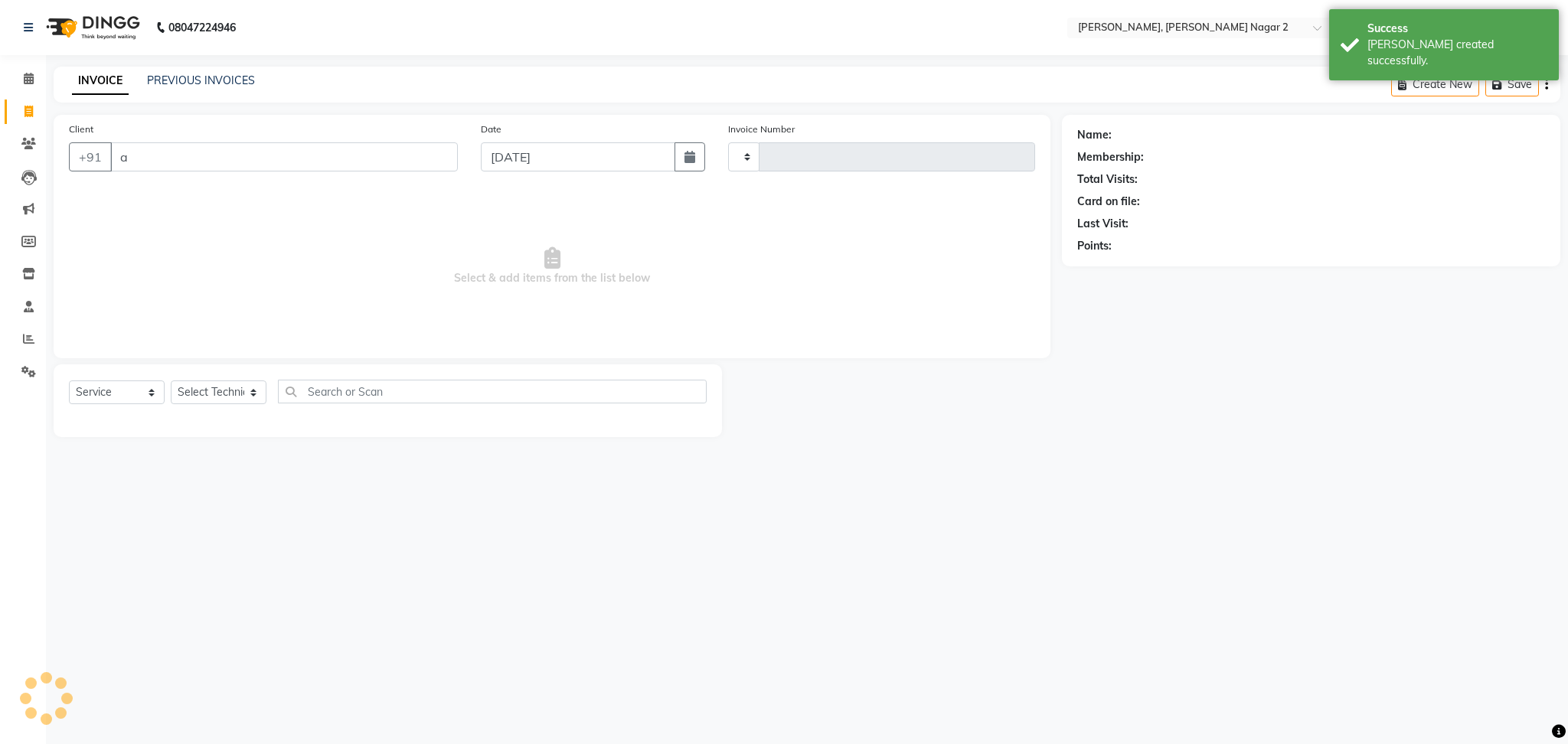
type input "az"
type input "2015"
select select "4241"
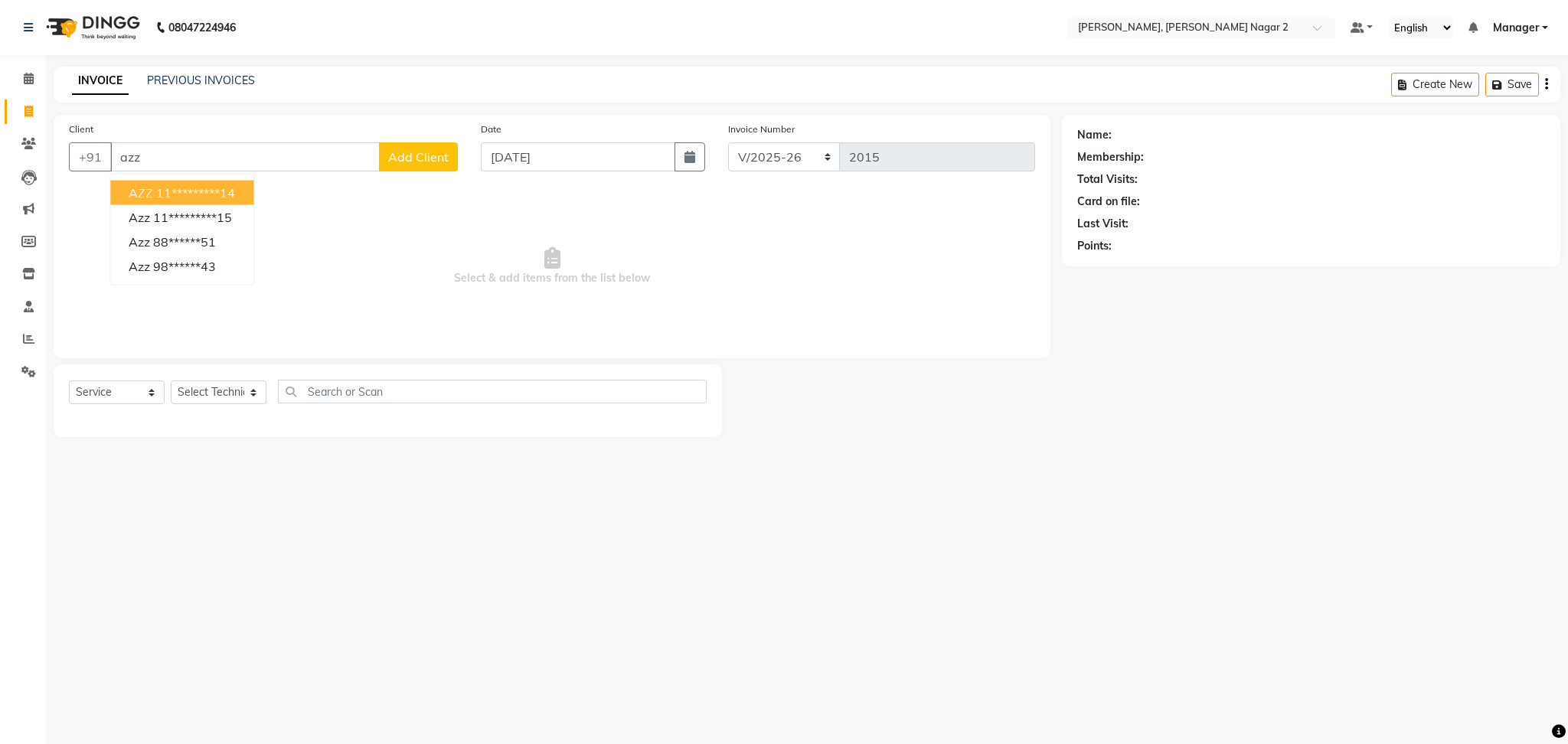
click at [184, 189] on ngb-highlight "11*********14" at bounding box center [196, 193] width 79 height 15
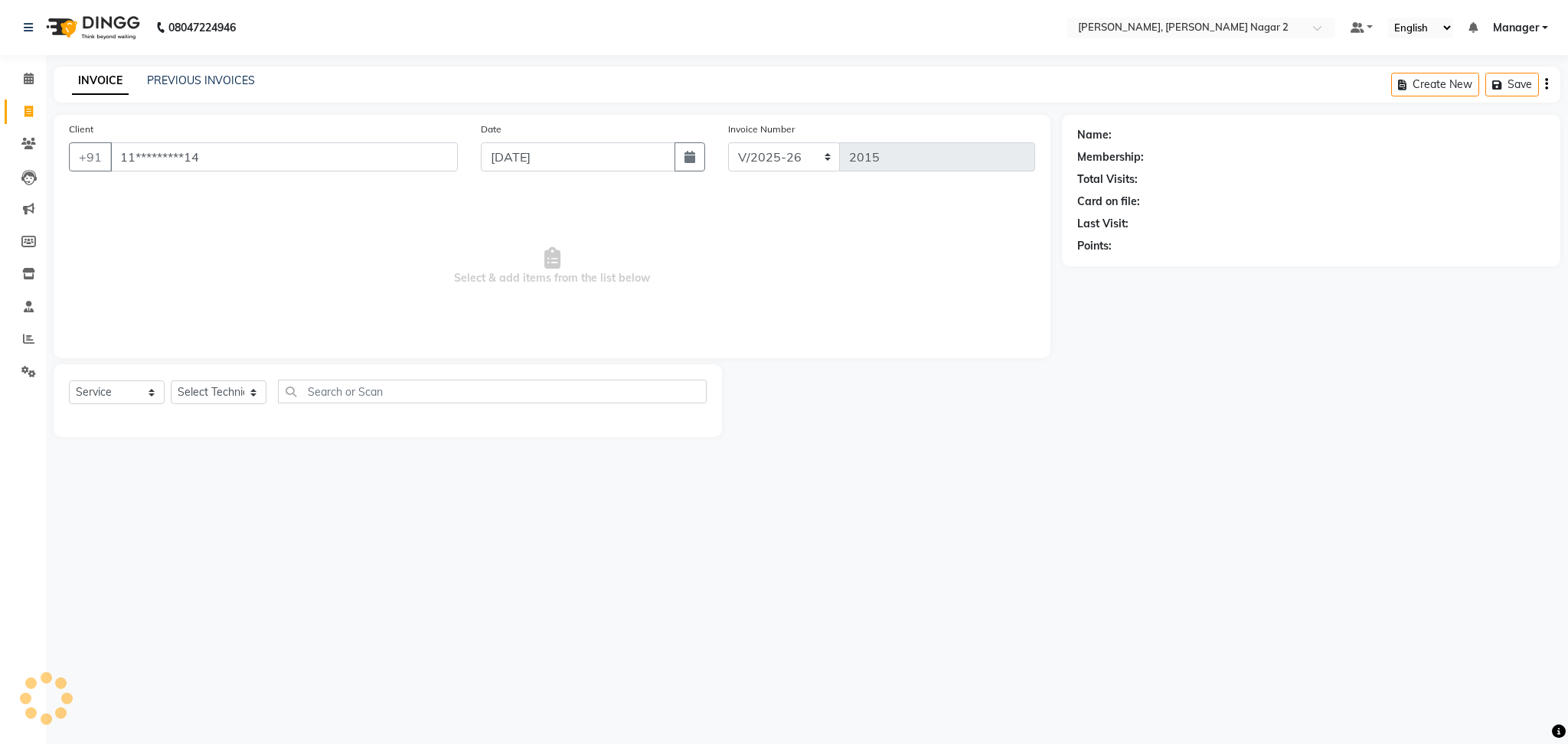
type input "11*********14"
click at [213, 399] on select "Select Technician Ankit [PERSON_NAME] Manager [PERSON_NAME] [PERSON_NAME] [PERS…" at bounding box center [218, 393] width 95 height 24
select select "45852"
click at [171, 381] on select "Select Technician Ankit [PERSON_NAME] Manager [PERSON_NAME] [PERSON_NAME] [PERS…" at bounding box center [218, 393] width 95 height 24
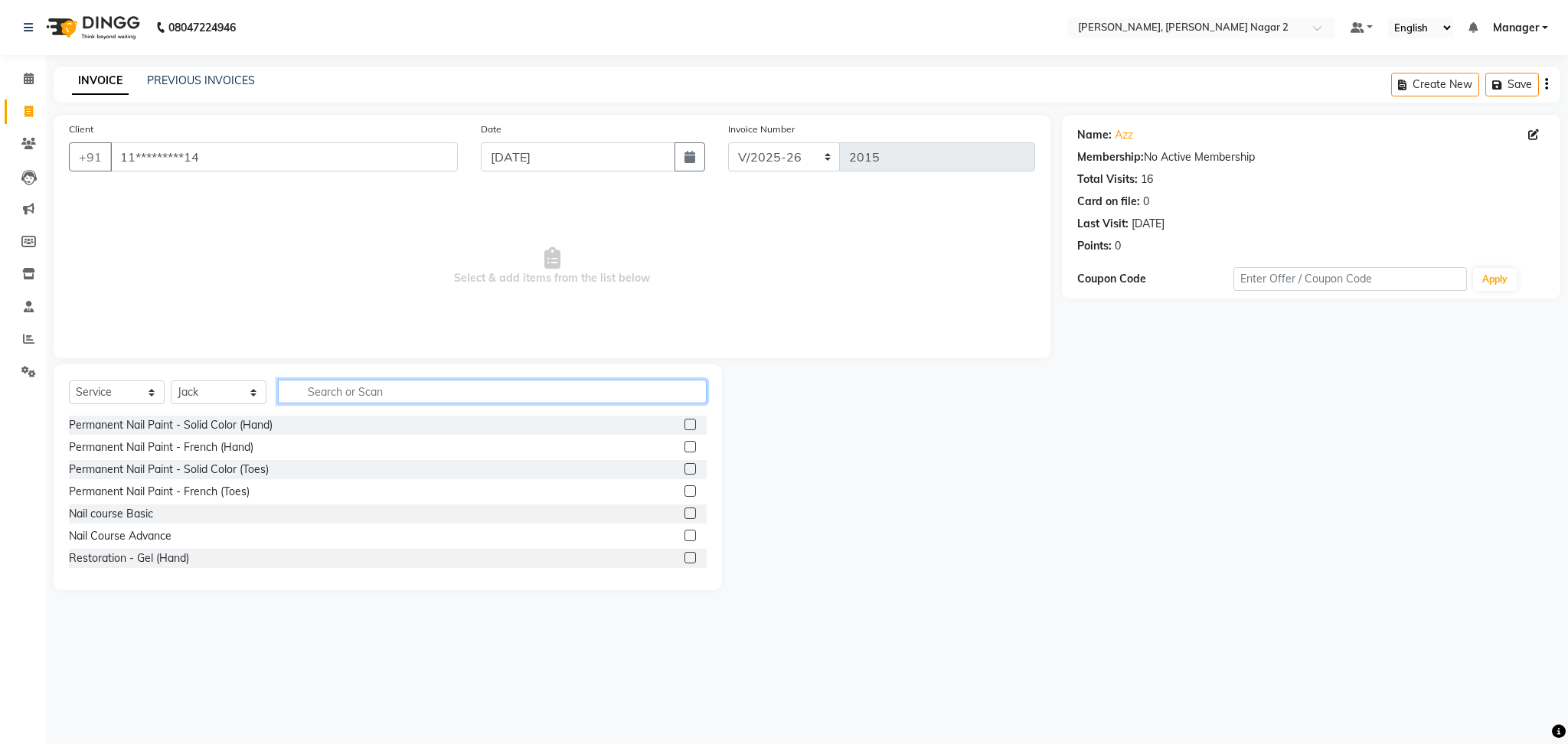
click at [371, 387] on input "text" at bounding box center [492, 392] width 429 height 24
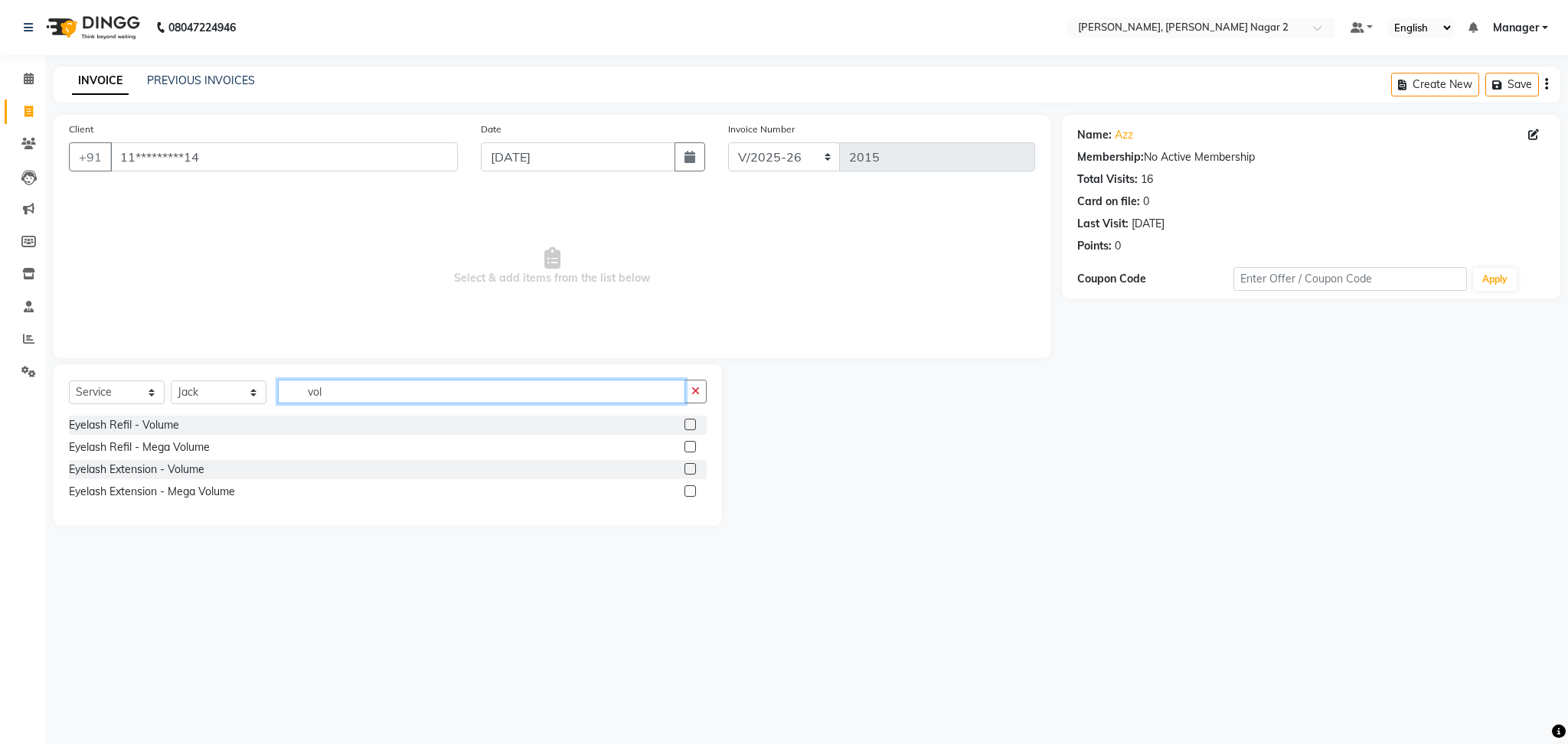
type input "vol"
click at [689, 468] on label at bounding box center [689, 468] width 11 height 11
click at [689, 468] on input "checkbox" at bounding box center [689, 470] width 10 height 10
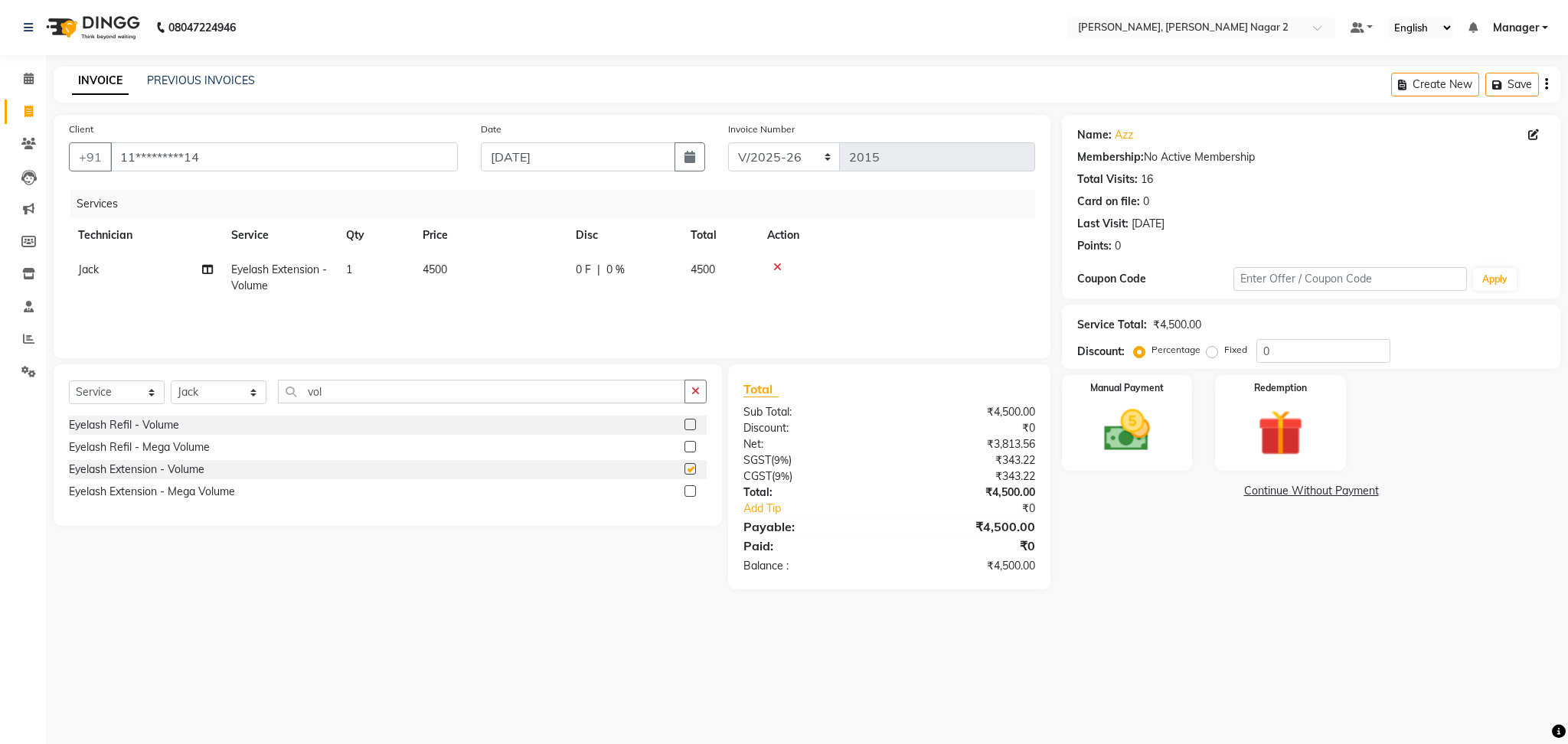
checkbox input "false"
click at [561, 269] on td "4500" at bounding box center [490, 277] width 153 height 51
select select "45852"
click at [561, 269] on input "4500" at bounding box center [561, 274] width 135 height 24
type input "4"
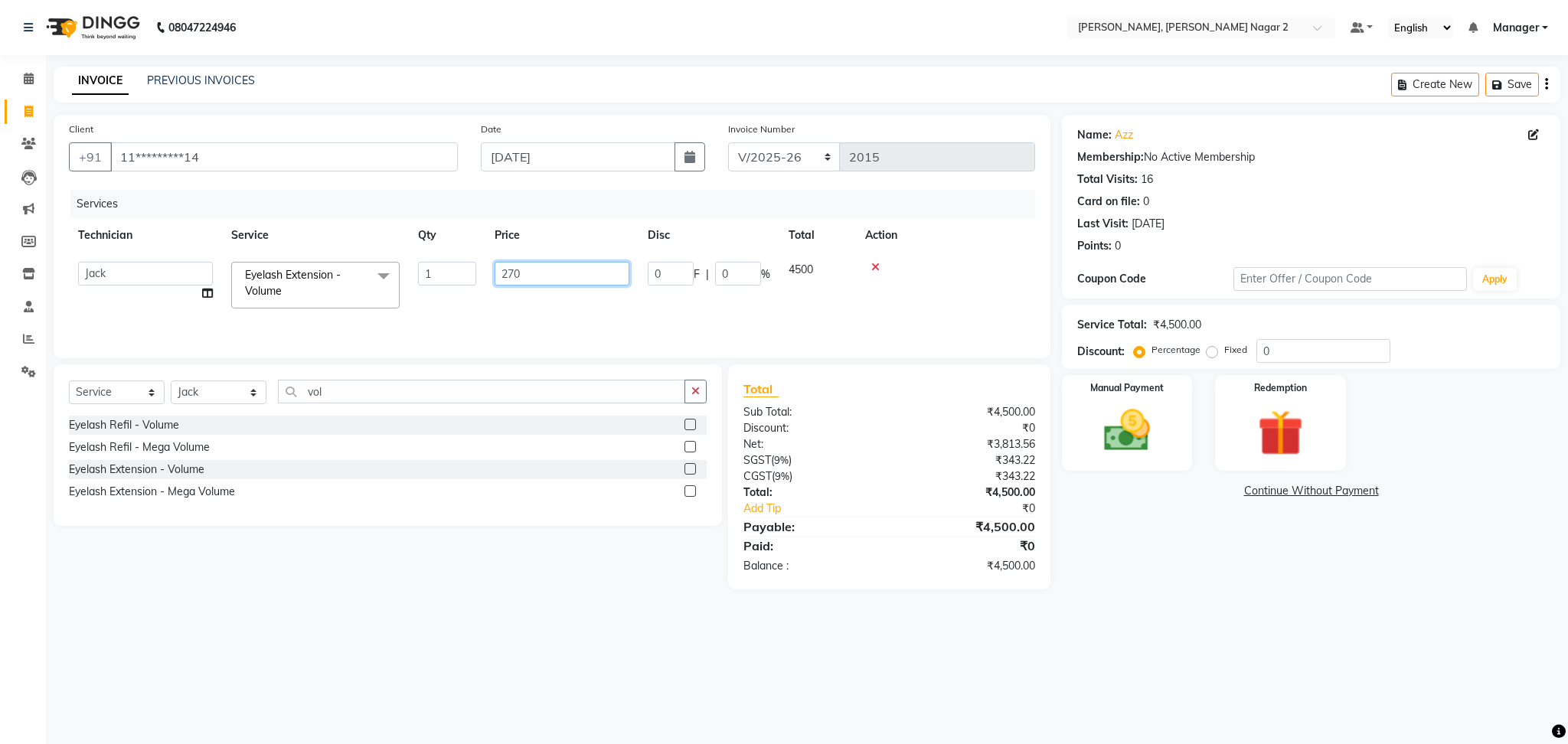
type input "2700"
click at [1153, 393] on label "Manual Payment" at bounding box center [1126, 387] width 77 height 15
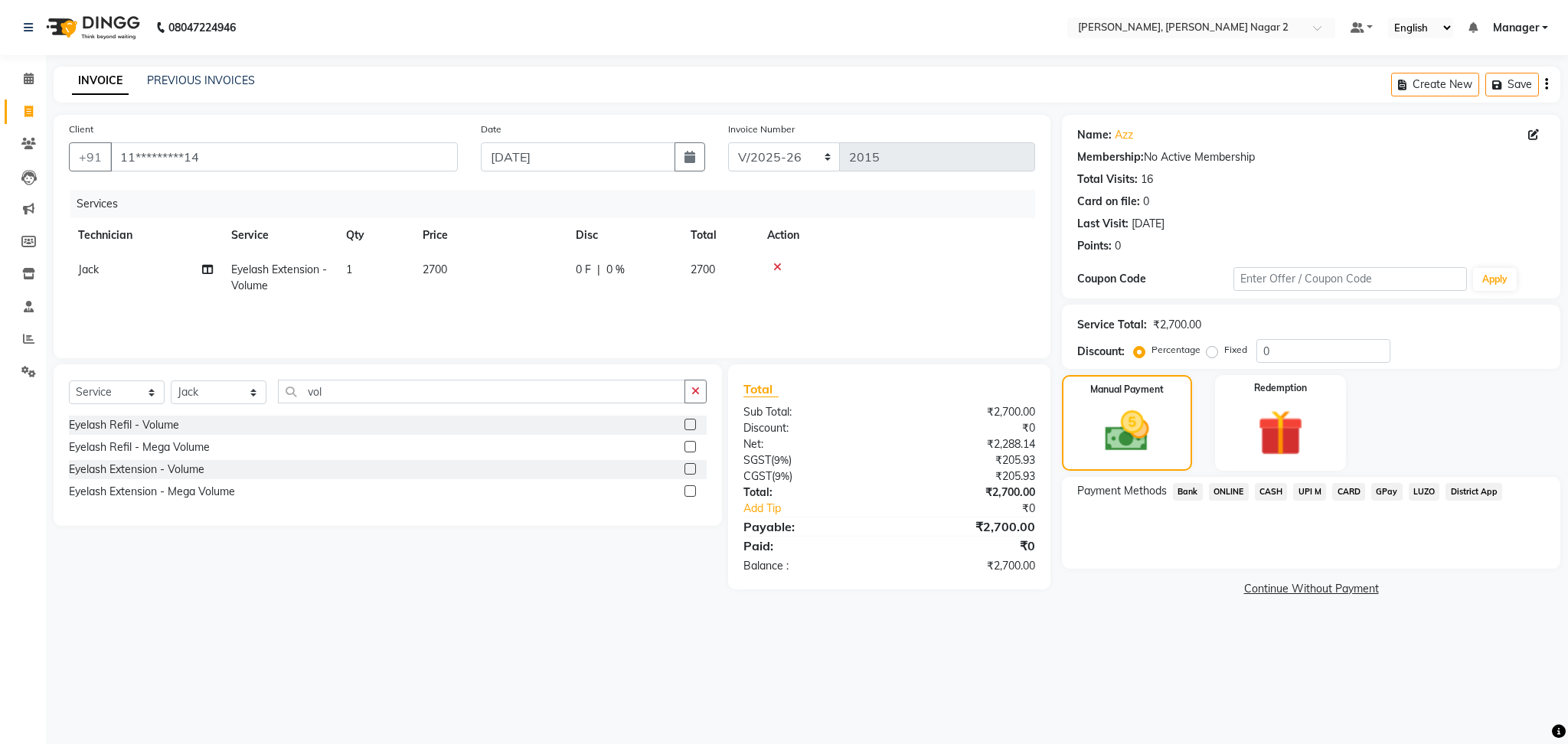
click at [1258, 494] on span "CASH" at bounding box center [1271, 491] width 33 height 17
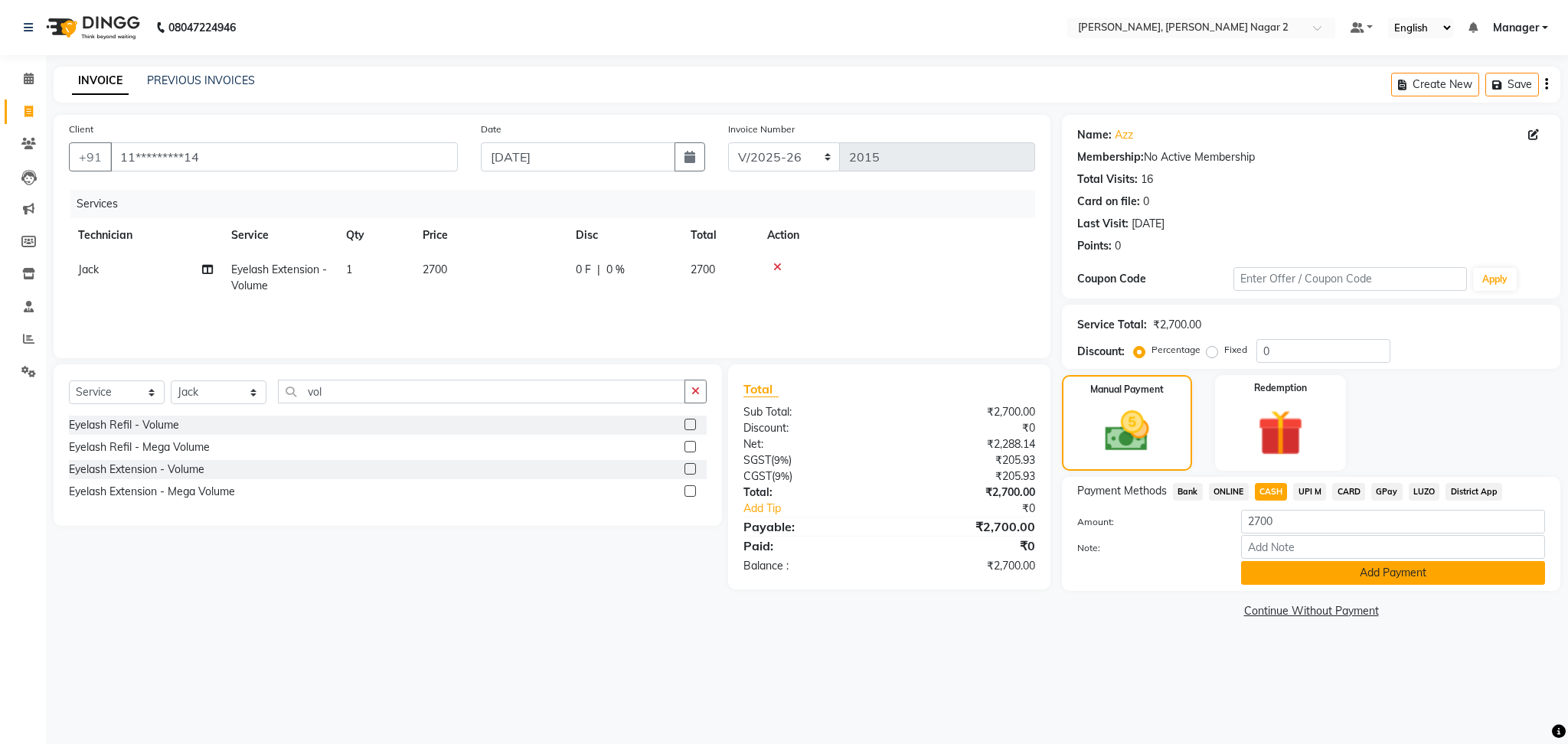
click at [1365, 569] on button "Add Payment" at bounding box center [1393, 573] width 304 height 24
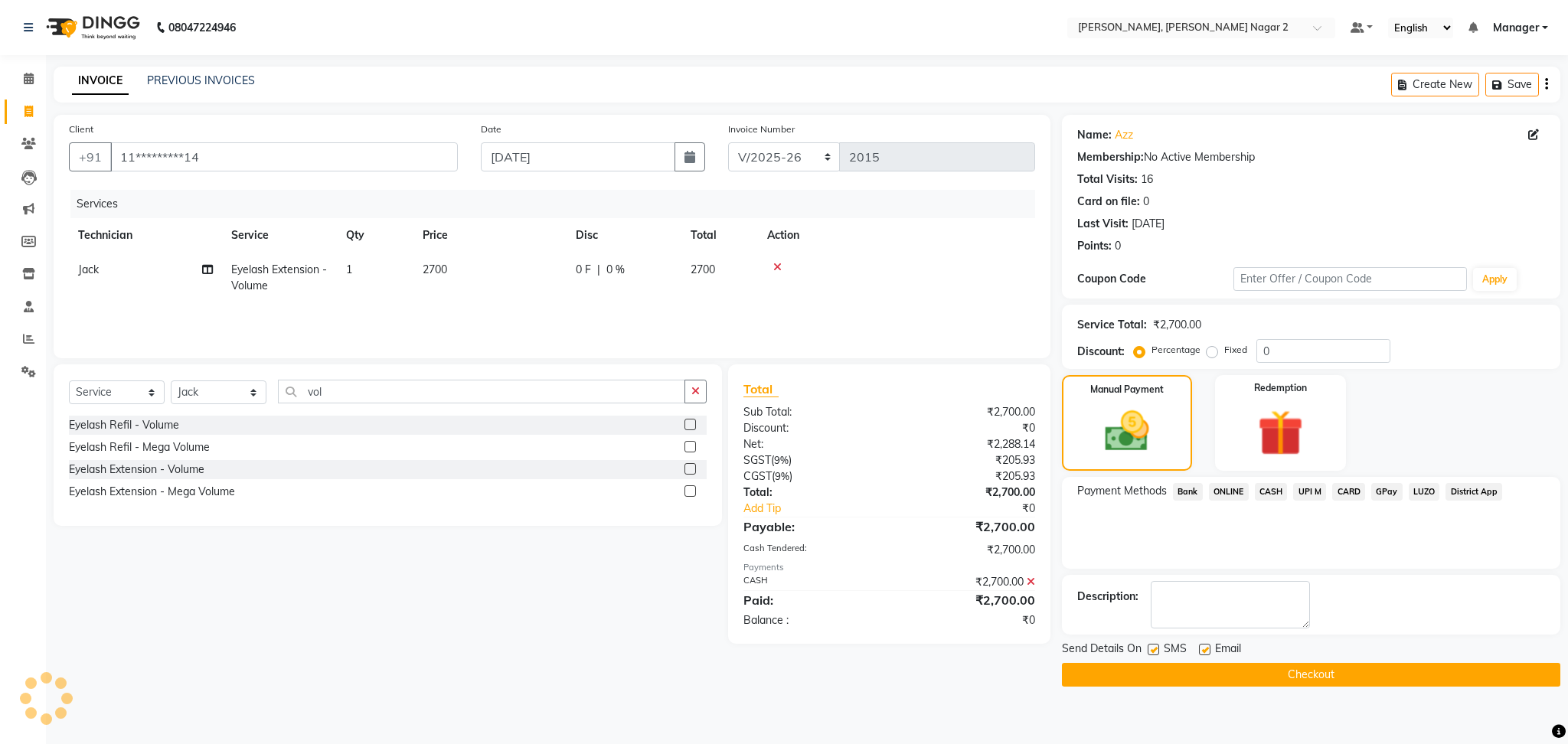
click at [1337, 667] on button "Checkout" at bounding box center [1311, 674] width 499 height 24
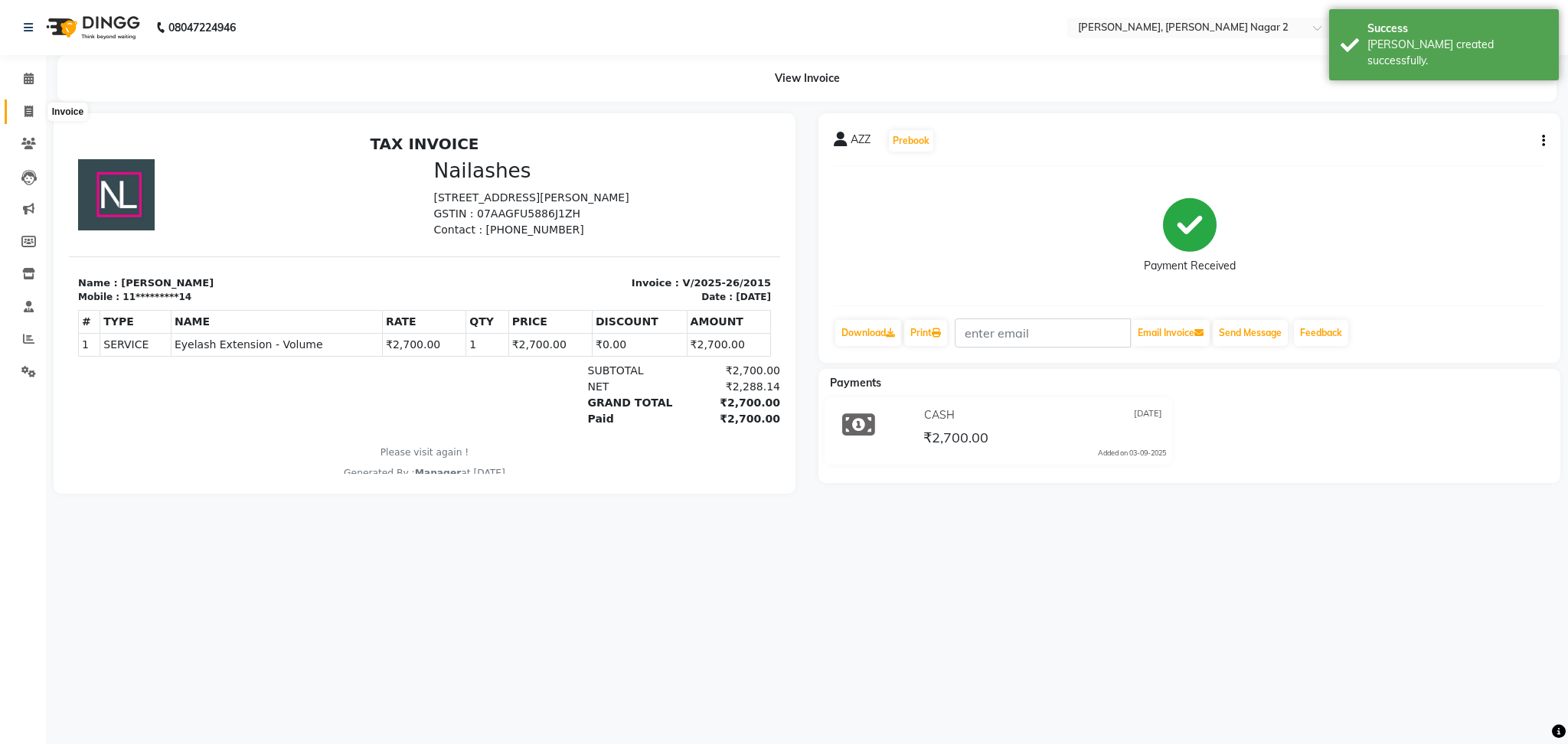
click at [34, 109] on span at bounding box center [28, 112] width 27 height 17
select select "service"
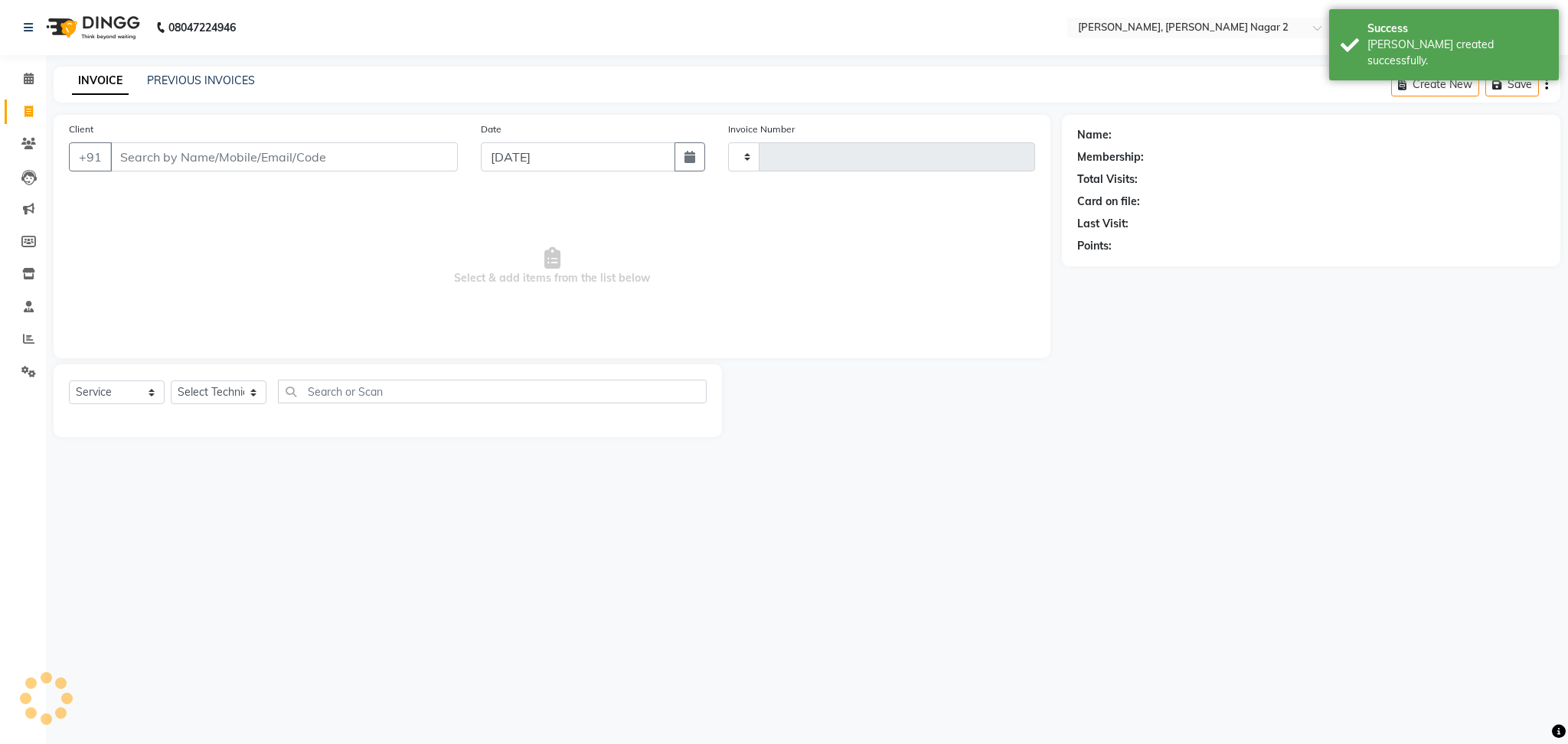
type input "2016"
select select "4241"
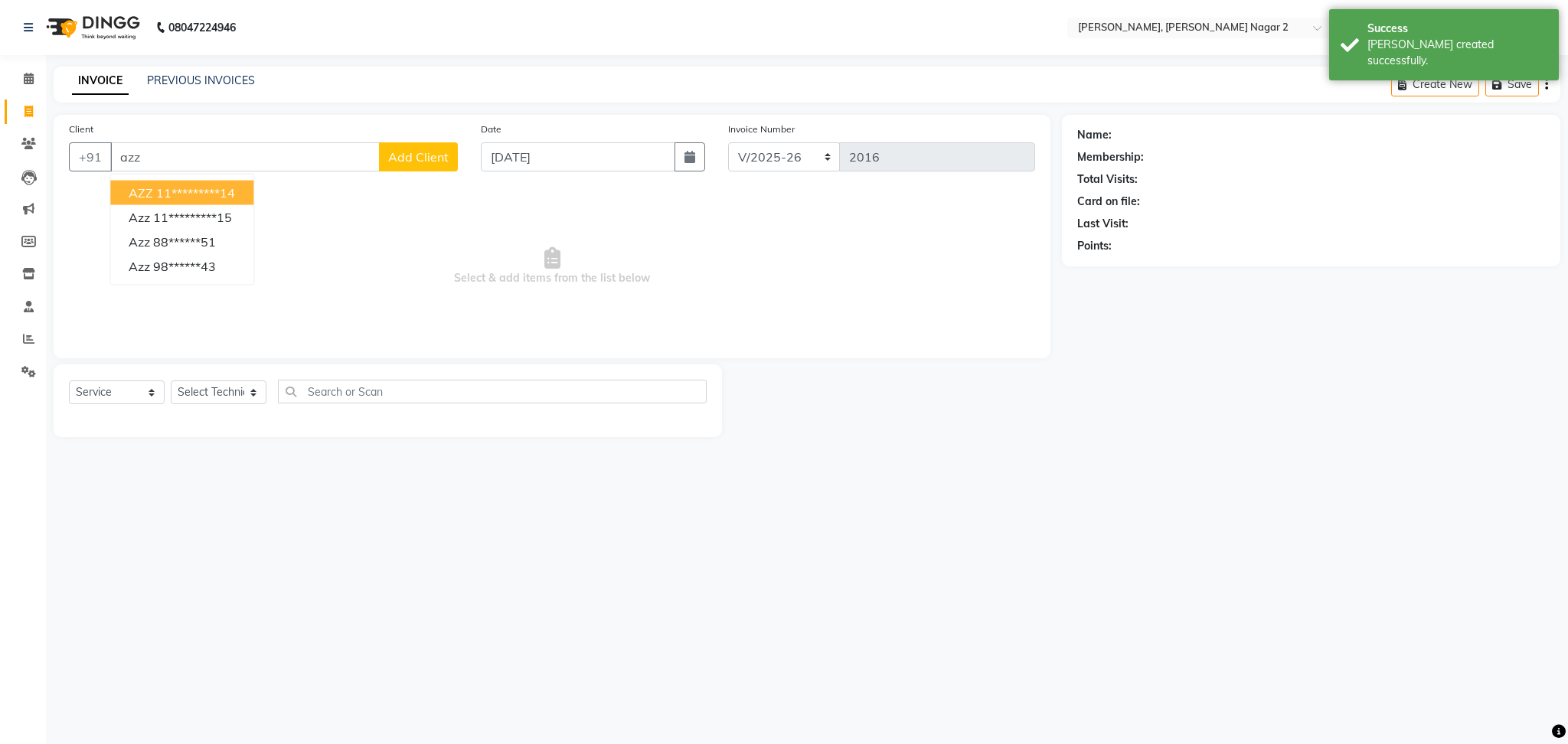
click at [203, 188] on ngb-highlight "11*********14" at bounding box center [196, 193] width 79 height 15
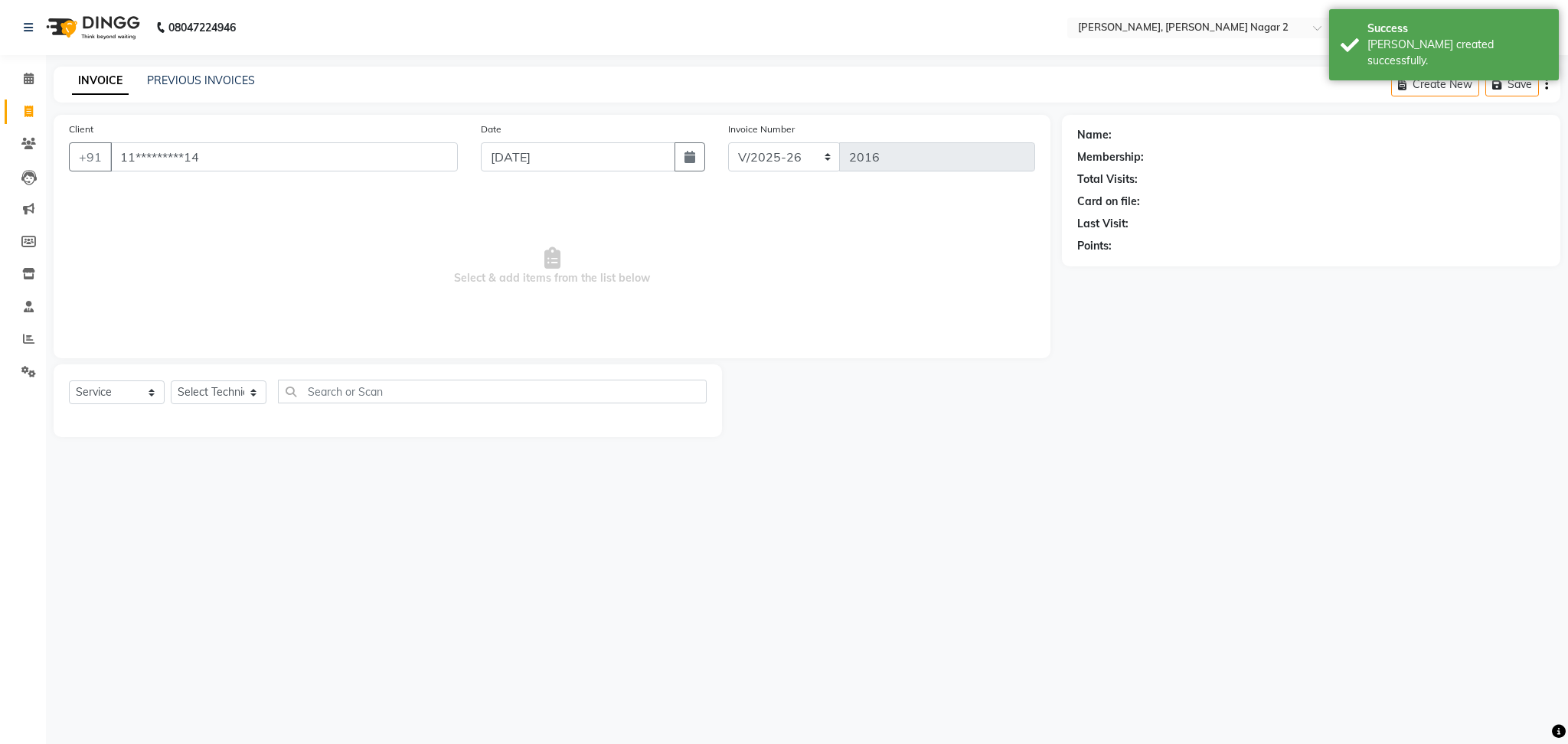
type input "11*********14"
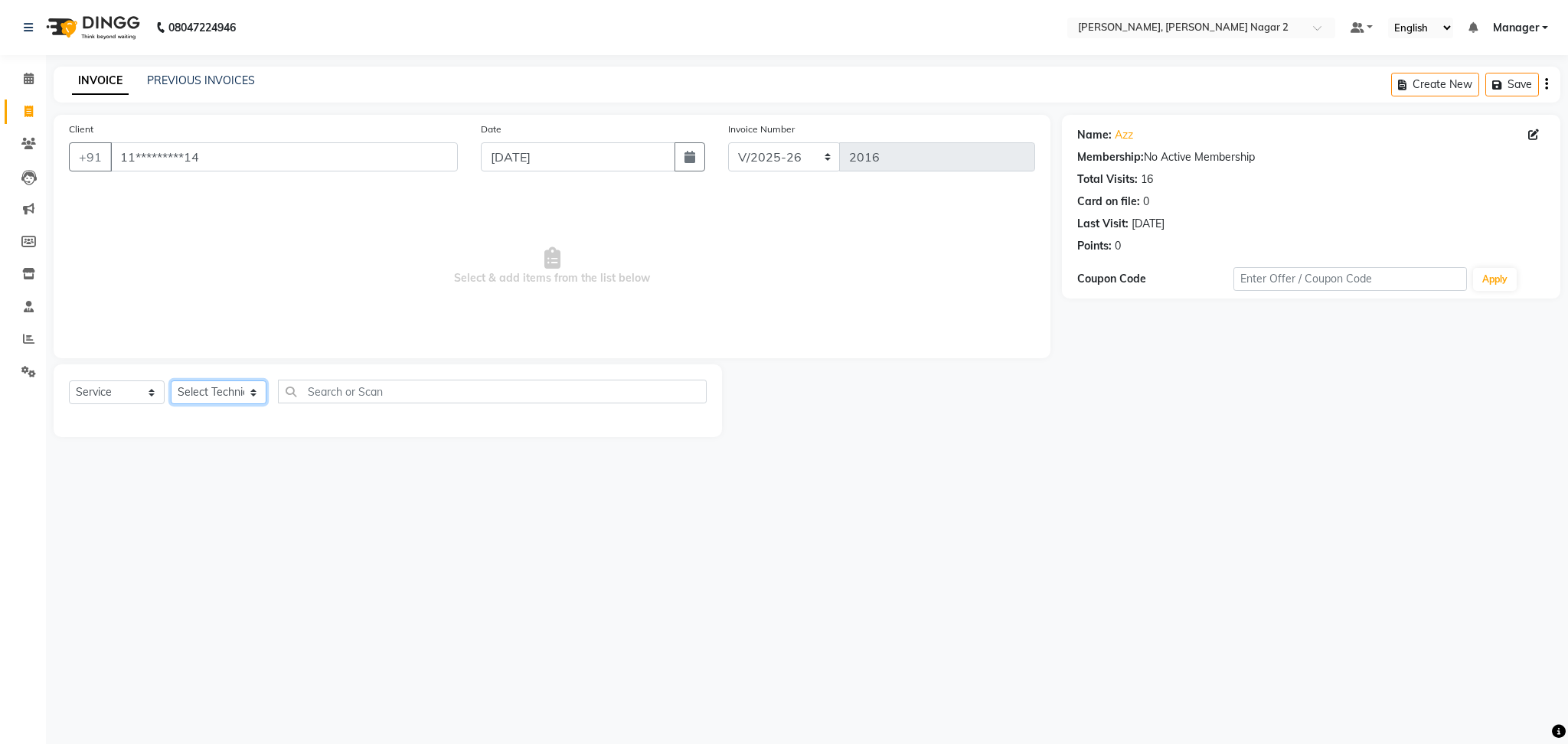
click at [199, 388] on select "Select Technician Ankit [PERSON_NAME] Manager [PERSON_NAME] [PERSON_NAME] [PERS…" at bounding box center [218, 393] width 95 height 24
select select "87890"
click at [171, 381] on select "Select Technician Ankit [PERSON_NAME] Manager [PERSON_NAME] [PERSON_NAME] [PERS…" at bounding box center [218, 393] width 95 height 24
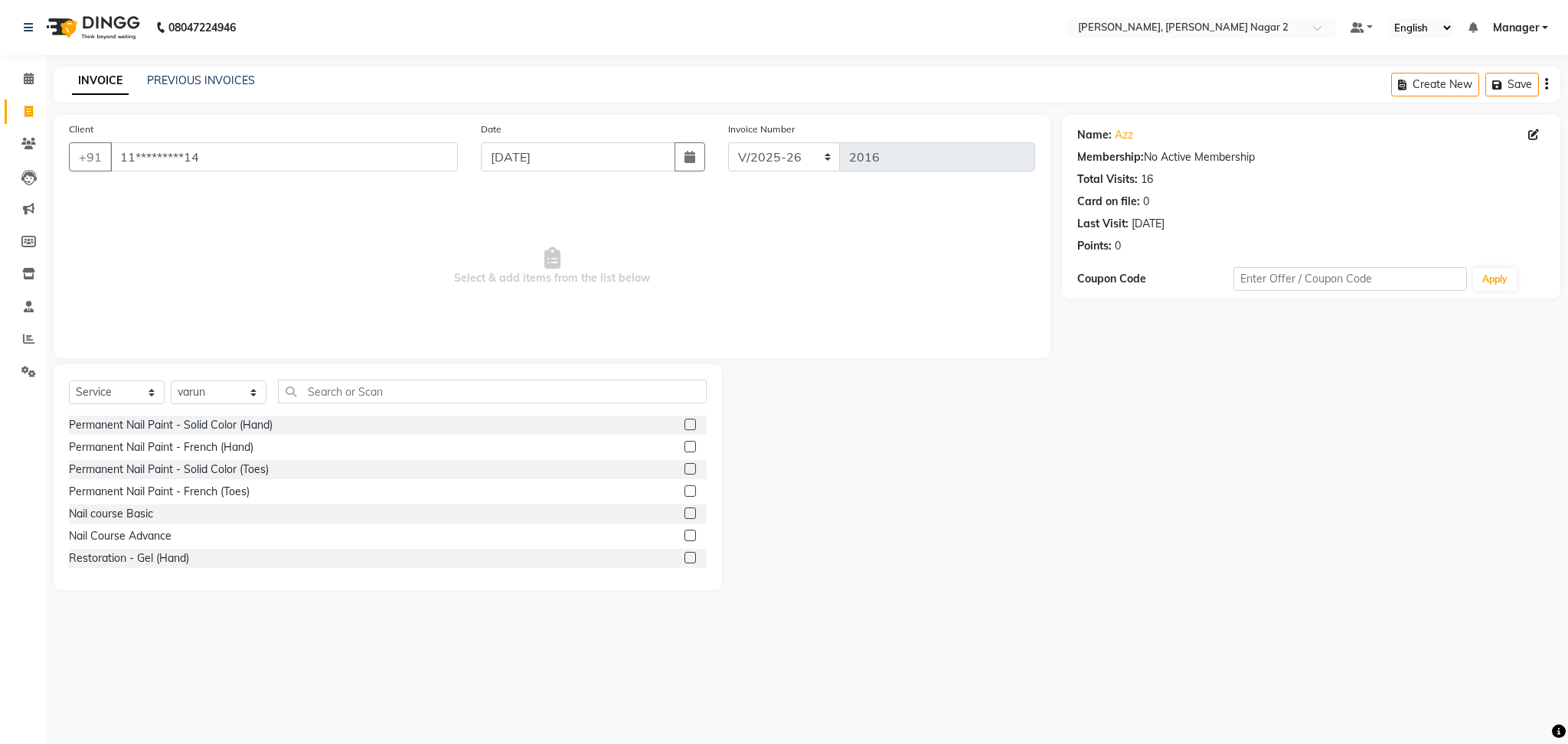
click at [684, 445] on label at bounding box center [689, 446] width 11 height 11
click at [684, 445] on input "checkbox" at bounding box center [689, 448] width 10 height 10
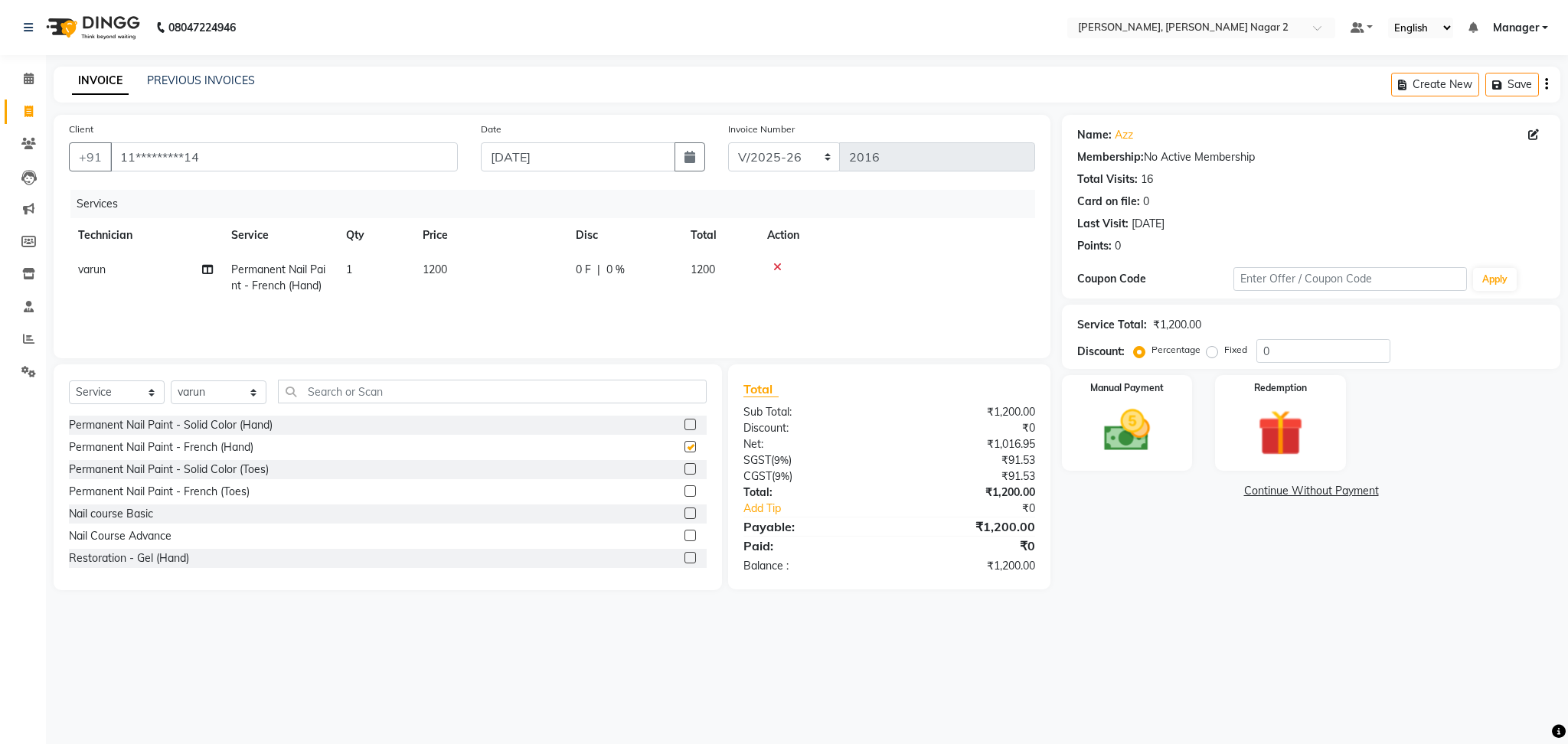
checkbox input "false"
click at [536, 270] on td "1200" at bounding box center [490, 277] width 153 height 51
select select "87890"
type input "1000"
click at [189, 402] on select "Select Technician Ankit [PERSON_NAME] Manager [PERSON_NAME] [PERSON_NAME] [PERS…" at bounding box center [218, 393] width 95 height 24
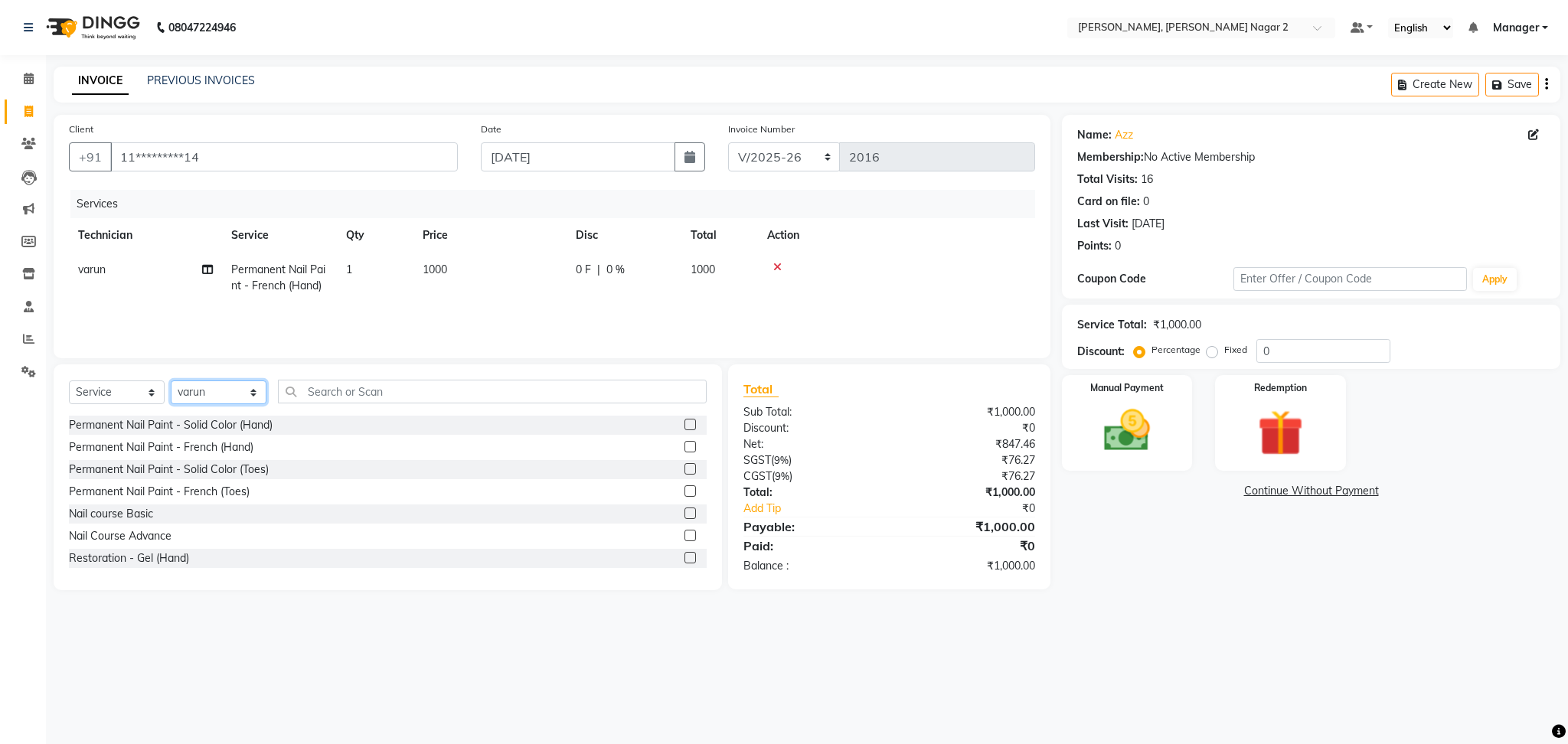
select select "52063"
click at [171, 381] on select "Select Technician Ankit [PERSON_NAME] Manager [PERSON_NAME] [PERSON_NAME] [PERS…" at bounding box center [218, 393] width 95 height 24
click at [299, 397] on input "text" at bounding box center [492, 392] width 429 height 24
type input "rem"
click at [684, 423] on label at bounding box center [689, 424] width 11 height 11
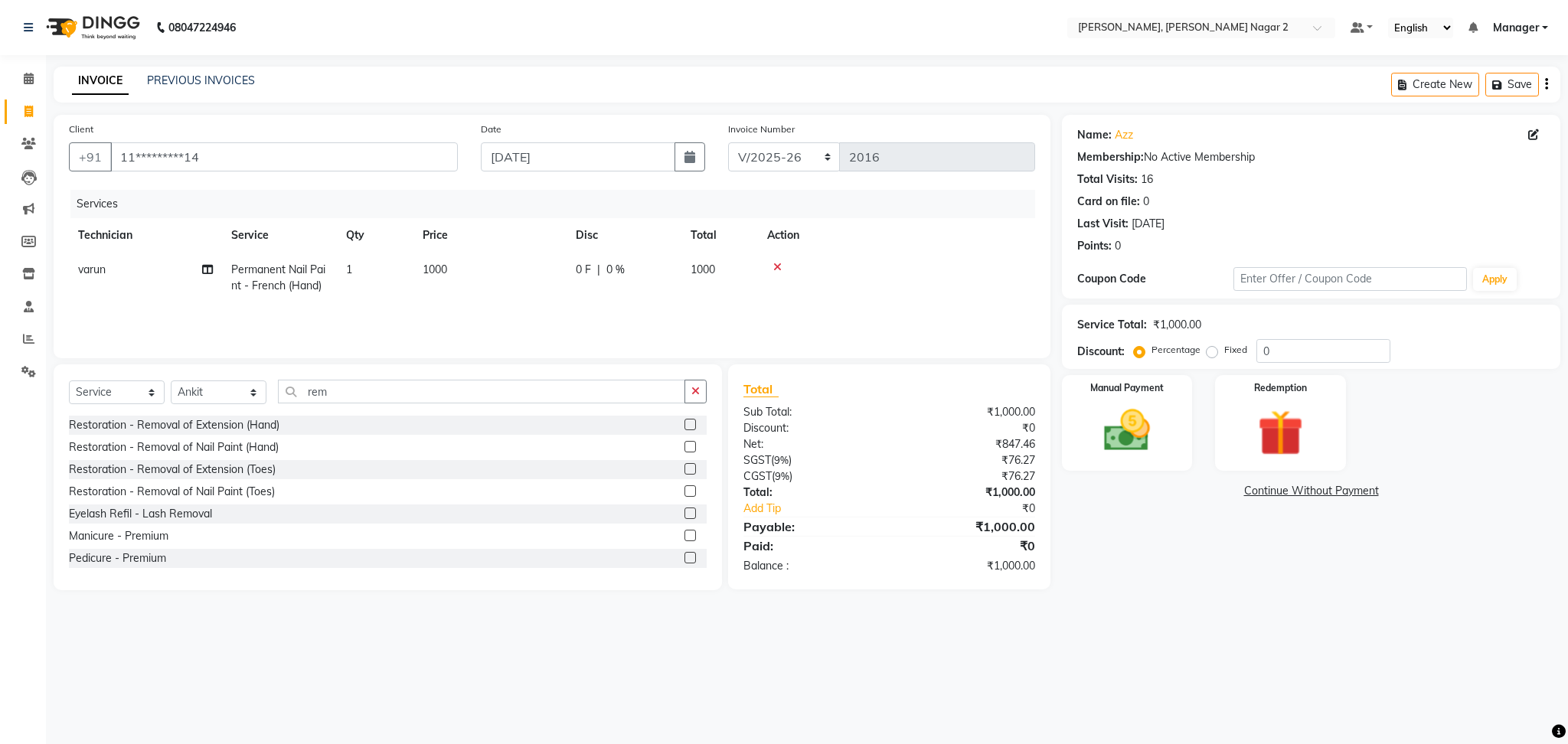
click at [684, 423] on input "checkbox" at bounding box center [689, 425] width 10 height 10
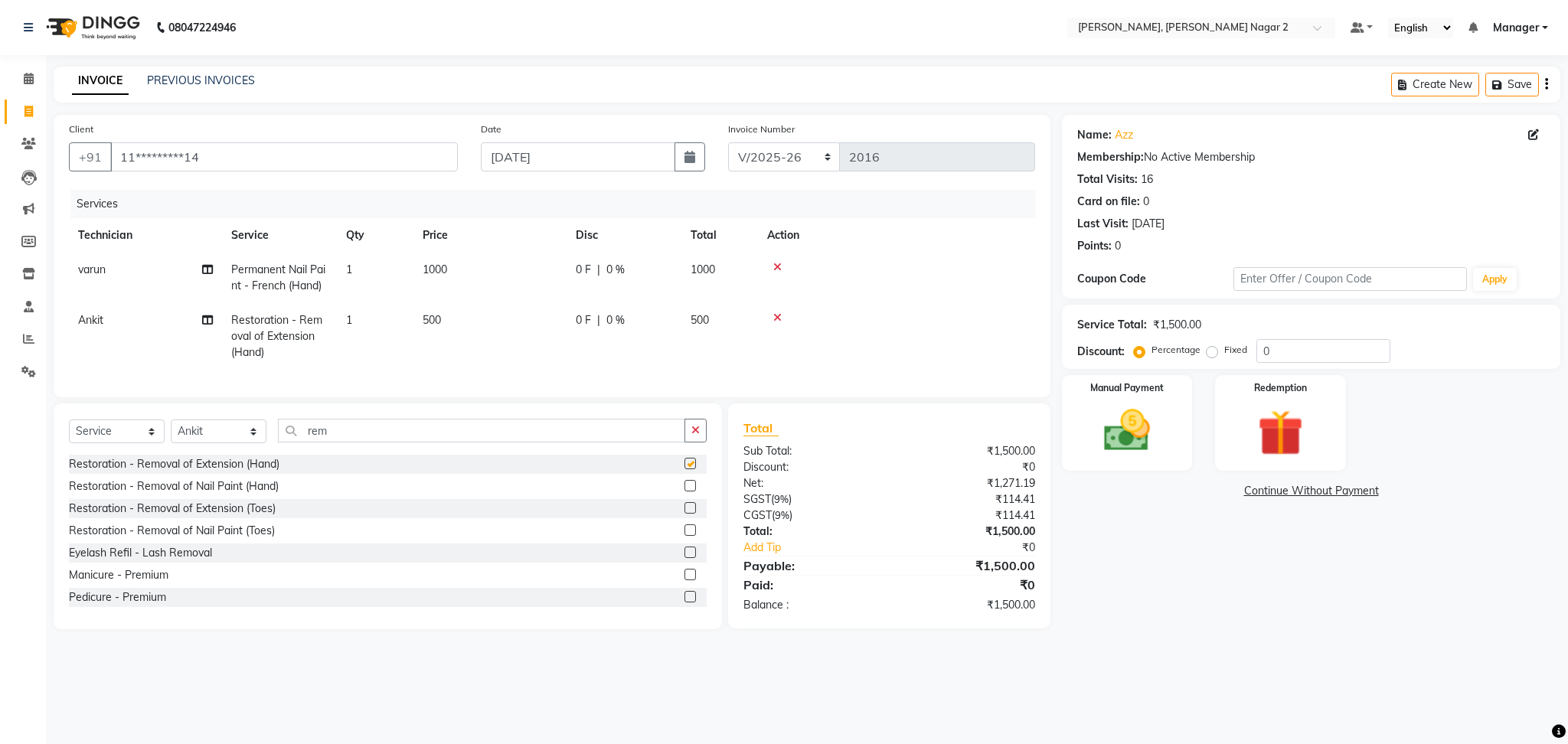
checkbox input "false"
click at [549, 323] on td "500" at bounding box center [490, 336] width 153 height 66
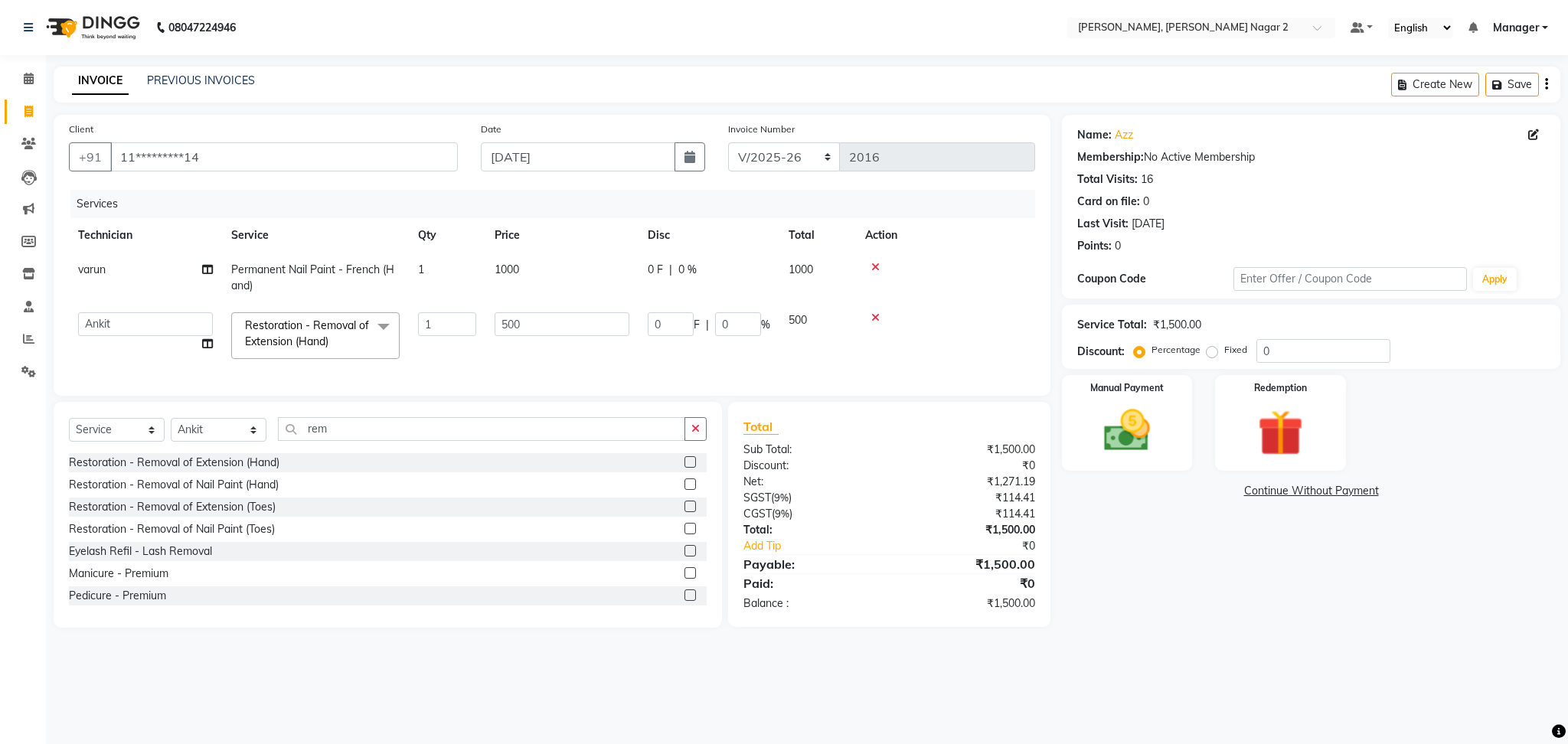
click at [549, 323] on input "500" at bounding box center [561, 324] width 135 height 24
type input "5"
type input "300"
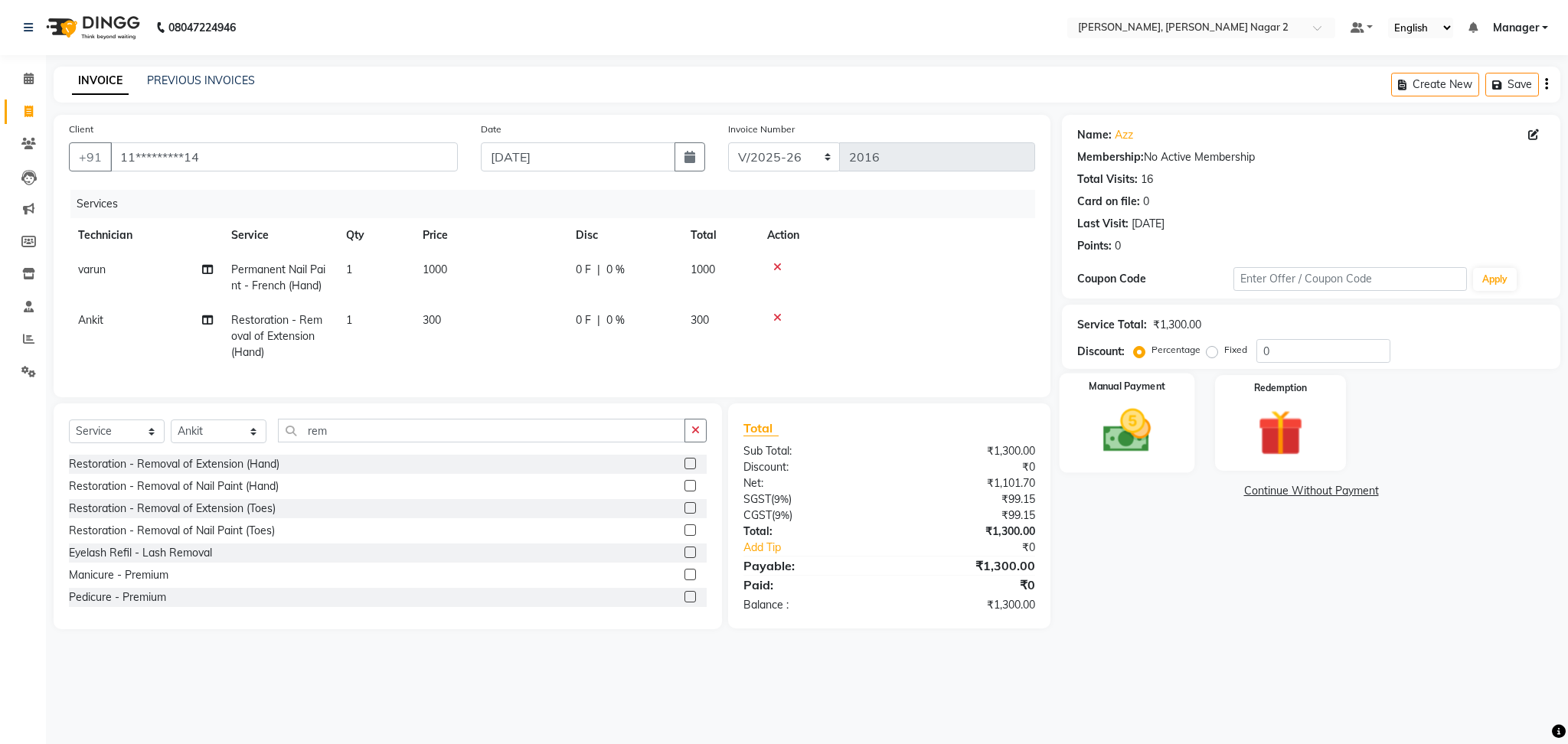
click at [1131, 417] on img at bounding box center [1127, 430] width 78 height 55
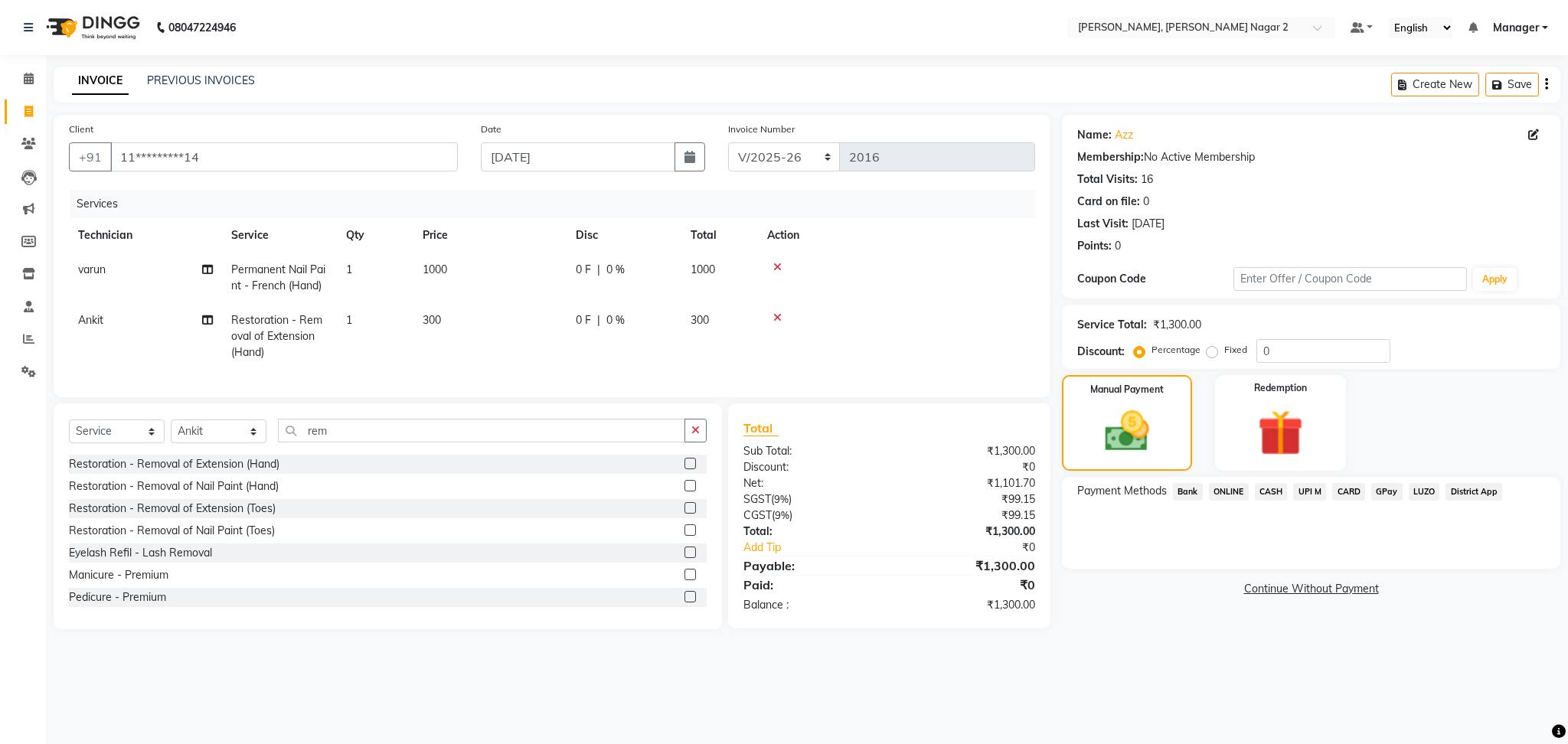
click at [1215, 485] on span "ONLINE" at bounding box center [1228, 491] width 40 height 17
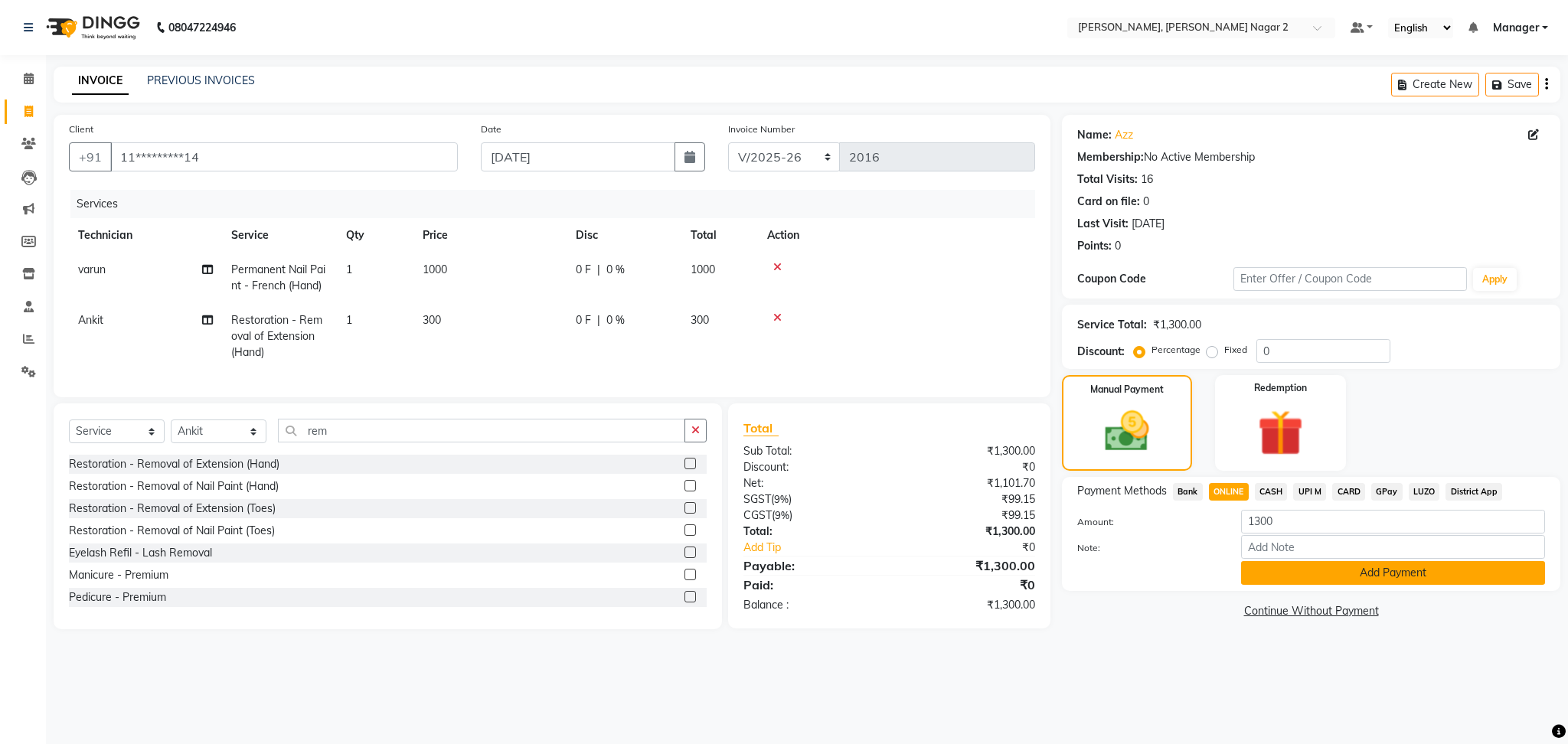
click at [1304, 568] on button "Add Payment" at bounding box center [1393, 573] width 304 height 24
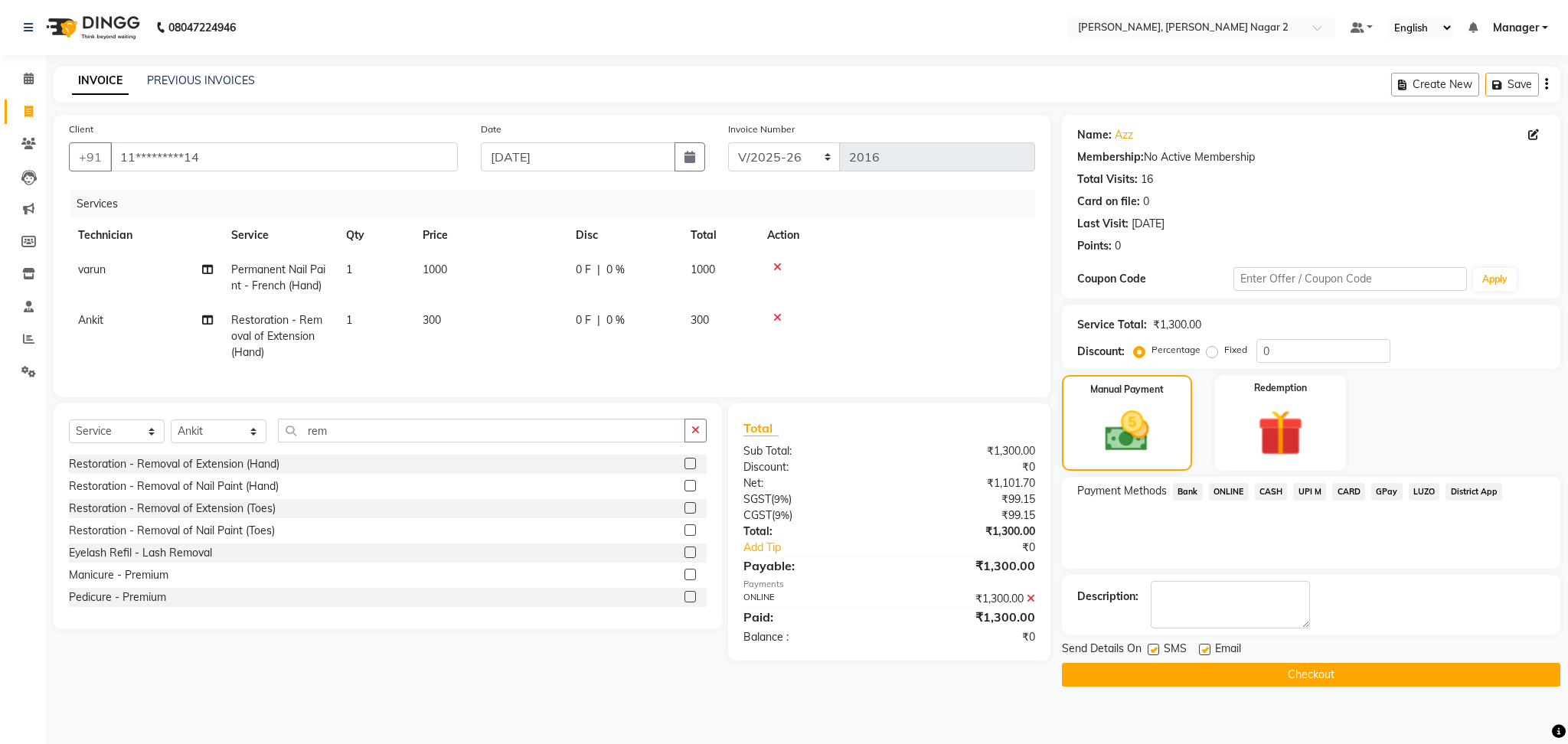
click at [1329, 673] on button "Checkout" at bounding box center [1311, 674] width 499 height 24
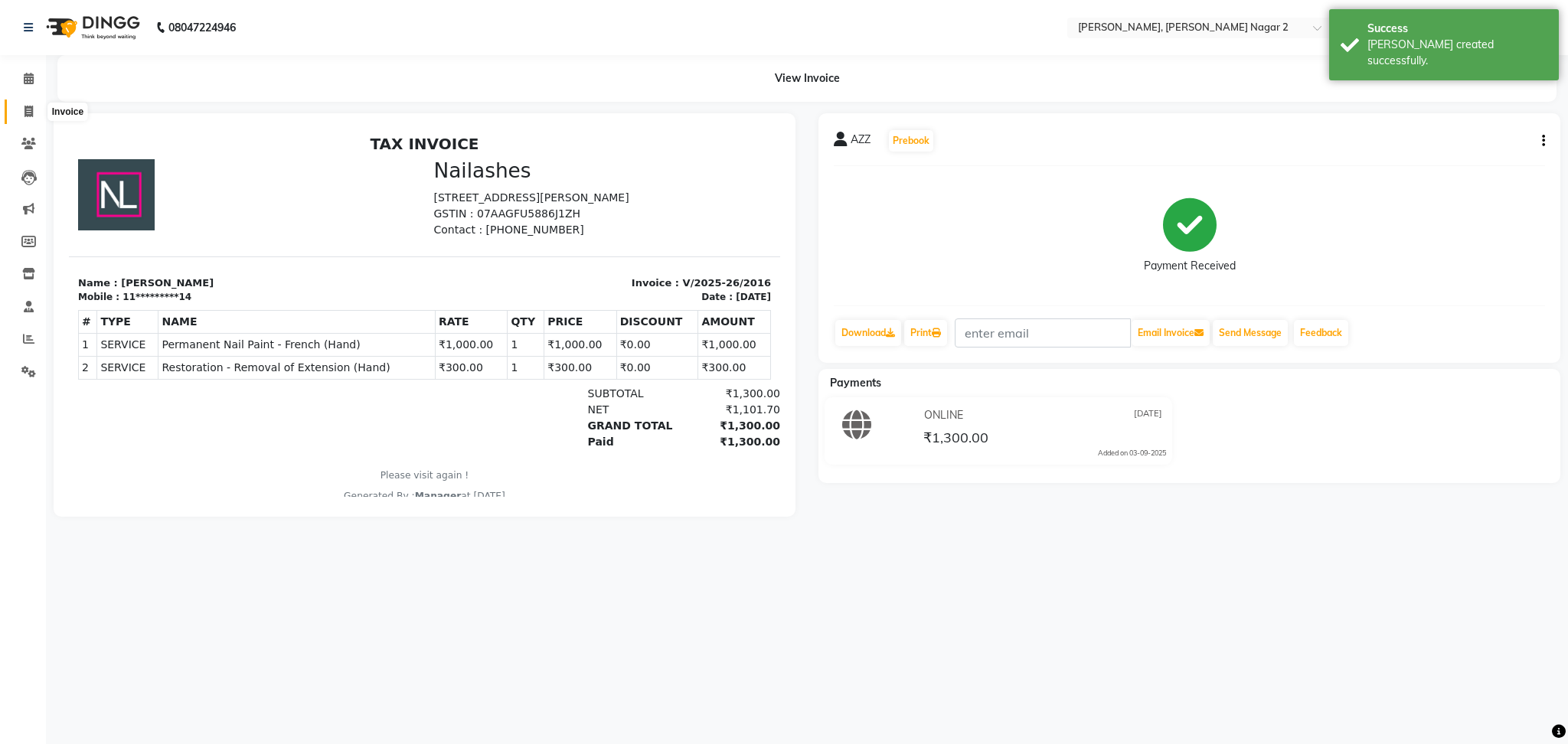
click at [19, 112] on span at bounding box center [28, 112] width 27 height 17
select select "service"
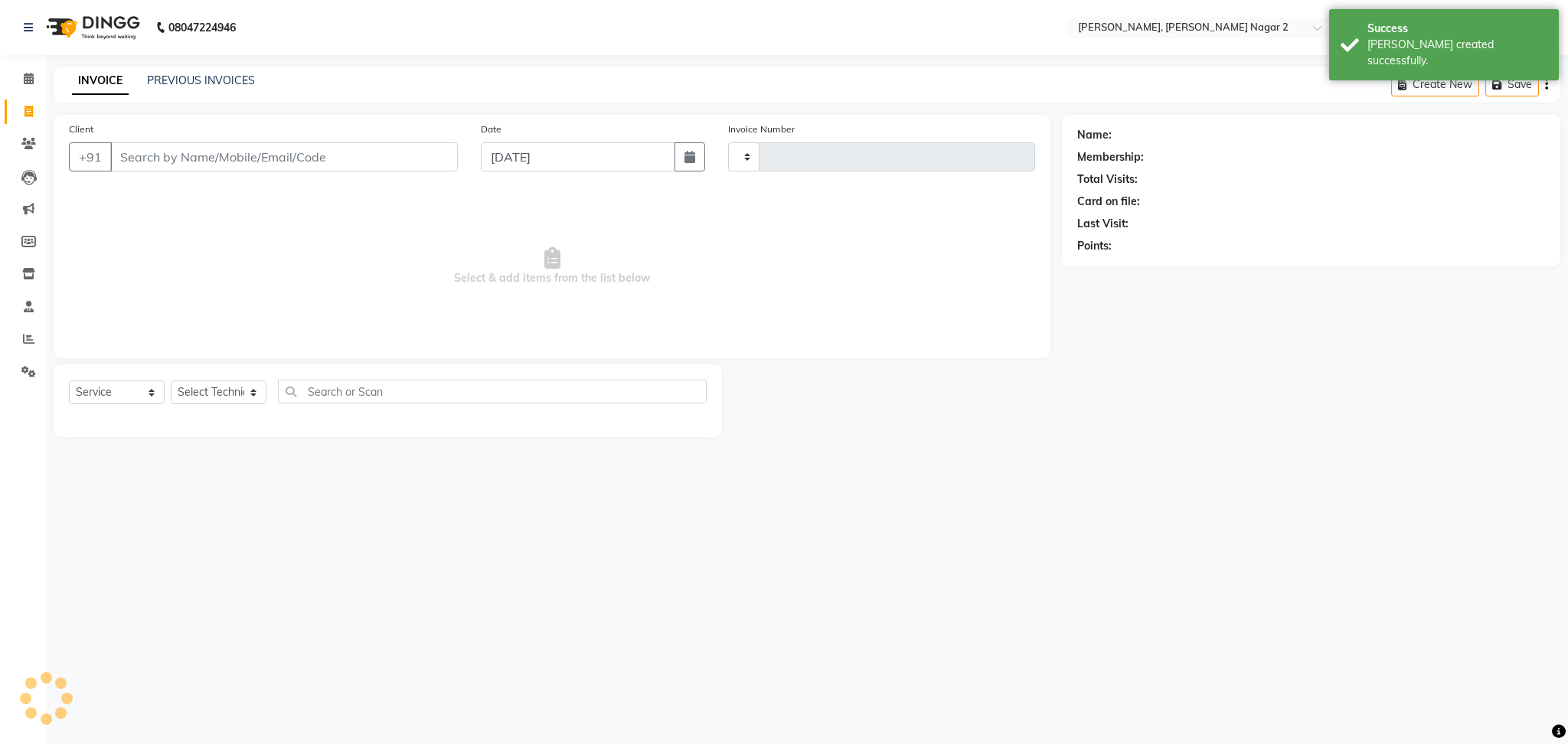
type input "2017"
select select "4241"
click at [237, 81] on link "PREVIOUS INVOICES" at bounding box center [201, 80] width 108 height 14
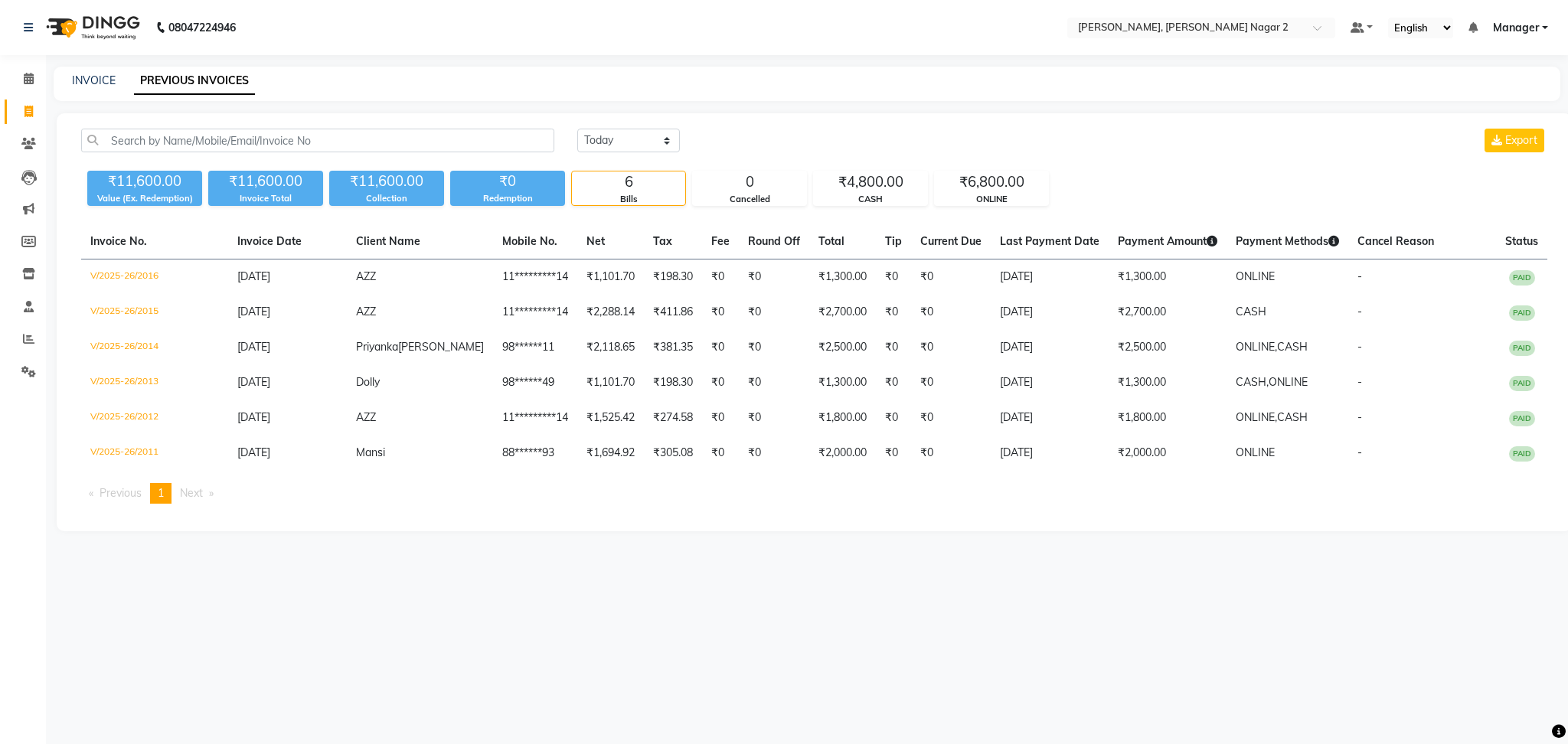
click at [236, 81] on link "PREVIOUS INVOICES" at bounding box center [194, 81] width 121 height 27
click at [29, 333] on icon at bounding box center [28, 338] width 11 height 11
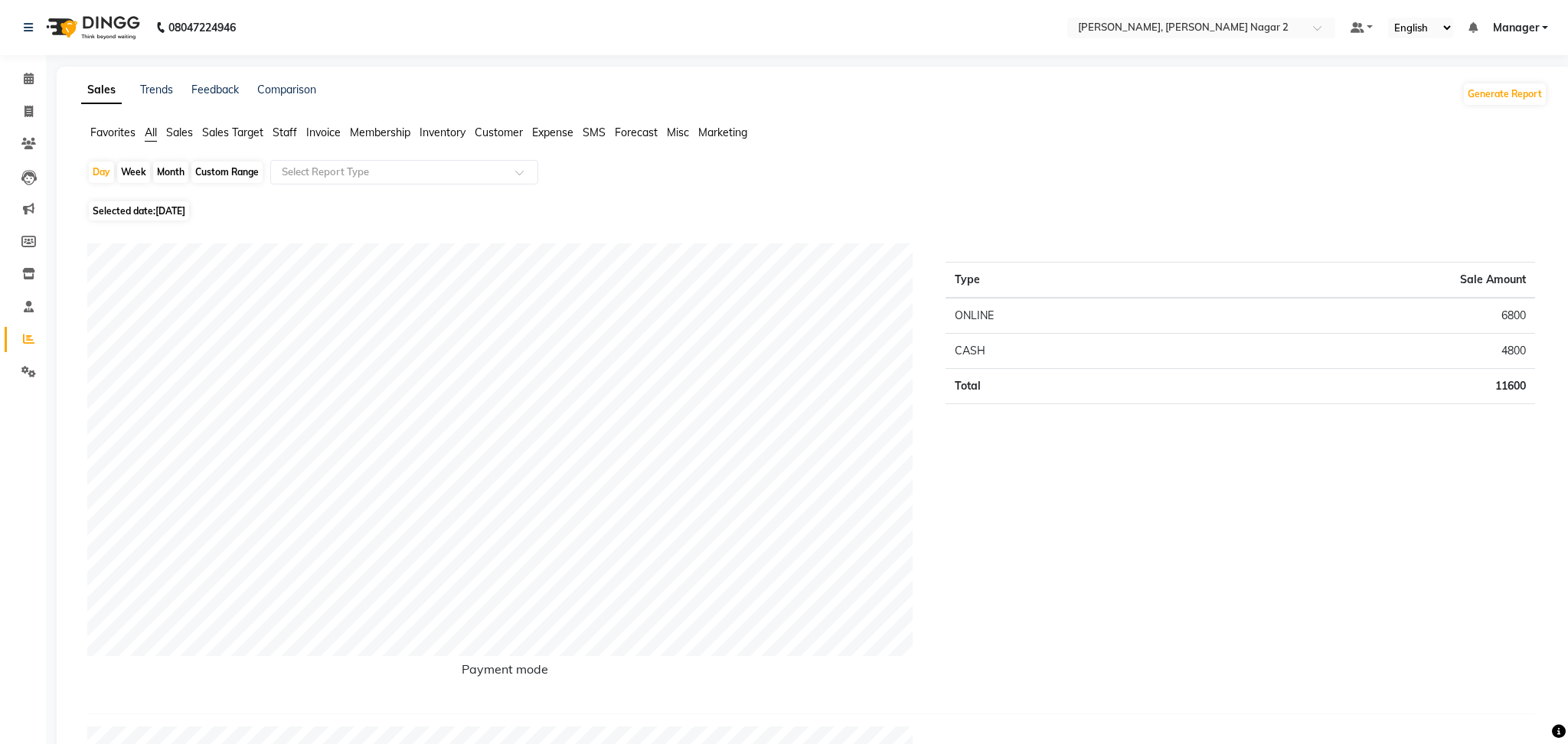
click at [283, 131] on span "Staff" at bounding box center [285, 132] width 24 height 14
